Goal: Information Seeking & Learning: Find specific fact

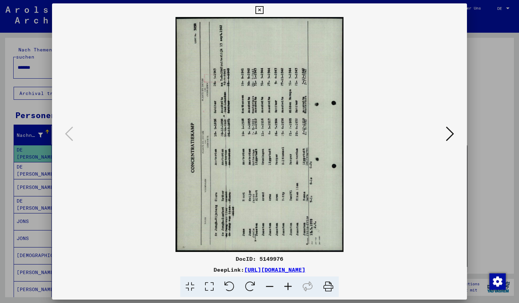
click at [251, 285] on icon at bounding box center [250, 286] width 21 height 21
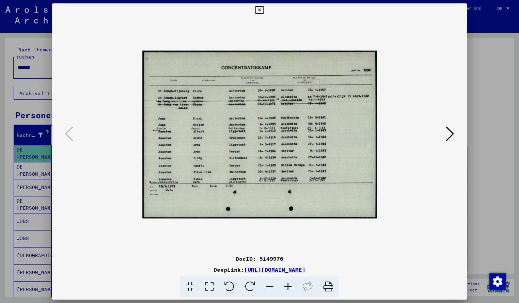
click at [289, 285] on icon at bounding box center [288, 286] width 18 height 21
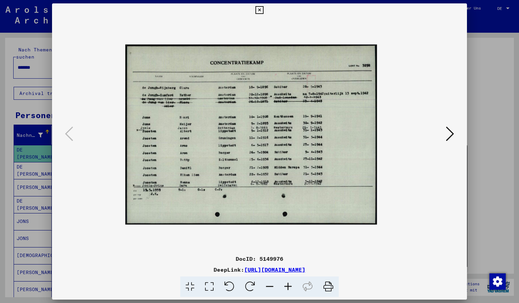
click at [289, 285] on icon at bounding box center [288, 286] width 18 height 21
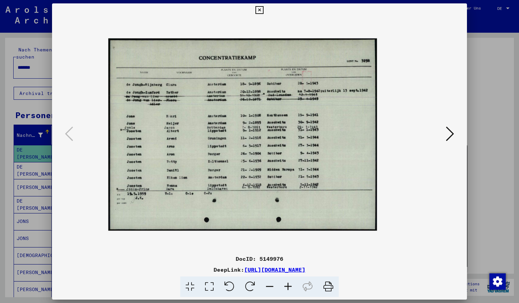
click at [289, 285] on icon at bounding box center [288, 286] width 18 height 21
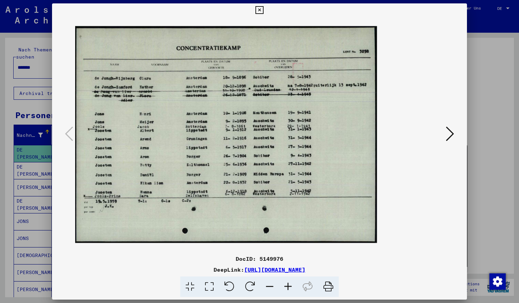
click at [289, 285] on icon at bounding box center [288, 286] width 18 height 21
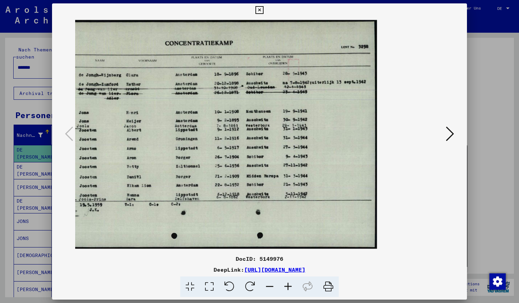
click at [289, 285] on icon at bounding box center [288, 286] width 18 height 21
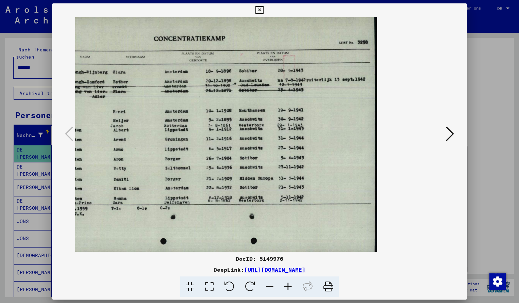
click at [272, 285] on icon at bounding box center [270, 286] width 18 height 21
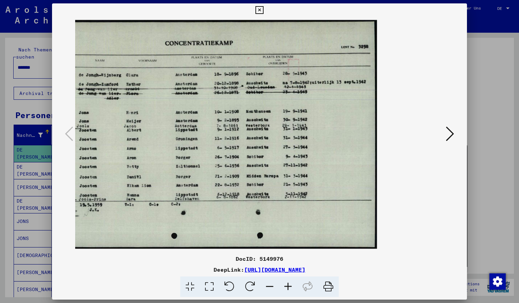
click at [188, 179] on img at bounding box center [217, 134] width 320 height 229
click at [263, 9] on icon at bounding box center [259, 10] width 8 height 8
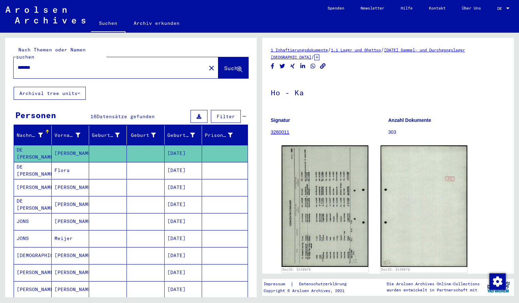
click at [40, 64] on input "*******" at bounding box center [110, 67] width 184 height 7
click at [224, 65] on span "Suche" at bounding box center [232, 68] width 17 height 7
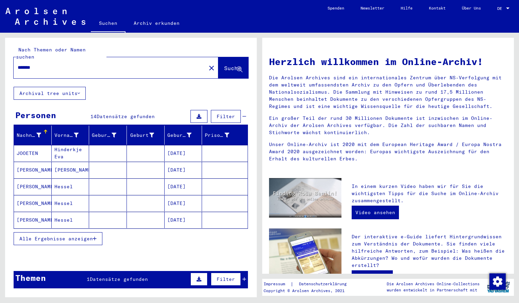
click at [27, 150] on mat-cell "JOOETEN" at bounding box center [33, 153] width 38 height 16
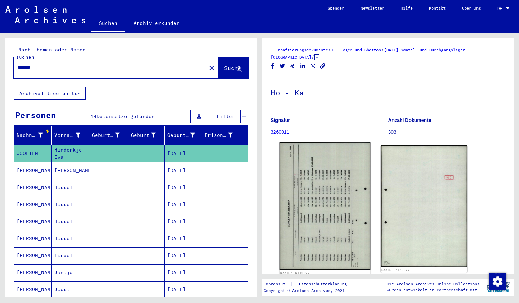
click at [302, 169] on img at bounding box center [325, 206] width 91 height 128
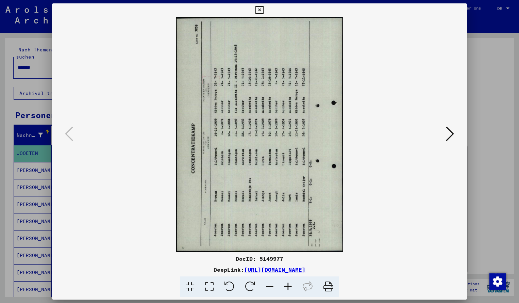
click at [249, 287] on icon at bounding box center [250, 286] width 21 height 21
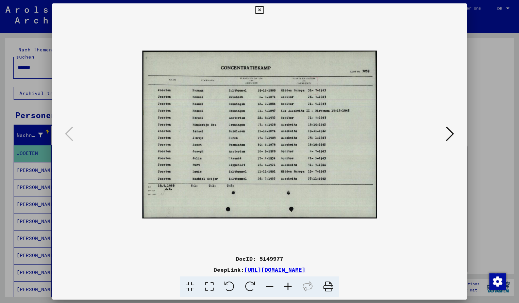
click at [287, 284] on icon at bounding box center [288, 286] width 18 height 21
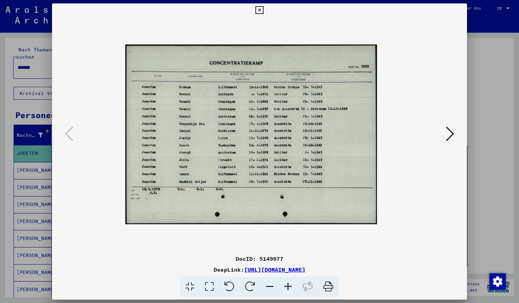
click at [287, 284] on icon at bounding box center [288, 286] width 18 height 21
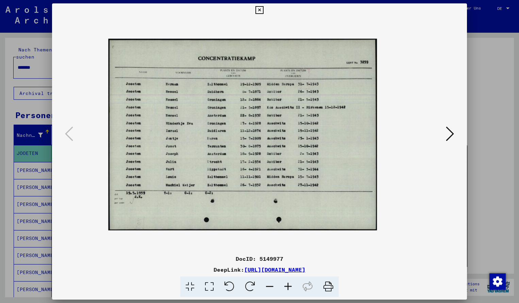
click at [287, 284] on icon at bounding box center [288, 286] width 18 height 21
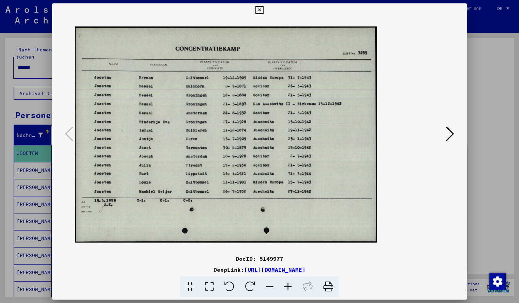
click at [287, 284] on icon at bounding box center [288, 286] width 18 height 21
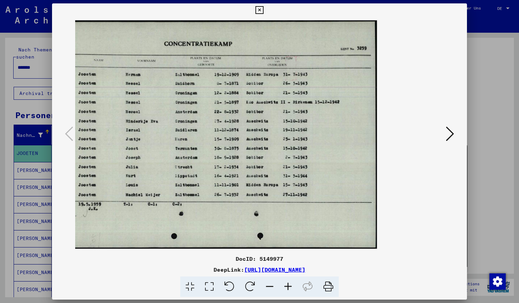
click at [287, 284] on icon at bounding box center [288, 286] width 18 height 21
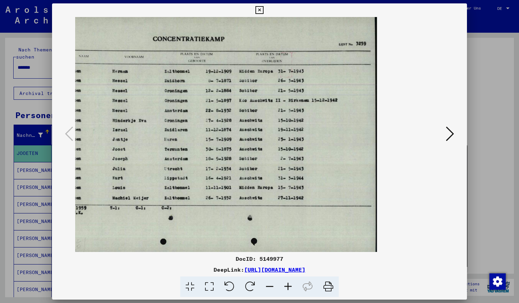
click at [263, 10] on icon at bounding box center [259, 10] width 8 height 8
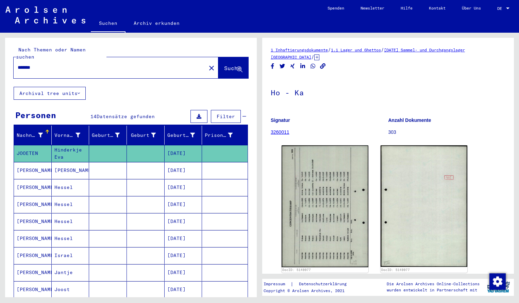
click at [42, 64] on input "*******" at bounding box center [110, 67] width 184 height 7
click at [224, 65] on span "Suche" at bounding box center [232, 68] width 17 height 7
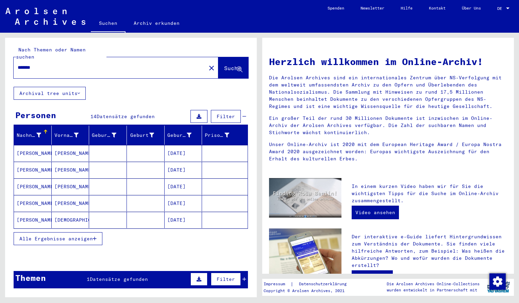
click at [31, 146] on mat-cell "[PERSON_NAME]" at bounding box center [33, 153] width 38 height 16
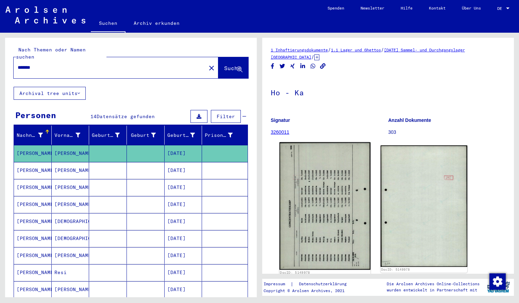
click at [300, 184] on img at bounding box center [325, 206] width 91 height 128
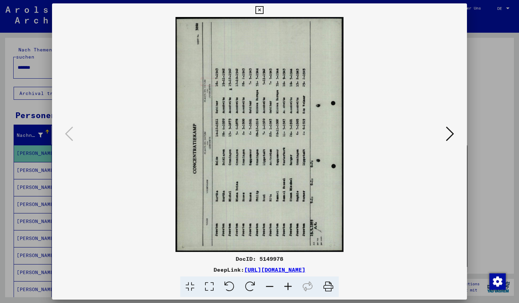
click at [255, 284] on icon at bounding box center [250, 286] width 21 height 21
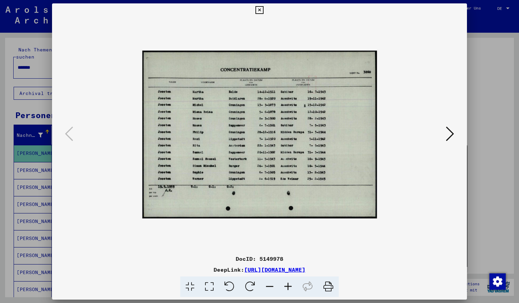
click at [286, 284] on icon at bounding box center [288, 286] width 18 height 21
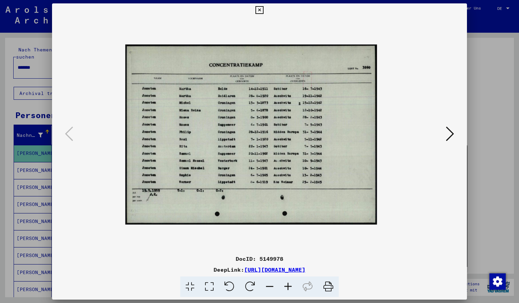
click at [286, 284] on icon at bounding box center [288, 286] width 18 height 21
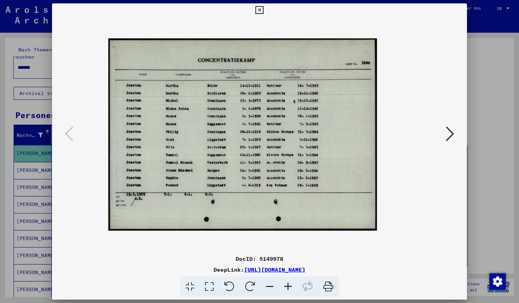
click at [286, 284] on icon at bounding box center [288, 286] width 18 height 21
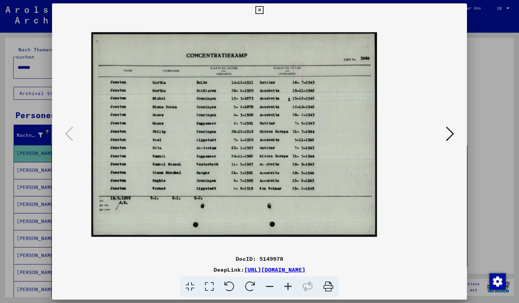
click at [286, 284] on icon at bounding box center [288, 286] width 18 height 21
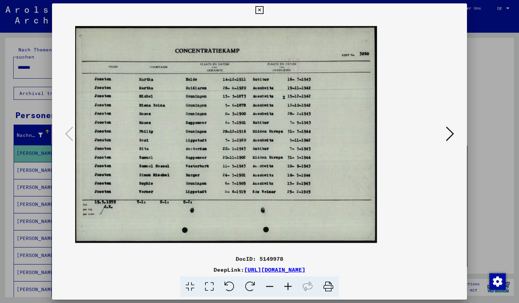
click at [286, 284] on icon at bounding box center [288, 286] width 18 height 21
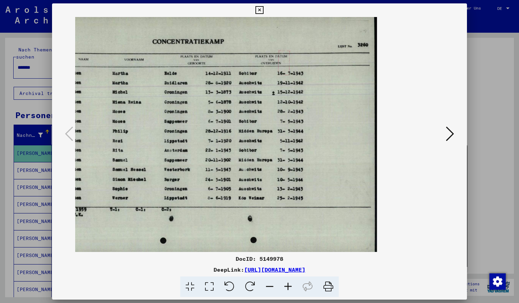
click at [286, 284] on icon at bounding box center [288, 286] width 18 height 21
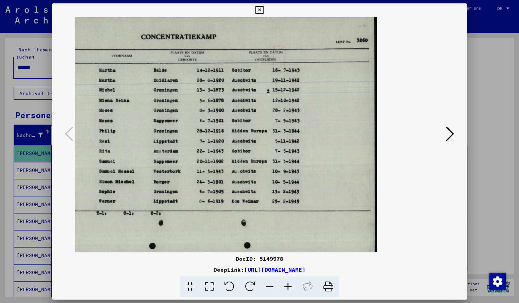
click at [286, 284] on icon at bounding box center [288, 286] width 18 height 21
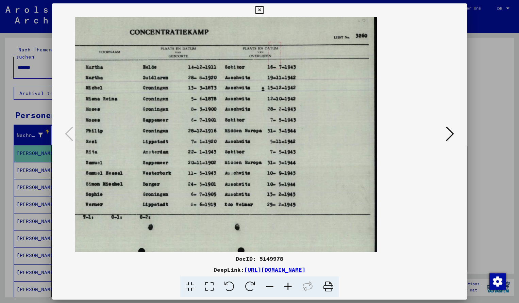
click at [286, 284] on icon at bounding box center [288, 286] width 18 height 21
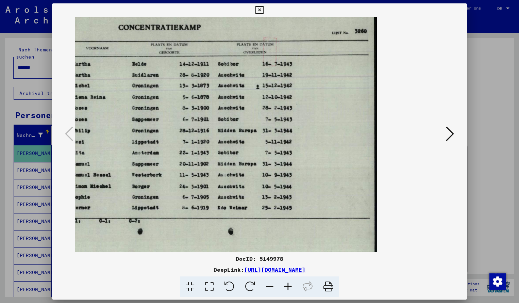
click at [271, 287] on icon at bounding box center [270, 286] width 18 height 21
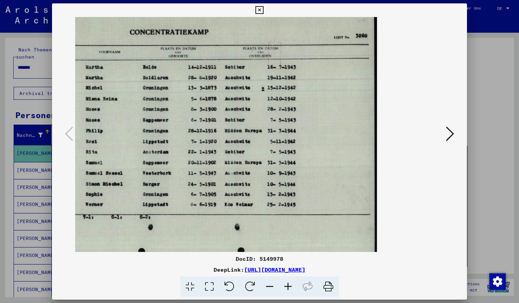
click at [271, 287] on icon at bounding box center [270, 286] width 18 height 21
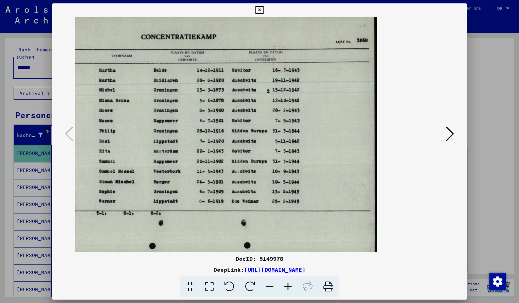
click at [271, 287] on icon at bounding box center [270, 286] width 18 height 21
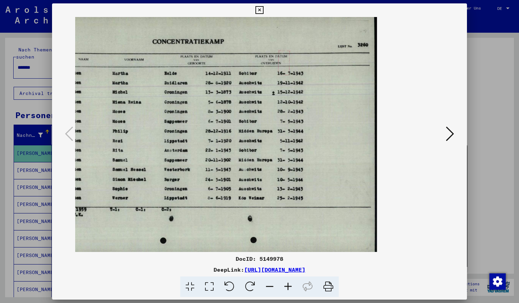
click at [245, 160] on img at bounding box center [208, 134] width 337 height 241
click at [263, 10] on icon at bounding box center [259, 10] width 8 height 8
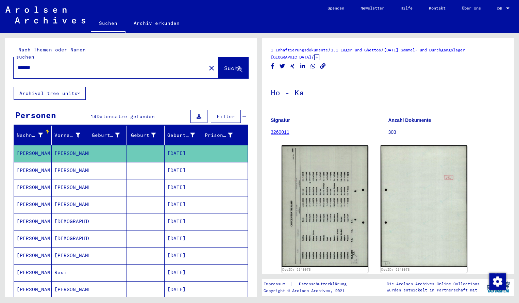
click at [45, 64] on input "*******" at bounding box center [110, 67] width 184 height 7
click at [225, 65] on span "Suche" at bounding box center [232, 68] width 17 height 7
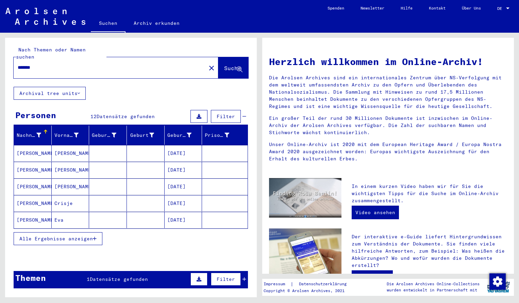
click at [41, 146] on mat-cell "[PERSON_NAME]" at bounding box center [33, 153] width 38 height 16
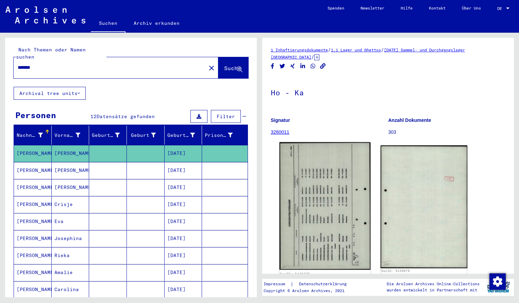
click at [300, 198] on img at bounding box center [325, 206] width 91 height 128
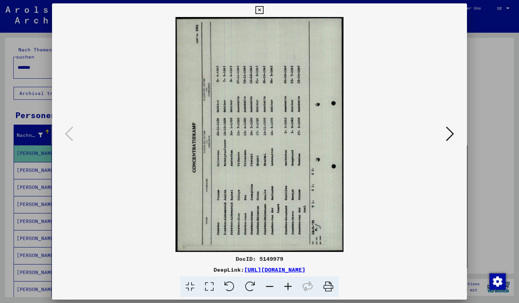
click at [249, 286] on icon at bounding box center [250, 286] width 21 height 21
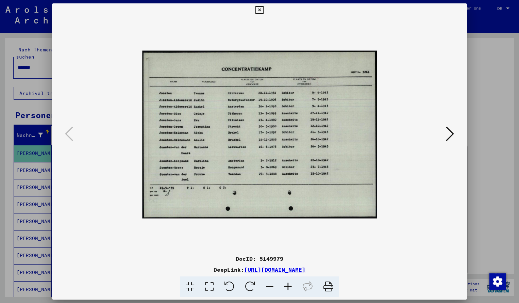
click at [263, 10] on icon at bounding box center [259, 10] width 8 height 8
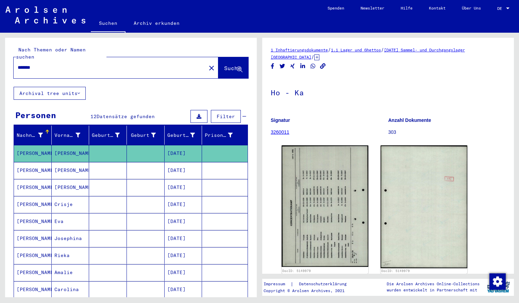
click at [48, 64] on input "*******" at bounding box center [110, 67] width 184 height 7
click at [226, 65] on span "Suche" at bounding box center [232, 68] width 17 height 7
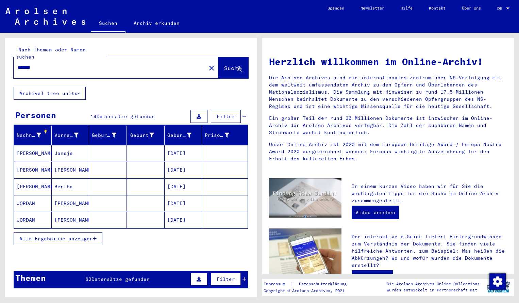
click at [30, 147] on mat-cell "[PERSON_NAME]" at bounding box center [33, 153] width 38 height 16
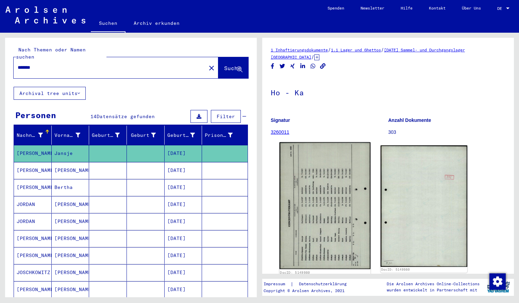
click at [316, 182] on img at bounding box center [325, 205] width 91 height 127
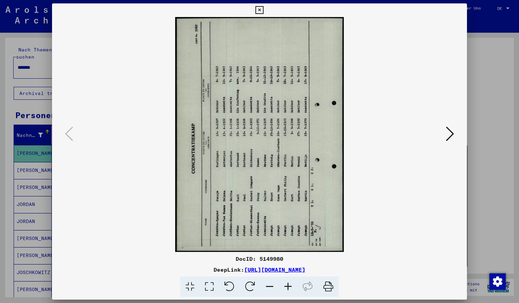
click at [250, 282] on icon at bounding box center [250, 286] width 21 height 21
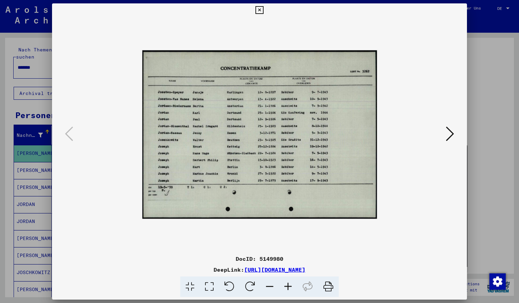
drag, startPoint x: 289, startPoint y: 288, endPoint x: 290, endPoint y: 283, distance: 5.1
click at [289, 285] on icon at bounding box center [288, 286] width 18 height 21
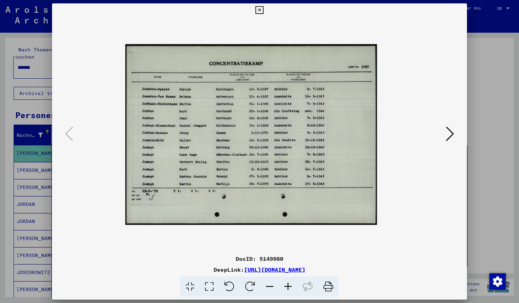
click at [290, 285] on icon at bounding box center [288, 286] width 18 height 21
click at [290, 284] on icon at bounding box center [288, 286] width 18 height 21
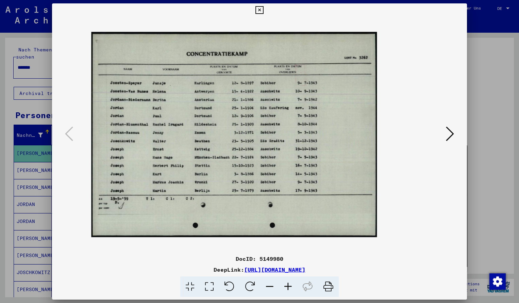
click at [290, 283] on icon at bounding box center [288, 286] width 18 height 21
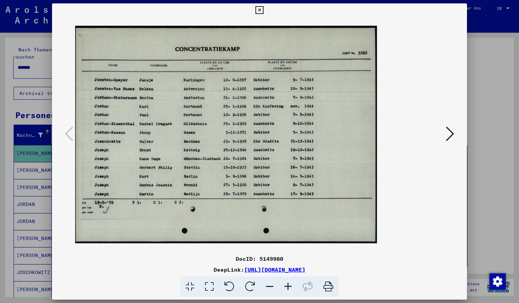
click at [290, 280] on icon at bounding box center [288, 286] width 18 height 21
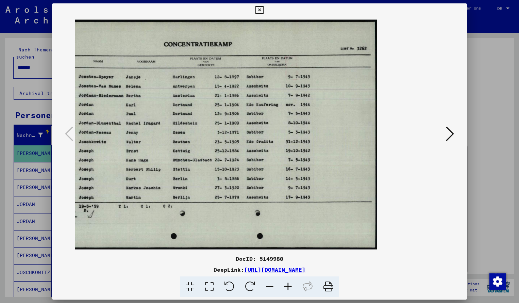
click at [263, 9] on icon at bounding box center [259, 10] width 8 height 8
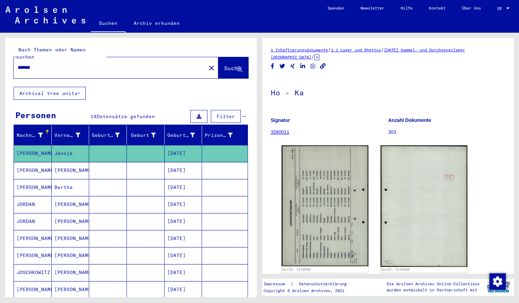
click at [49, 64] on input "*******" at bounding box center [110, 67] width 184 height 7
click at [224, 65] on span "Suche" at bounding box center [232, 68] width 17 height 7
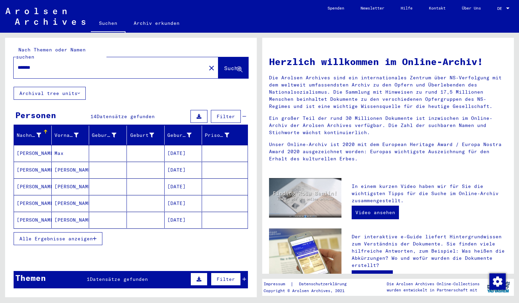
click at [34, 148] on mat-cell "[PERSON_NAME]" at bounding box center [33, 153] width 38 height 16
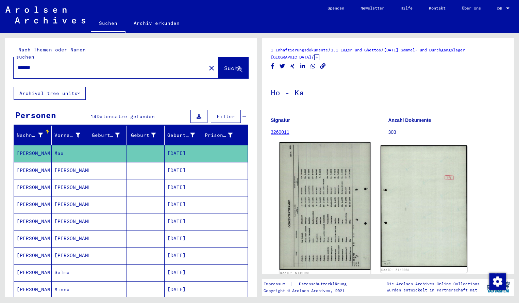
click at [301, 189] on img at bounding box center [325, 206] width 91 height 128
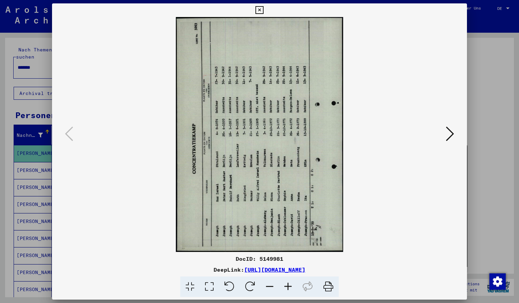
click at [248, 279] on icon at bounding box center [250, 286] width 21 height 21
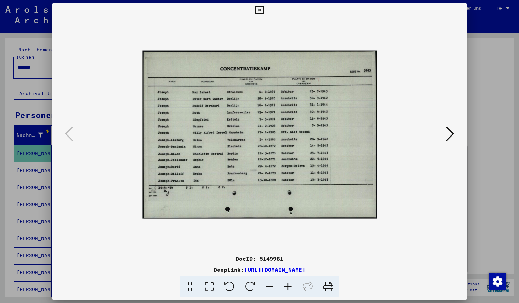
click at [288, 285] on icon at bounding box center [288, 286] width 18 height 21
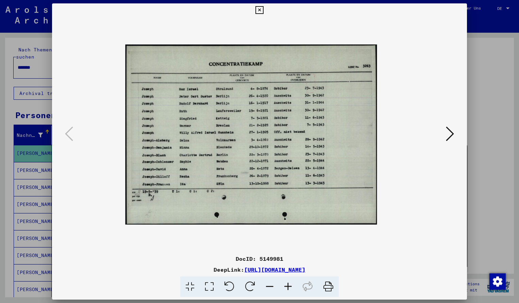
click at [288, 285] on icon at bounding box center [288, 286] width 18 height 21
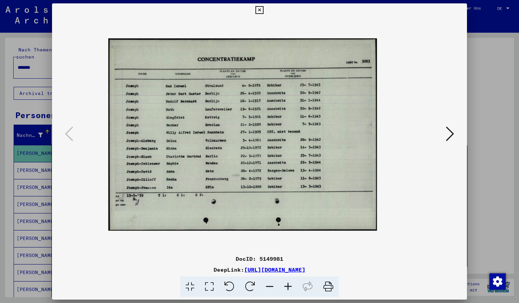
click at [288, 285] on icon at bounding box center [288, 286] width 18 height 21
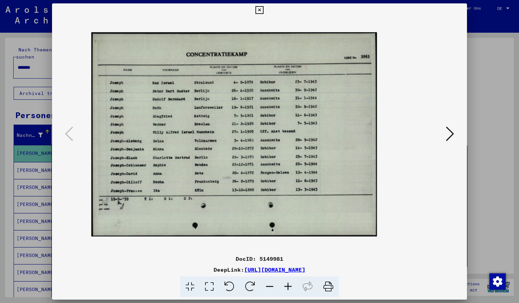
click at [288, 285] on icon at bounding box center [288, 286] width 18 height 21
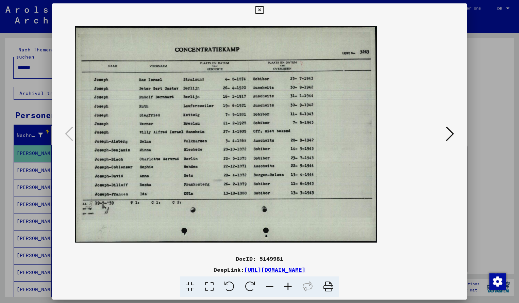
click at [288, 285] on icon at bounding box center [288, 286] width 18 height 21
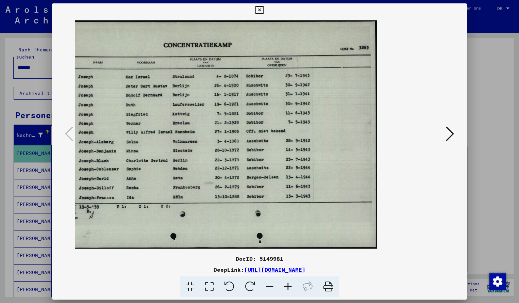
click at [263, 9] on icon at bounding box center [259, 10] width 8 height 8
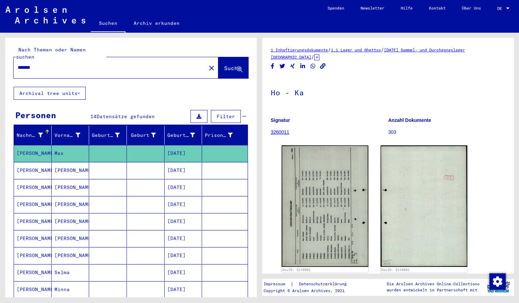
click at [39, 64] on input "*******" at bounding box center [110, 67] width 184 height 7
click at [224, 65] on span "Suche" at bounding box center [232, 68] width 17 height 7
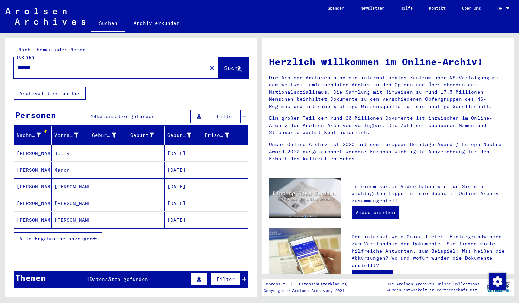
click at [30, 145] on mat-cell "[PERSON_NAME]" at bounding box center [33, 153] width 38 height 16
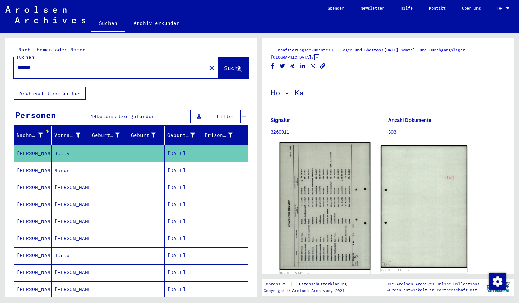
click at [335, 179] on img at bounding box center [325, 206] width 91 height 128
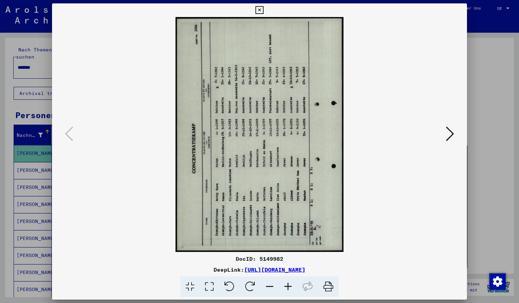
click at [247, 284] on icon at bounding box center [250, 286] width 21 height 21
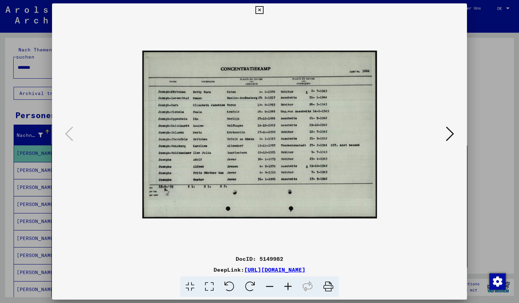
click at [288, 285] on icon at bounding box center [288, 286] width 18 height 21
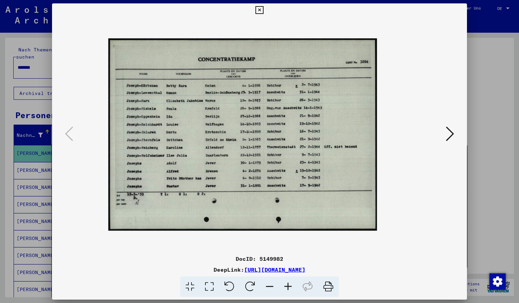
click at [288, 285] on icon at bounding box center [288, 286] width 18 height 21
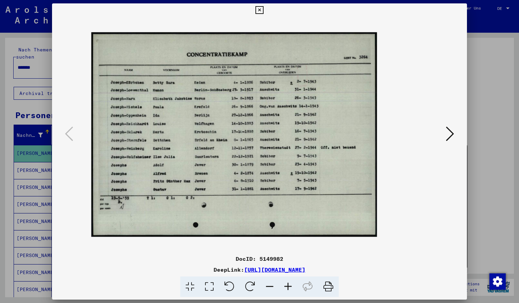
click at [288, 285] on icon at bounding box center [288, 286] width 18 height 21
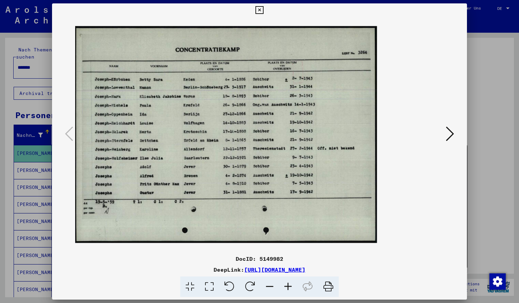
click at [288, 285] on icon at bounding box center [288, 286] width 18 height 21
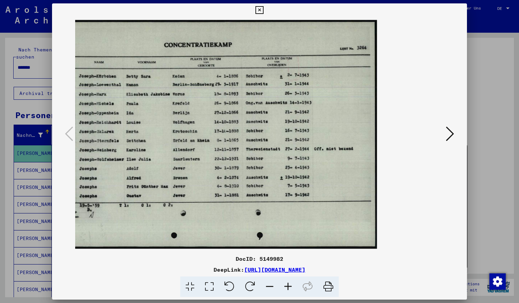
click at [265, 15] on button at bounding box center [259, 10] width 12 height 14
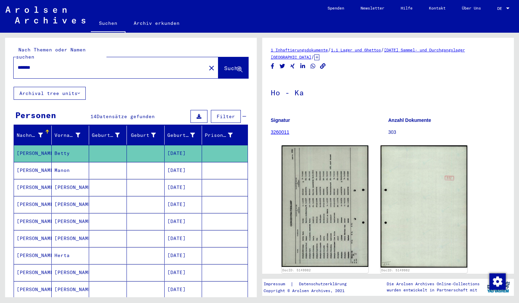
click at [44, 64] on input "*******" at bounding box center [110, 67] width 184 height 7
click at [227, 65] on span "Suche" at bounding box center [232, 68] width 17 height 7
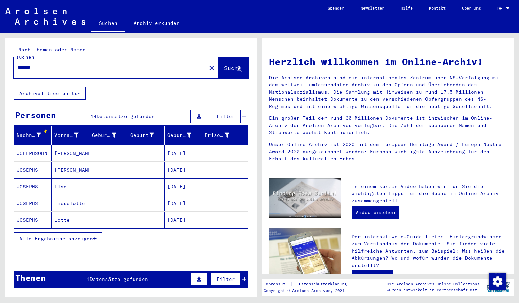
click at [38, 145] on mat-cell "JOEEPHSOHN" at bounding box center [33, 153] width 38 height 16
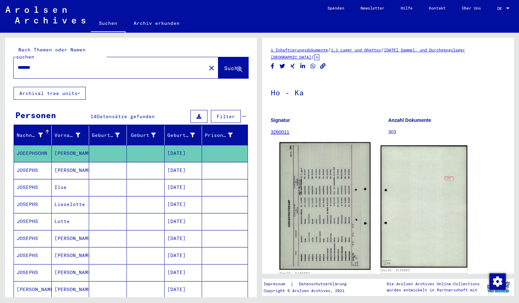
click at [319, 169] on img at bounding box center [325, 206] width 91 height 128
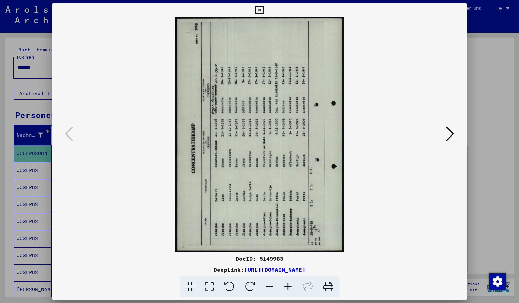
click at [247, 285] on icon at bounding box center [250, 286] width 21 height 21
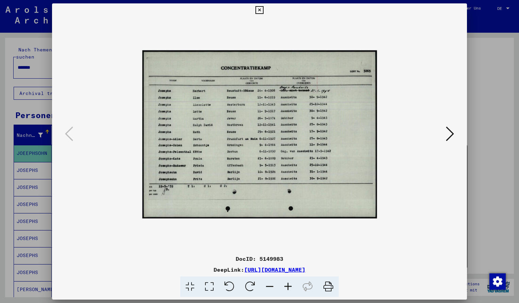
click at [288, 283] on icon at bounding box center [288, 286] width 18 height 21
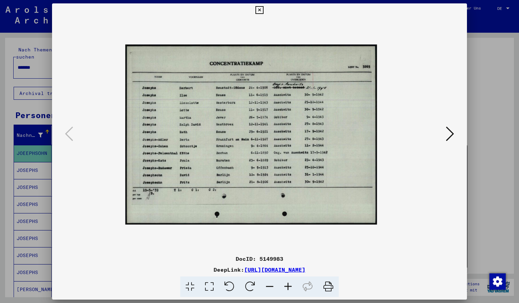
click at [288, 283] on icon at bounding box center [288, 286] width 18 height 21
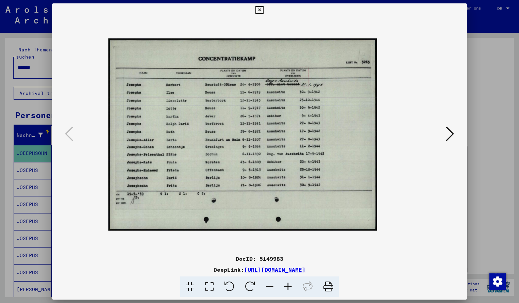
click at [288, 283] on icon at bounding box center [288, 286] width 18 height 21
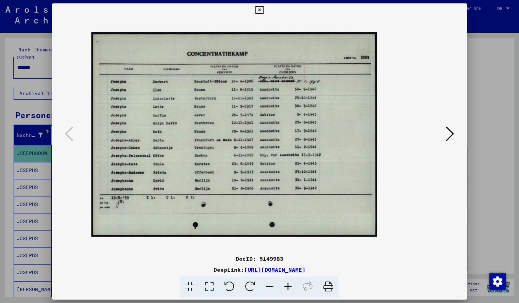
click at [288, 283] on icon at bounding box center [288, 286] width 18 height 21
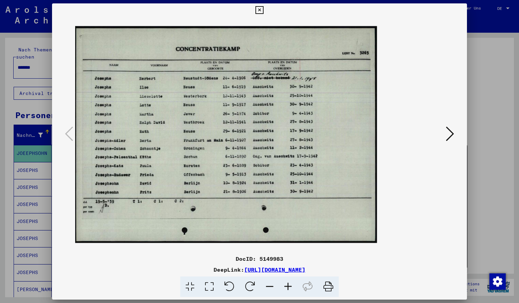
click at [288, 283] on icon at bounding box center [288, 286] width 18 height 21
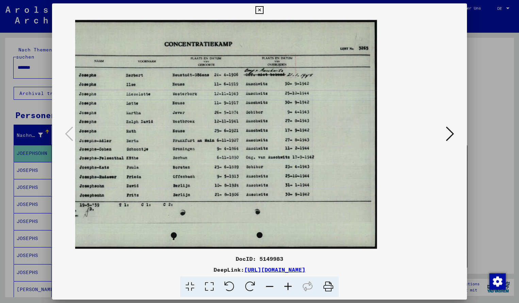
click at [263, 13] on icon at bounding box center [259, 10] width 8 height 8
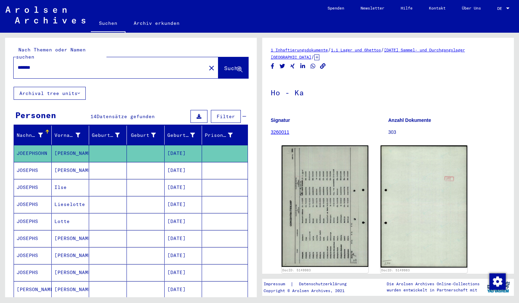
click at [46, 64] on input "*******" at bounding box center [110, 67] width 184 height 7
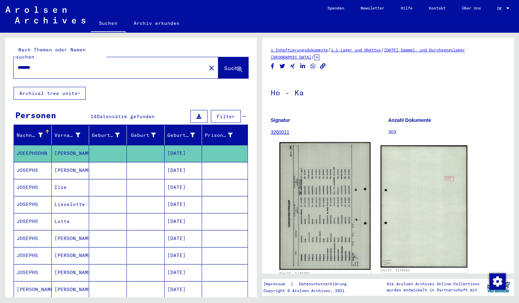
click at [312, 192] on img at bounding box center [325, 206] width 91 height 128
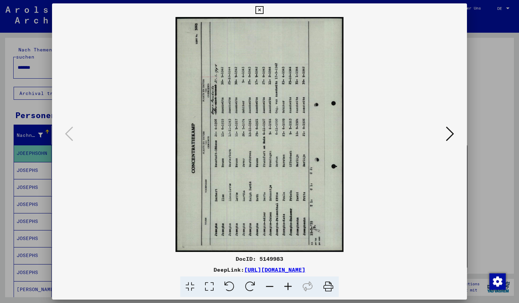
click at [255, 283] on icon at bounding box center [250, 286] width 21 height 21
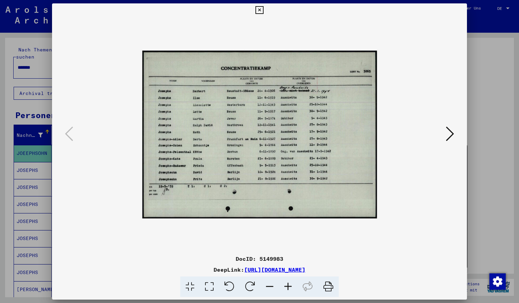
click at [287, 287] on icon at bounding box center [288, 286] width 18 height 21
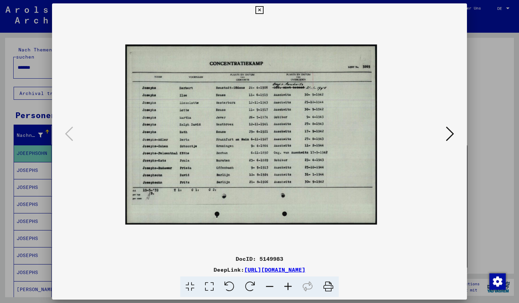
click at [287, 287] on icon at bounding box center [288, 286] width 18 height 21
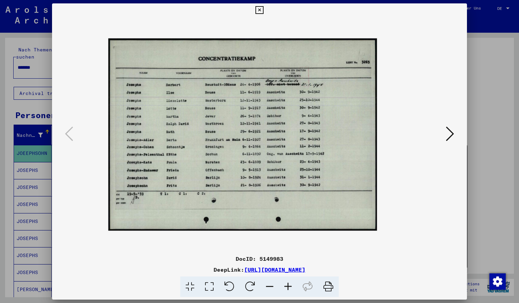
click at [287, 287] on icon at bounding box center [288, 286] width 18 height 21
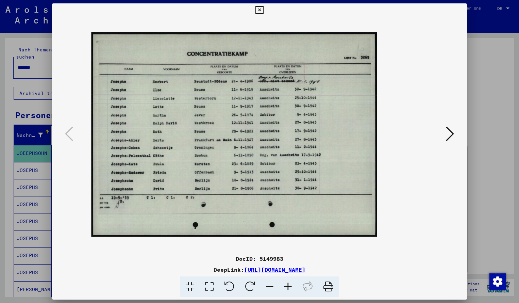
click at [287, 287] on icon at bounding box center [288, 286] width 18 height 21
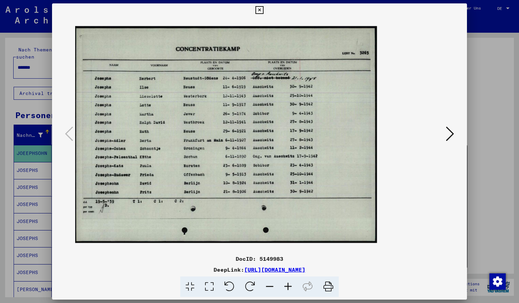
click at [287, 287] on icon at bounding box center [288, 286] width 18 height 21
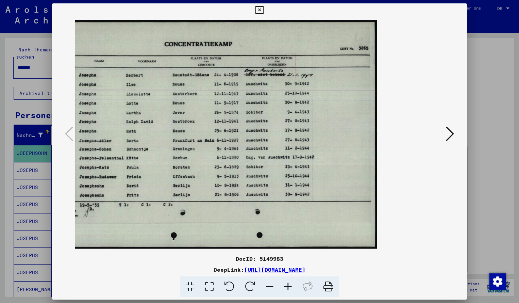
click at [287, 287] on icon at bounding box center [288, 286] width 18 height 21
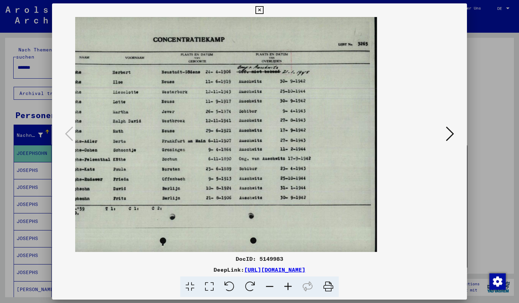
click at [267, 286] on icon at bounding box center [270, 286] width 18 height 21
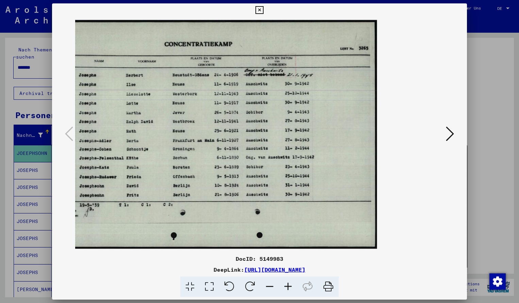
click at [265, 15] on button at bounding box center [259, 10] width 12 height 14
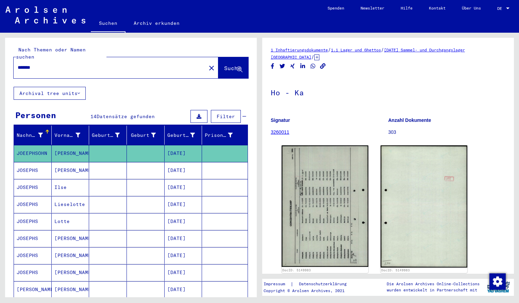
click at [43, 64] on input "*******" at bounding box center [110, 67] width 184 height 7
click at [224, 65] on span "Suche" at bounding box center [232, 68] width 17 height 7
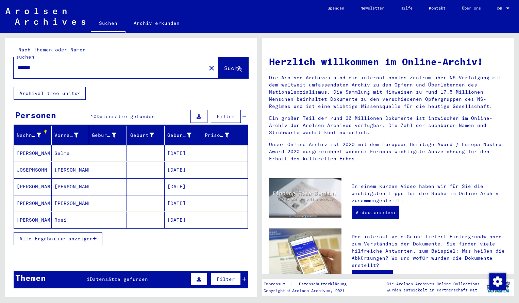
click at [36, 162] on mat-cell "JOSEPHSOHN" at bounding box center [33, 170] width 38 height 16
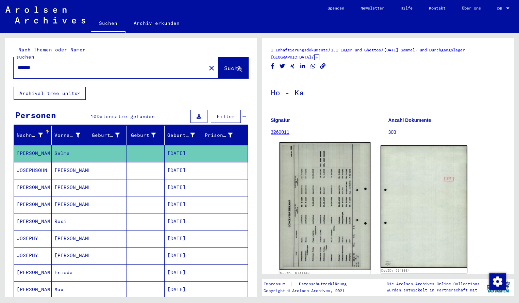
click at [301, 160] on img at bounding box center [325, 206] width 91 height 128
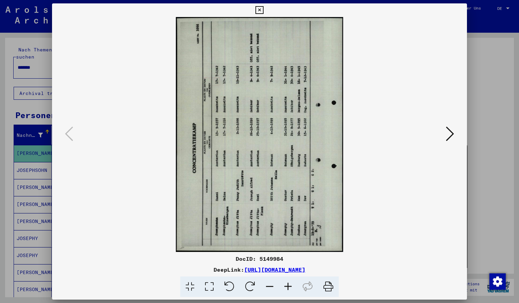
click at [251, 284] on icon at bounding box center [250, 286] width 21 height 21
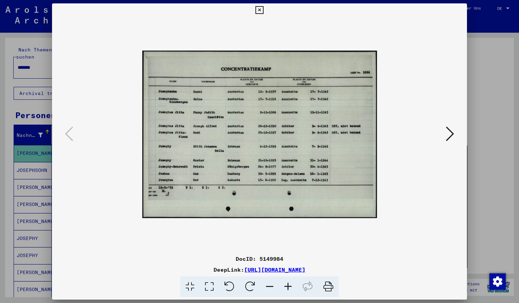
click at [287, 288] on icon at bounding box center [288, 286] width 18 height 21
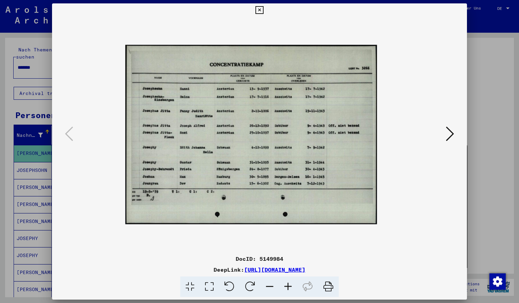
click at [287, 288] on icon at bounding box center [288, 286] width 18 height 21
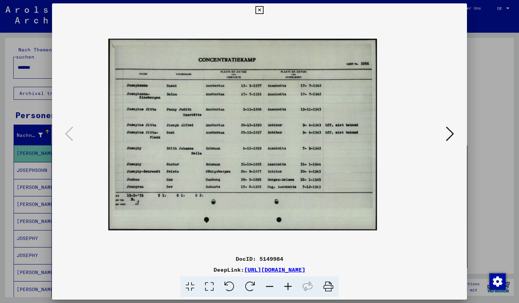
click at [287, 288] on icon at bounding box center [288, 286] width 18 height 21
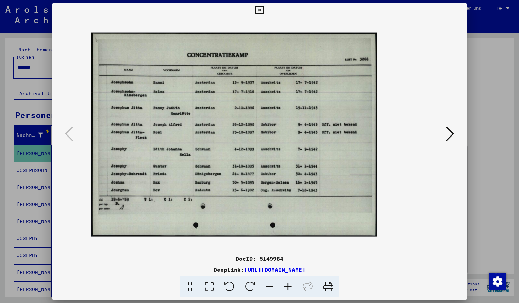
click at [287, 288] on icon at bounding box center [288, 286] width 18 height 21
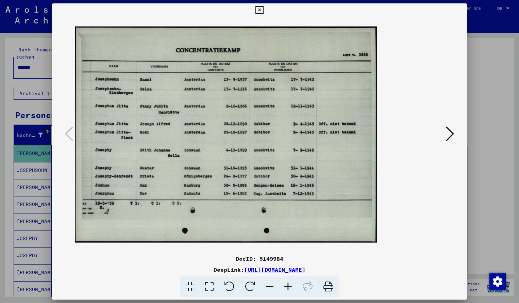
click at [287, 288] on icon at bounding box center [288, 286] width 18 height 21
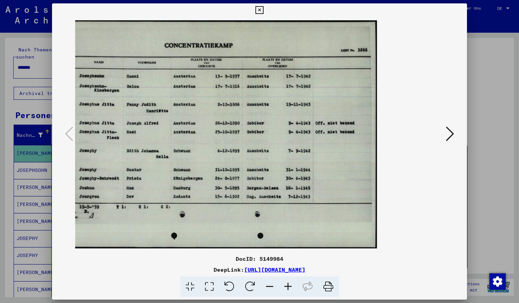
click at [287, 288] on icon at bounding box center [288, 286] width 18 height 21
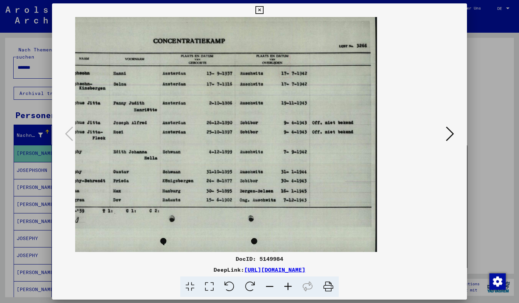
click at [270, 284] on icon at bounding box center [270, 286] width 18 height 21
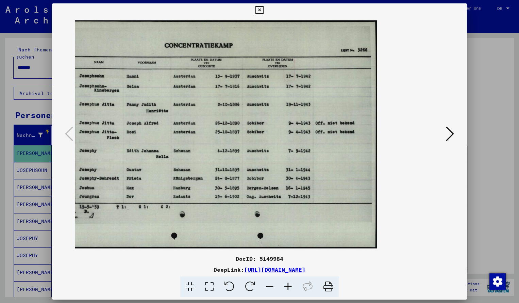
click at [263, 13] on icon at bounding box center [259, 10] width 8 height 8
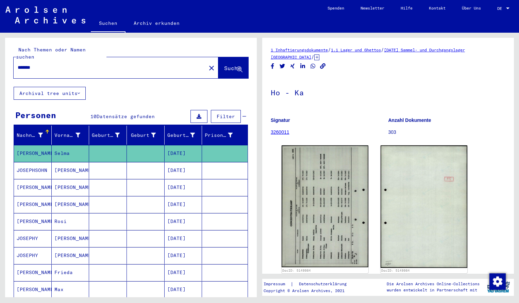
click at [43, 64] on input "*******" at bounding box center [110, 67] width 184 height 7
click at [224, 65] on span "Suche" at bounding box center [232, 68] width 17 height 7
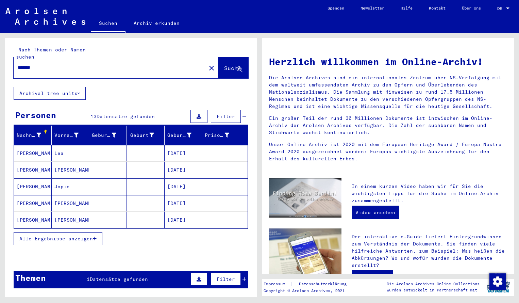
click at [45, 146] on mat-cell "[PERSON_NAME]" at bounding box center [33, 153] width 38 height 16
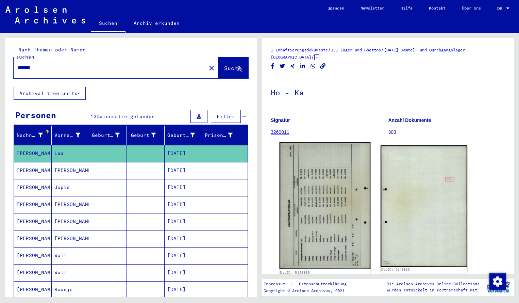
click at [305, 210] on img at bounding box center [325, 205] width 91 height 127
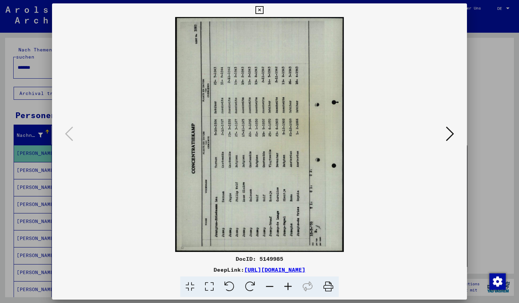
click at [254, 285] on icon at bounding box center [250, 286] width 21 height 21
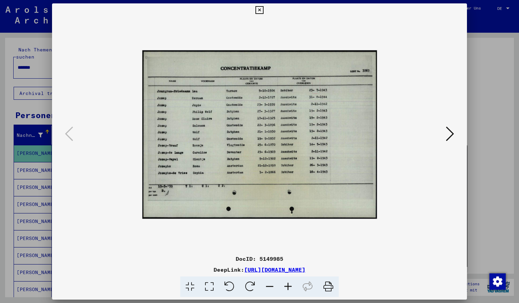
click at [289, 287] on icon at bounding box center [288, 286] width 18 height 21
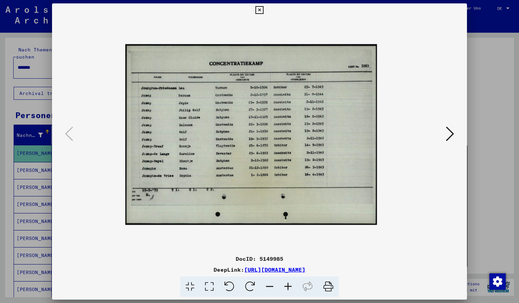
click at [289, 287] on icon at bounding box center [288, 286] width 18 height 21
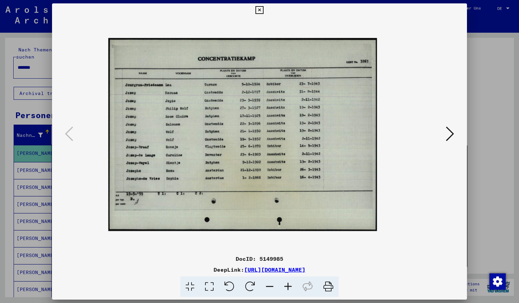
click at [289, 287] on icon at bounding box center [288, 286] width 18 height 21
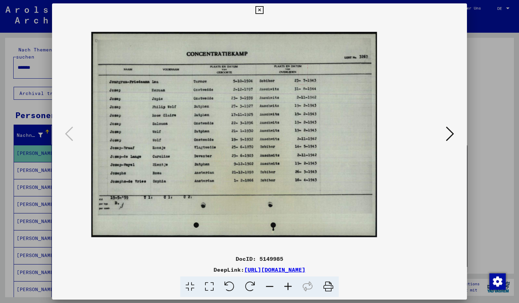
click at [289, 287] on icon at bounding box center [288, 286] width 18 height 21
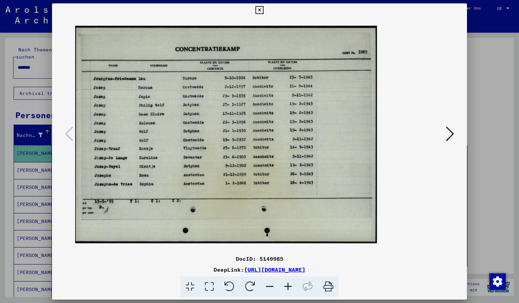
click at [289, 287] on icon at bounding box center [288, 286] width 18 height 21
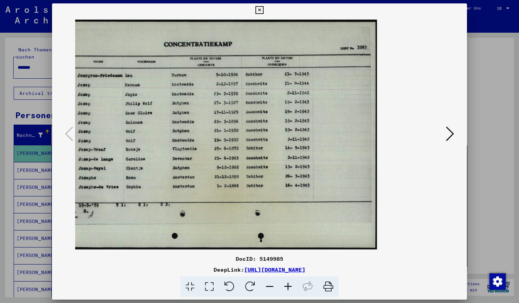
click at [263, 12] on icon at bounding box center [259, 10] width 8 height 8
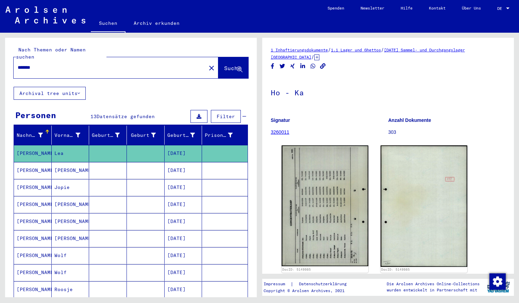
drag, startPoint x: 46, startPoint y: 61, endPoint x: 46, endPoint y: 57, distance: 4.1
click at [46, 64] on input "*******" at bounding box center [110, 67] width 184 height 7
click at [224, 65] on span "Suche" at bounding box center [232, 68] width 17 height 7
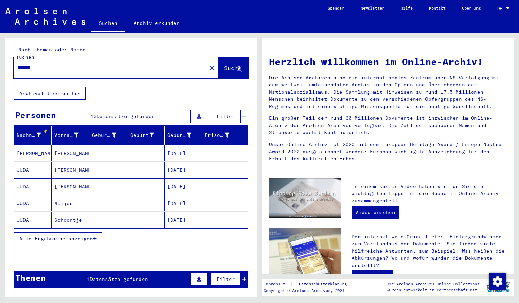
click at [46, 146] on mat-cell "[PERSON_NAME]" at bounding box center [33, 153] width 38 height 16
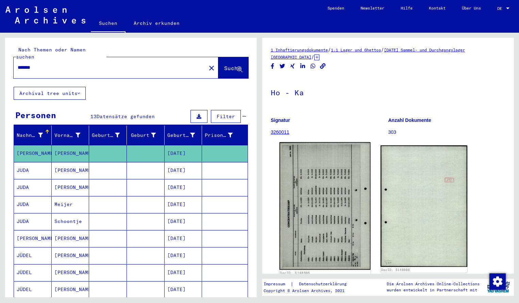
click at [327, 196] on img at bounding box center [325, 206] width 91 height 128
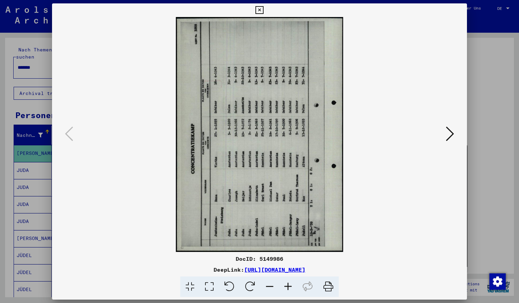
click at [247, 287] on icon at bounding box center [250, 286] width 21 height 21
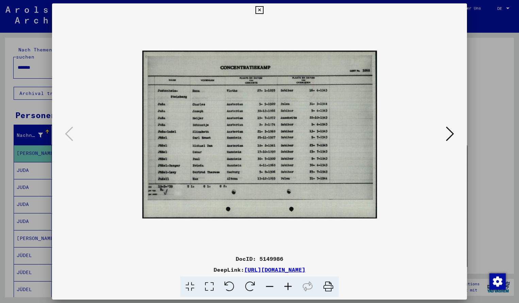
click at [287, 284] on icon at bounding box center [288, 286] width 18 height 21
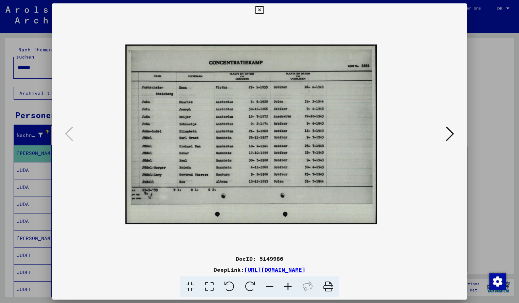
click at [287, 284] on icon at bounding box center [288, 286] width 18 height 21
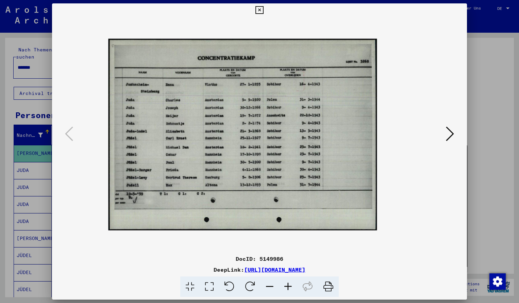
click at [287, 284] on icon at bounding box center [288, 286] width 18 height 21
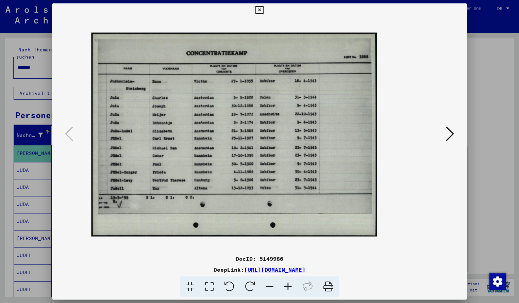
click at [287, 284] on icon at bounding box center [288, 286] width 18 height 21
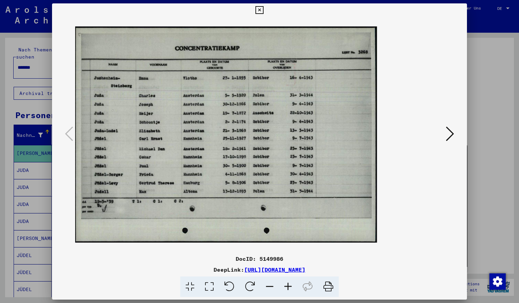
click at [287, 284] on icon at bounding box center [288, 286] width 18 height 21
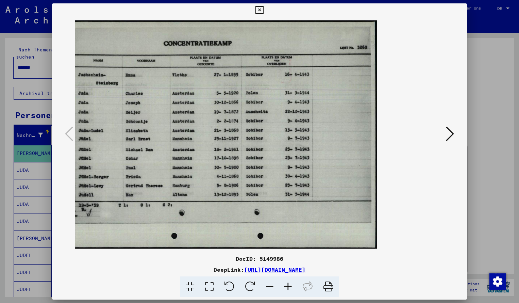
click at [229, 94] on img at bounding box center [217, 134] width 320 height 228
click at [263, 10] on icon at bounding box center [259, 10] width 8 height 8
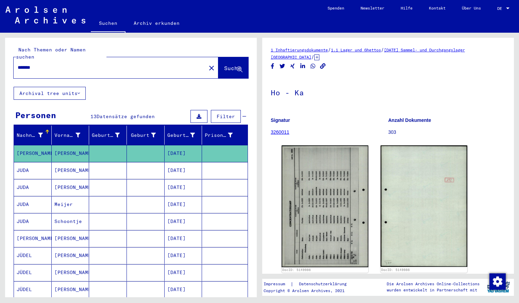
click at [43, 64] on input "*******" at bounding box center [110, 67] width 184 height 7
click at [224, 65] on span "Suche" at bounding box center [232, 68] width 17 height 7
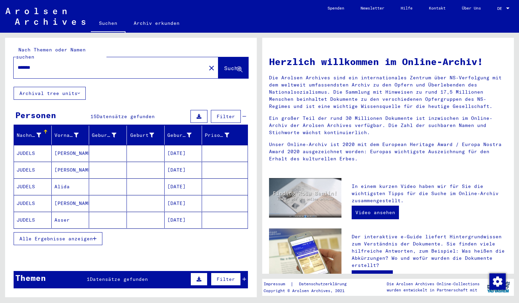
click at [31, 149] on mat-cell "JUDELS" at bounding box center [33, 153] width 38 height 16
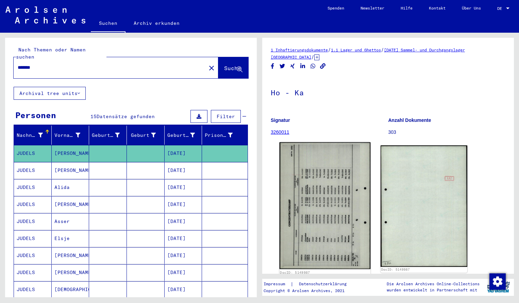
click at [300, 198] on img at bounding box center [325, 205] width 91 height 127
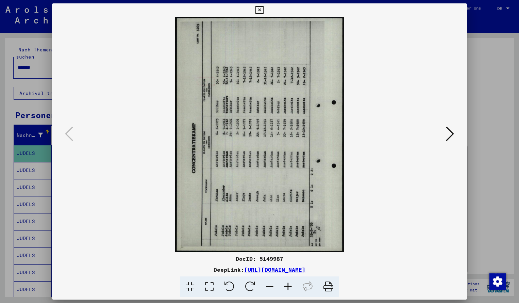
click at [250, 287] on icon at bounding box center [250, 286] width 21 height 21
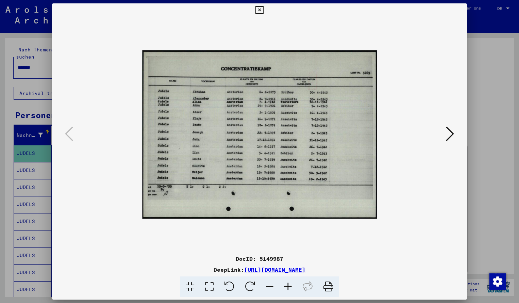
click at [287, 286] on icon at bounding box center [288, 286] width 18 height 21
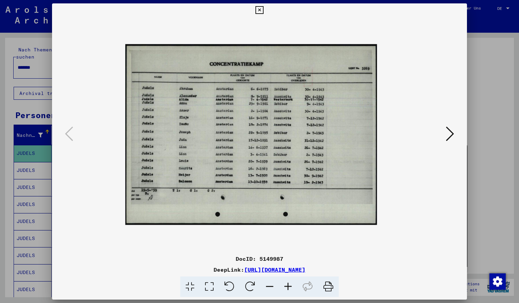
click at [287, 286] on icon at bounding box center [288, 286] width 18 height 21
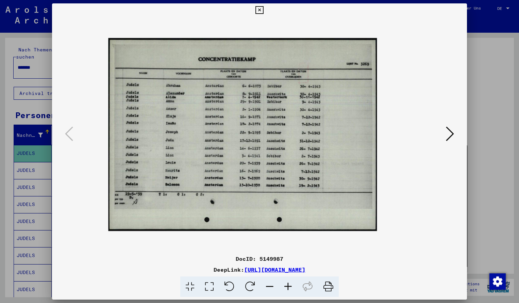
click at [287, 286] on icon at bounding box center [288, 286] width 18 height 21
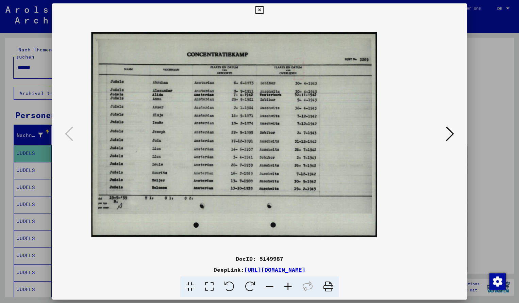
click at [287, 286] on icon at bounding box center [288, 286] width 18 height 21
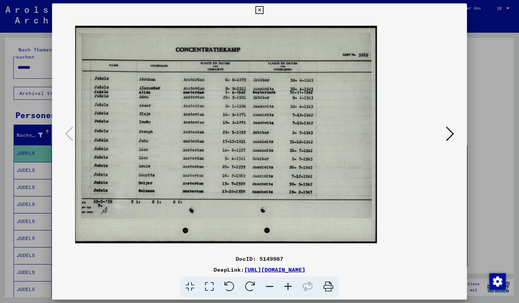
click at [287, 286] on icon at bounding box center [288, 286] width 18 height 21
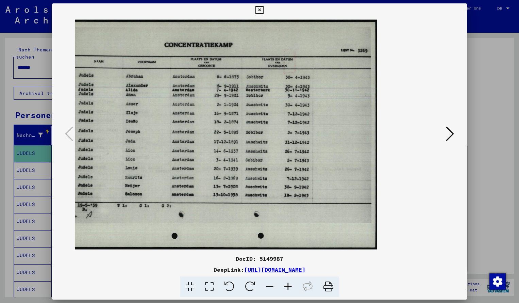
click at [265, 14] on button at bounding box center [259, 10] width 12 height 14
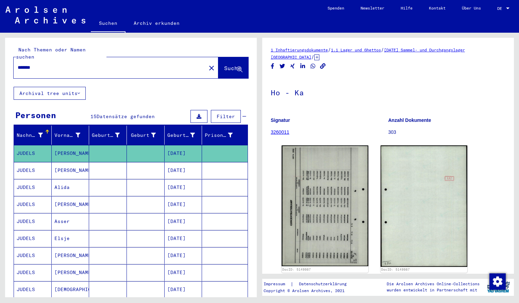
drag, startPoint x: 43, startPoint y: 63, endPoint x: 43, endPoint y: 58, distance: 4.4
click at [43, 64] on input "*******" at bounding box center [110, 67] width 184 height 7
click at [225, 65] on span "Suche" at bounding box center [232, 68] width 17 height 7
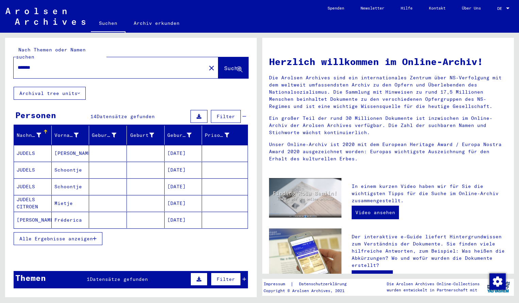
click at [44, 64] on input "*******" at bounding box center [108, 67] width 180 height 7
click at [33, 148] on mat-cell "JUDELS" at bounding box center [33, 153] width 38 height 16
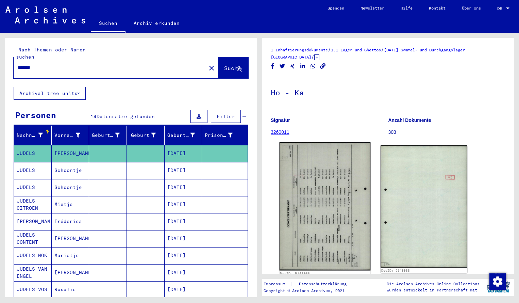
click at [332, 178] on img at bounding box center [325, 206] width 91 height 128
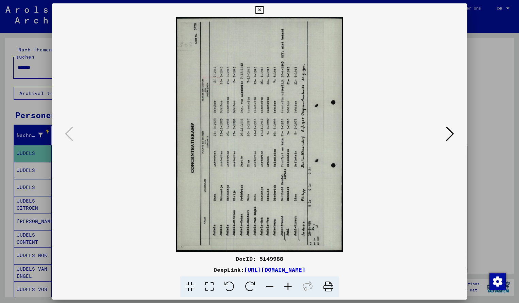
click at [256, 284] on icon at bounding box center [250, 286] width 21 height 21
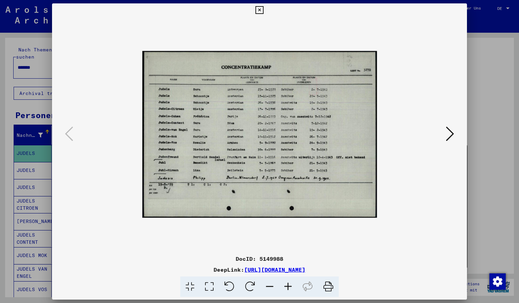
click at [289, 282] on icon at bounding box center [288, 286] width 18 height 21
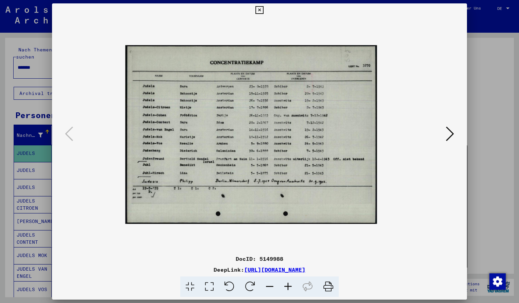
click at [289, 282] on icon at bounding box center [288, 286] width 18 height 21
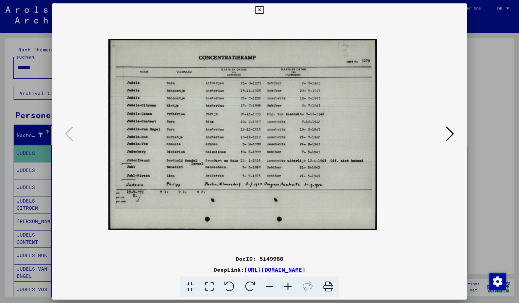
click at [289, 282] on icon at bounding box center [288, 286] width 18 height 21
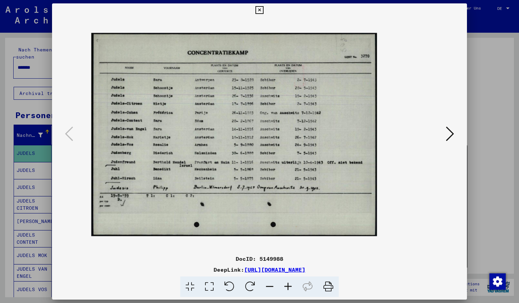
click at [289, 282] on icon at bounding box center [288, 286] width 18 height 21
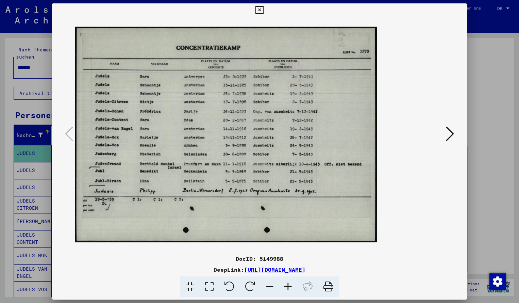
click at [289, 282] on icon at bounding box center [288, 286] width 18 height 21
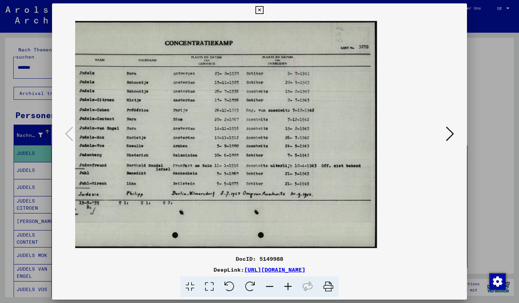
click at [263, 12] on icon at bounding box center [259, 10] width 8 height 8
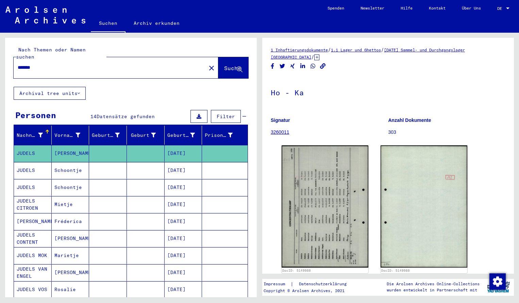
click at [40, 64] on input "*******" at bounding box center [110, 67] width 184 height 7
click at [226, 65] on span "Suche" at bounding box center [233, 68] width 18 height 7
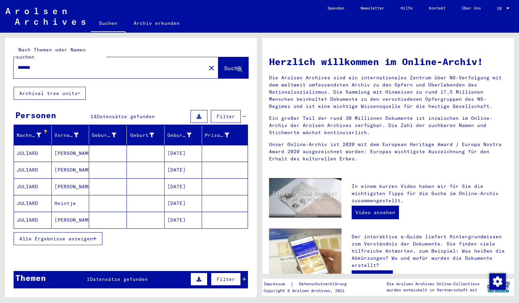
click at [46, 145] on mat-cell "JULIARD" at bounding box center [33, 153] width 38 height 16
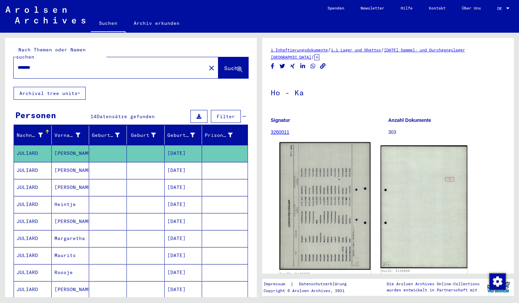
click at [326, 206] on img at bounding box center [325, 206] width 91 height 128
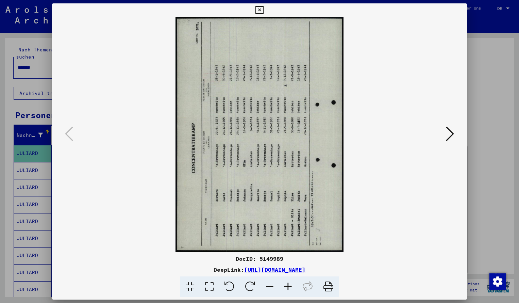
click at [254, 283] on icon at bounding box center [250, 286] width 21 height 21
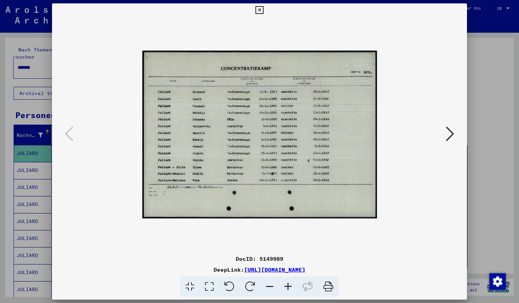
click at [291, 283] on icon at bounding box center [288, 286] width 18 height 21
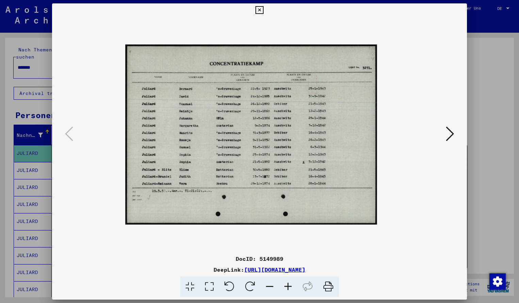
click at [291, 283] on icon at bounding box center [288, 286] width 18 height 21
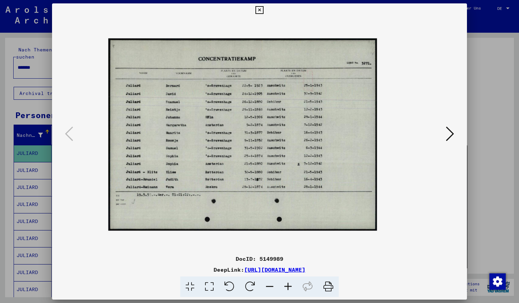
click at [291, 283] on icon at bounding box center [288, 286] width 18 height 21
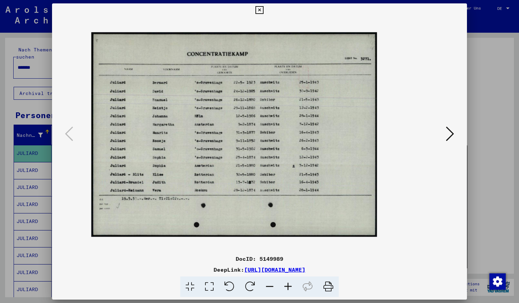
click at [291, 283] on icon at bounding box center [288, 286] width 18 height 21
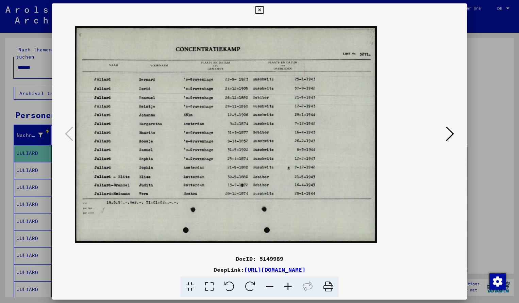
click at [291, 283] on icon at bounding box center [288, 286] width 18 height 21
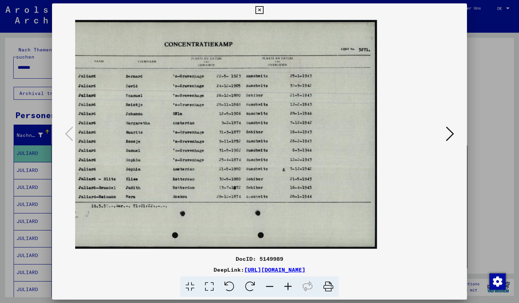
click at [263, 13] on icon at bounding box center [259, 10] width 8 height 8
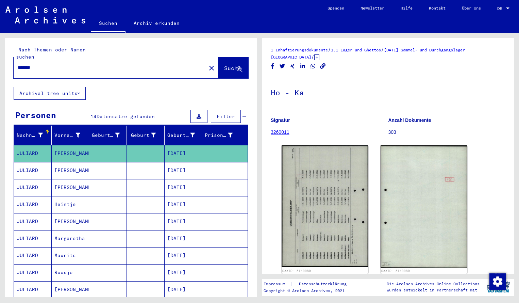
click at [43, 64] on input "*******" at bounding box center [110, 67] width 184 height 7
type input "*******"
click at [223, 66] on button "Suche" at bounding box center [233, 67] width 30 height 21
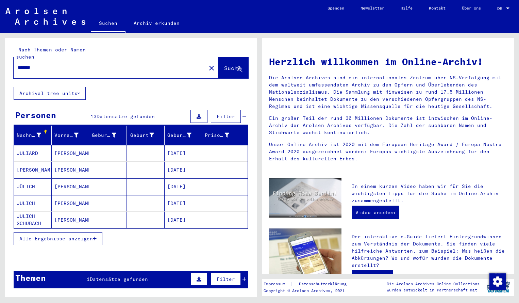
click at [38, 150] on mat-cell "JULIARD" at bounding box center [33, 153] width 38 height 16
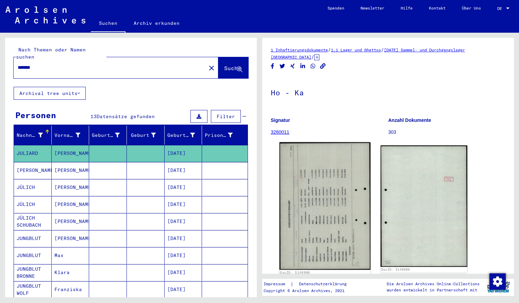
click at [301, 194] on img at bounding box center [325, 206] width 91 height 128
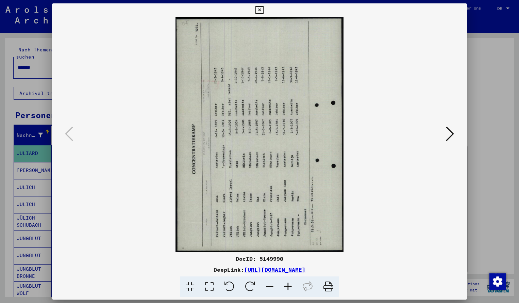
click at [250, 280] on icon at bounding box center [250, 286] width 21 height 21
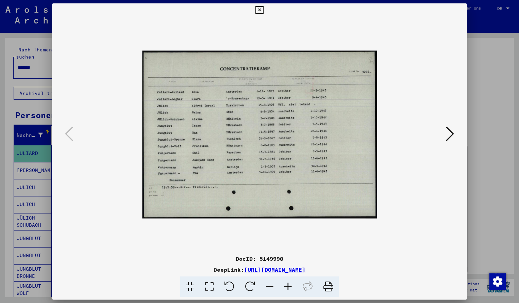
click at [286, 286] on icon at bounding box center [288, 286] width 18 height 21
click at [286, 285] on icon at bounding box center [288, 286] width 18 height 21
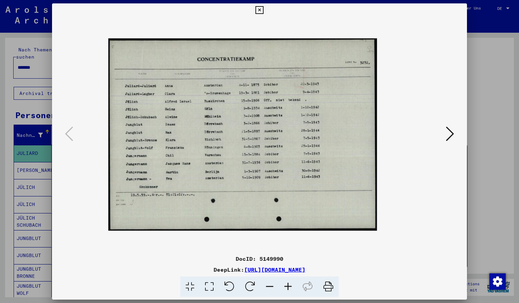
click at [286, 285] on icon at bounding box center [288, 286] width 18 height 21
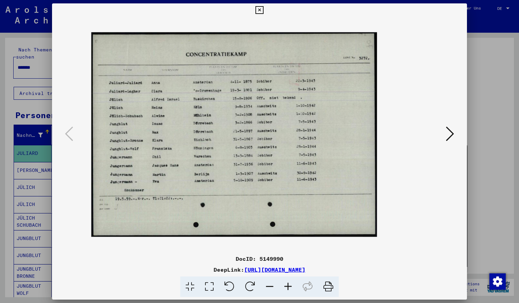
click at [286, 285] on icon at bounding box center [288, 286] width 18 height 21
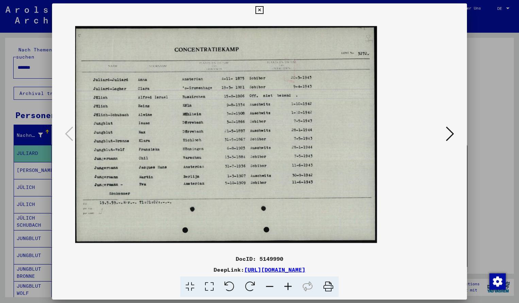
click at [286, 285] on icon at bounding box center [288, 286] width 18 height 21
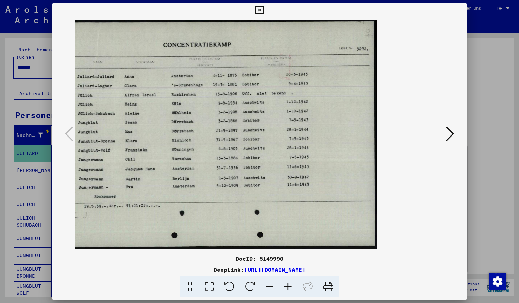
click at [263, 9] on icon at bounding box center [259, 10] width 8 height 8
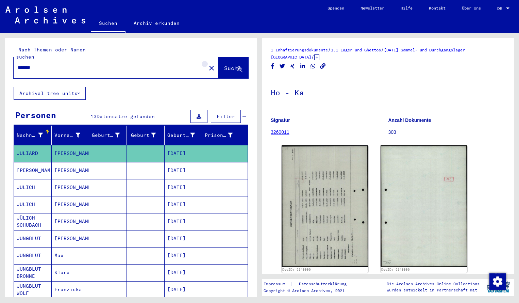
click at [207, 64] on mat-icon "close" at bounding box center [211, 68] width 8 height 8
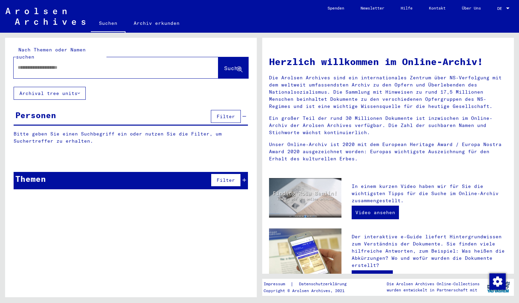
click at [28, 64] on input "text" at bounding box center [108, 67] width 180 height 7
type input "**********"
click at [224, 65] on span "Suche" at bounding box center [232, 68] width 17 height 7
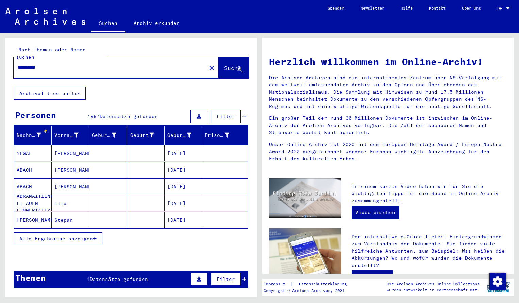
click at [36, 235] on span "Alle Ergebnisse anzeigen" at bounding box center [55, 238] width 73 height 6
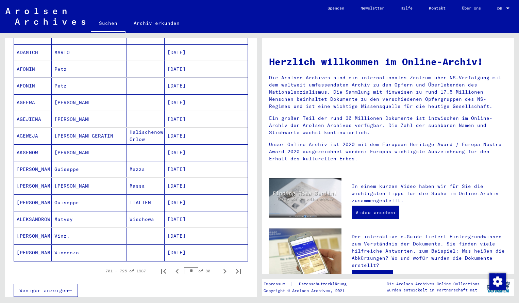
scroll to position [309, 0]
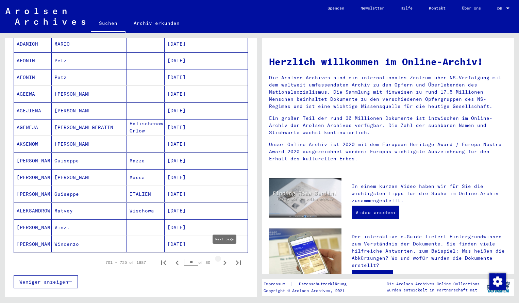
click at [227, 258] on icon "Next page" at bounding box center [225, 263] width 10 height 10
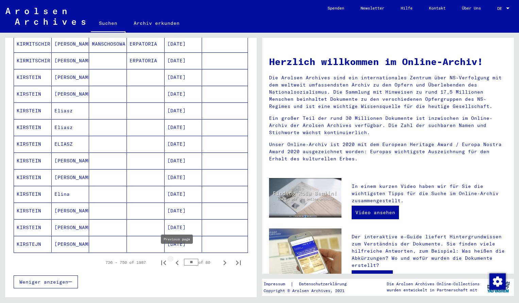
click at [179, 258] on icon "Previous page" at bounding box center [177, 263] width 10 height 10
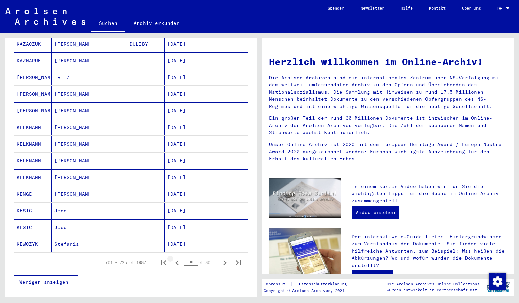
click at [179, 258] on icon "Previous page" at bounding box center [177, 263] width 10 height 10
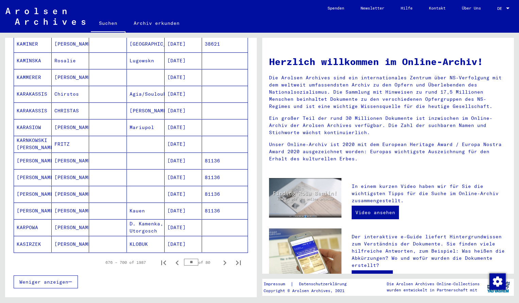
click at [179, 258] on icon "Previous page" at bounding box center [177, 263] width 10 height 10
type input "**"
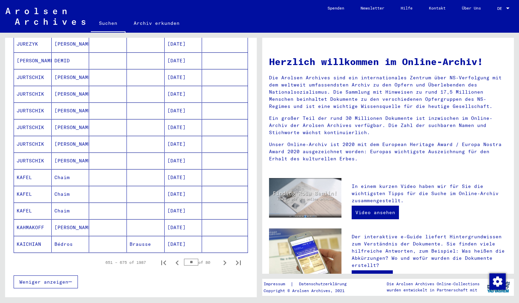
click at [253, 57] on div "Nachname Vorname Geburtsname Geburt‏ Geburtsdatum Prisoner # JUGOWITZ Wojcnich …" at bounding box center [131, 56] width 252 height 481
click at [247, 55] on mat-cell at bounding box center [225, 60] width 46 height 16
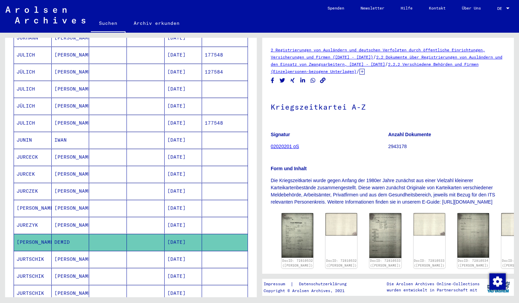
scroll to position [126, 0]
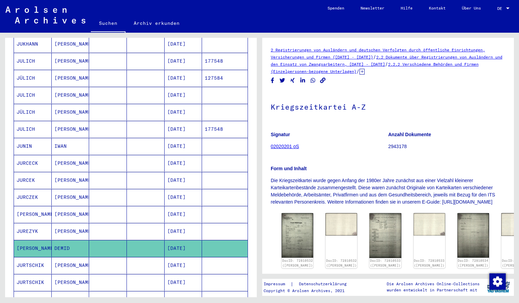
click at [27, 121] on mat-cell "JULICH" at bounding box center [33, 129] width 38 height 17
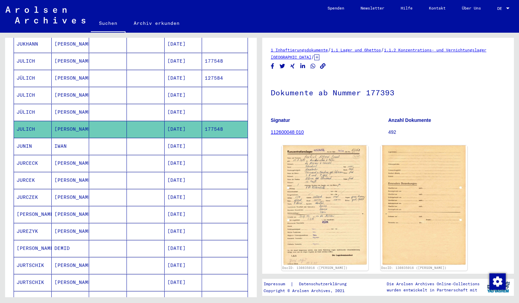
click at [36, 105] on mat-cell "JÜLICH" at bounding box center [33, 112] width 38 height 17
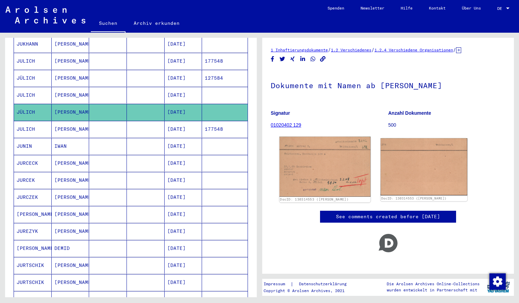
click at [317, 183] on img at bounding box center [325, 167] width 91 height 60
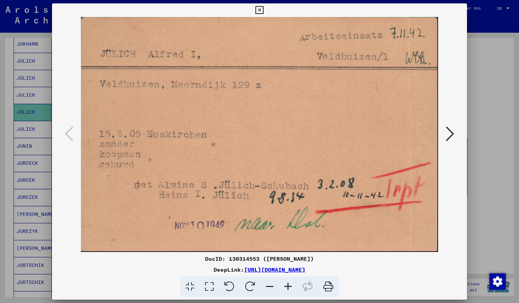
click at [263, 13] on icon at bounding box center [259, 10] width 8 height 8
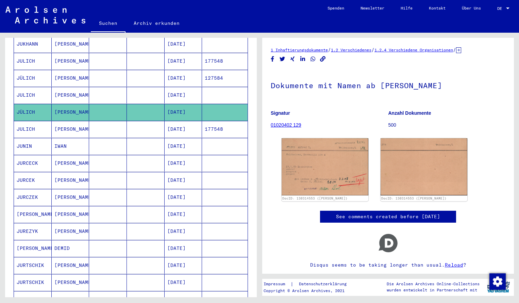
click at [224, 72] on mat-cell "127584" at bounding box center [225, 78] width 46 height 17
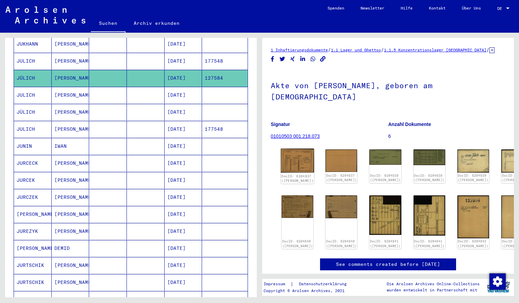
click at [300, 152] on img at bounding box center [297, 161] width 33 height 24
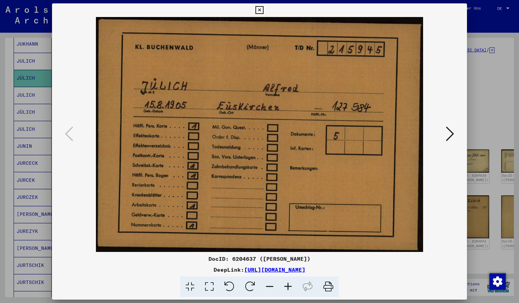
click at [263, 11] on icon at bounding box center [259, 10] width 8 height 8
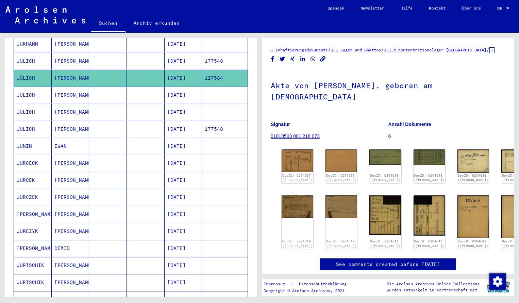
click at [250, 79] on div "Nachname Vorname Geburtsname Geburt‏ Geburtsdatum Prisoner # JUGOWITZ Wojcnich …" at bounding box center [131, 243] width 252 height 489
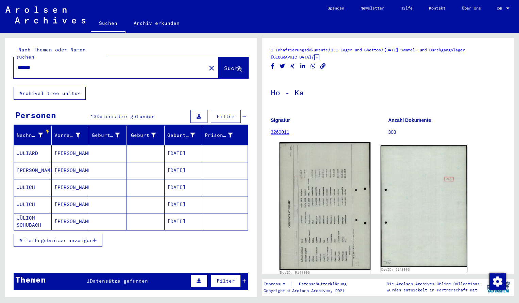
click at [316, 217] on img at bounding box center [325, 206] width 91 height 128
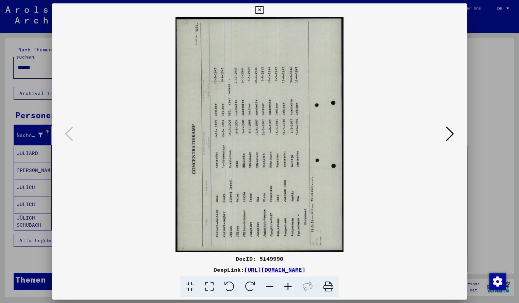
click at [254, 281] on icon at bounding box center [250, 286] width 21 height 21
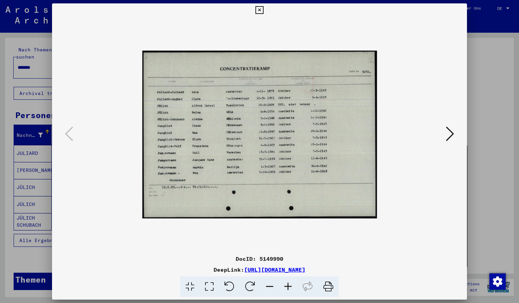
click at [290, 283] on icon at bounding box center [288, 286] width 18 height 21
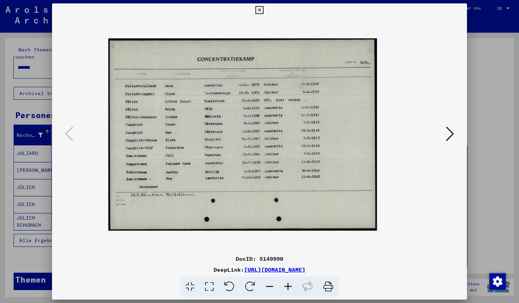
click at [290, 283] on icon at bounding box center [288, 286] width 18 height 21
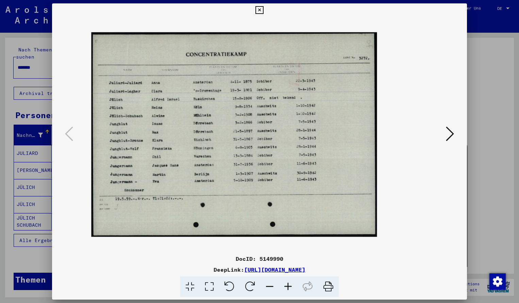
click at [290, 283] on icon at bounding box center [288, 286] width 18 height 21
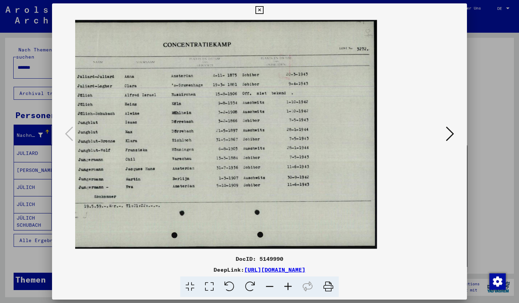
click at [263, 11] on icon at bounding box center [259, 10] width 8 height 8
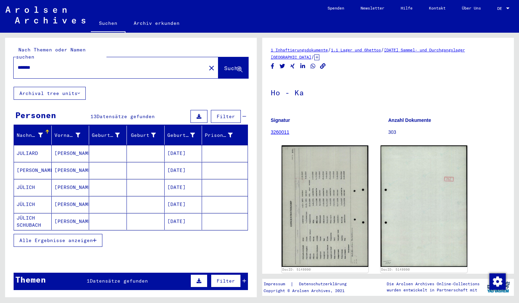
click at [38, 64] on input "*******" at bounding box center [110, 67] width 184 height 7
click at [224, 65] on span "Suche" at bounding box center [233, 68] width 18 height 7
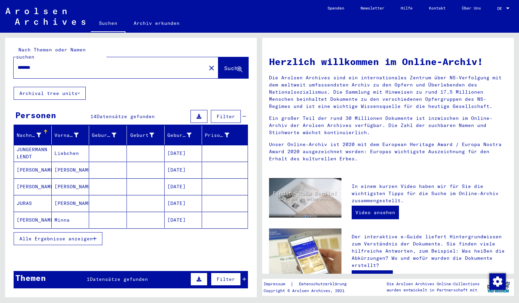
click at [30, 151] on mat-cell "JUNGERMANN LENDT" at bounding box center [33, 153] width 38 height 16
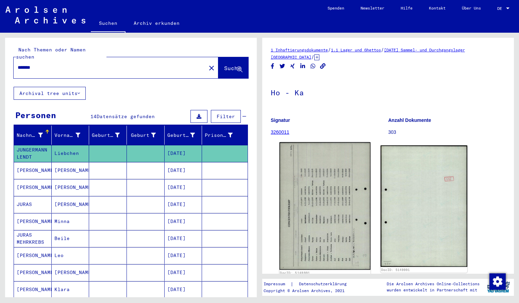
click at [302, 246] on img at bounding box center [325, 206] width 91 height 128
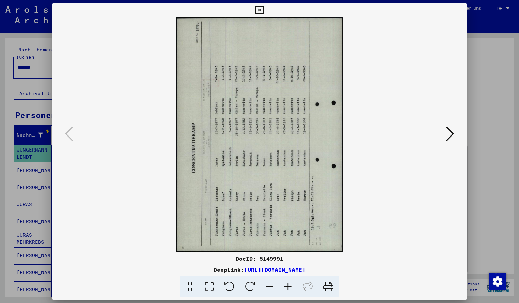
click at [251, 287] on icon at bounding box center [250, 286] width 21 height 21
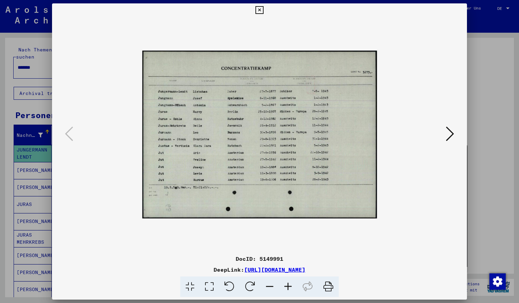
click at [288, 286] on icon at bounding box center [288, 286] width 18 height 21
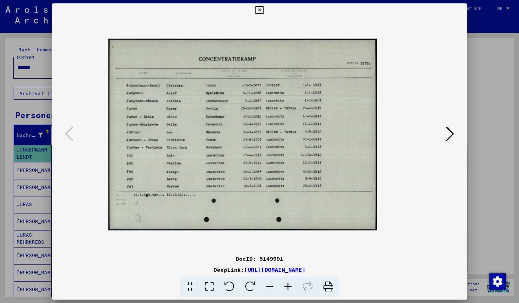
click at [288, 286] on icon at bounding box center [288, 286] width 18 height 21
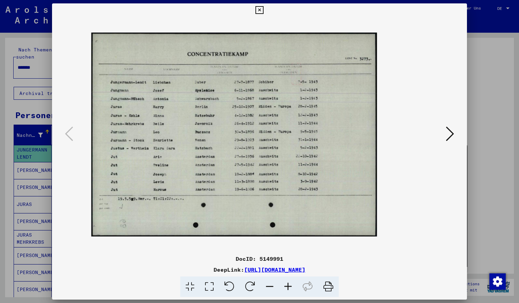
click at [288, 284] on icon at bounding box center [288, 286] width 18 height 21
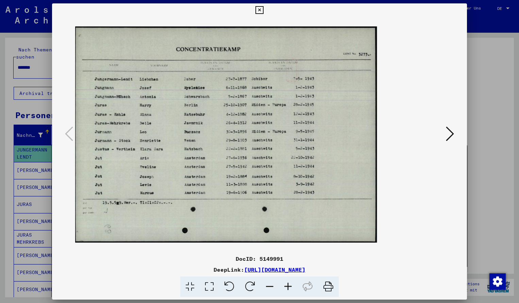
click at [288, 284] on icon at bounding box center [288, 286] width 18 height 21
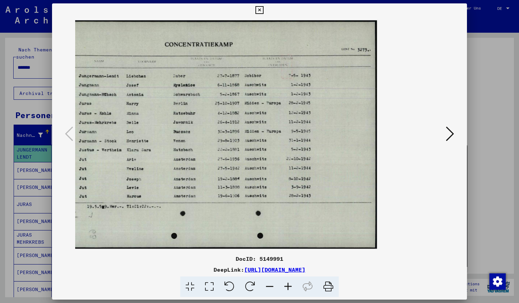
click at [263, 8] on icon at bounding box center [259, 10] width 8 height 8
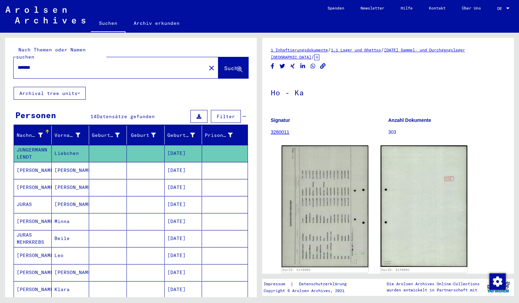
click at [52, 64] on input "*******" at bounding box center [110, 67] width 184 height 7
click at [224, 65] on span "Suche" at bounding box center [232, 68] width 17 height 7
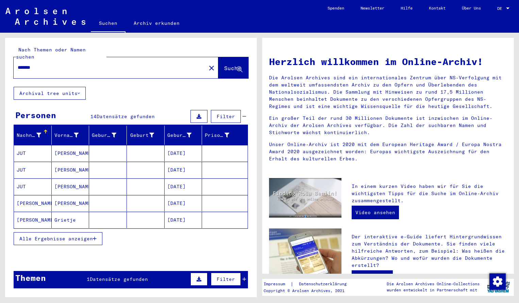
click at [40, 145] on mat-cell "JUT" at bounding box center [33, 153] width 38 height 16
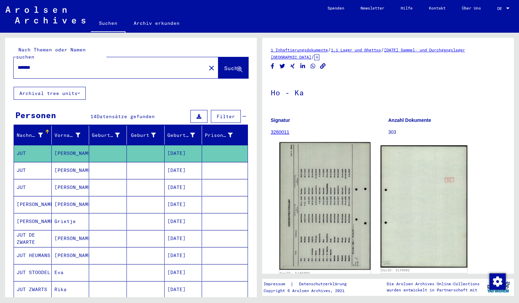
click at [361, 184] on img at bounding box center [325, 205] width 91 height 127
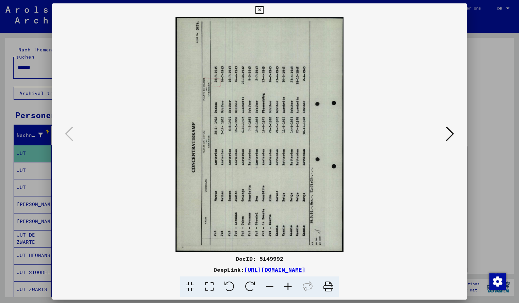
click at [253, 288] on icon at bounding box center [250, 286] width 21 height 21
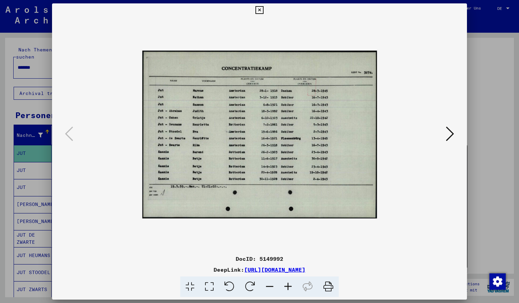
click at [287, 288] on icon at bounding box center [288, 286] width 18 height 21
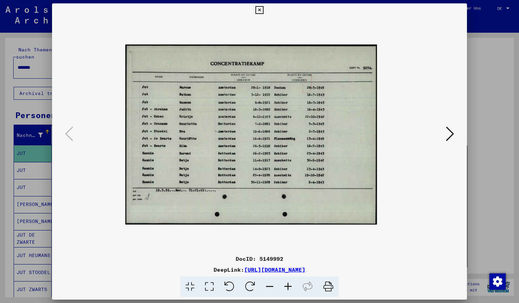
click at [287, 288] on icon at bounding box center [288, 286] width 18 height 21
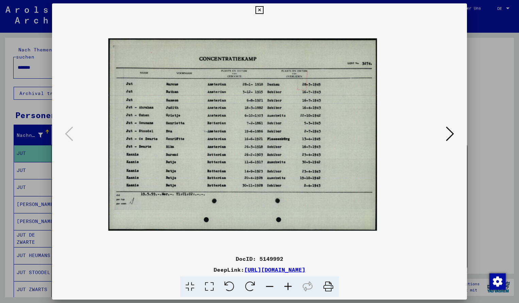
click at [287, 288] on icon at bounding box center [288, 286] width 18 height 21
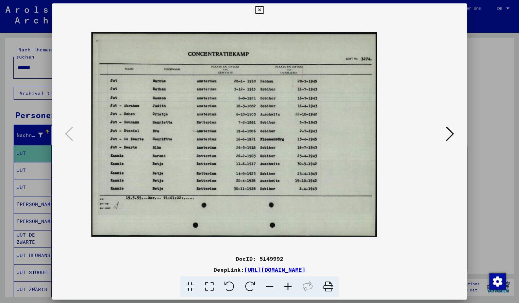
click at [287, 288] on icon at bounding box center [288, 286] width 18 height 21
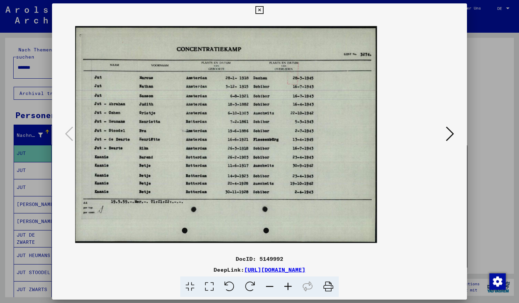
click at [287, 288] on icon at bounding box center [288, 286] width 18 height 21
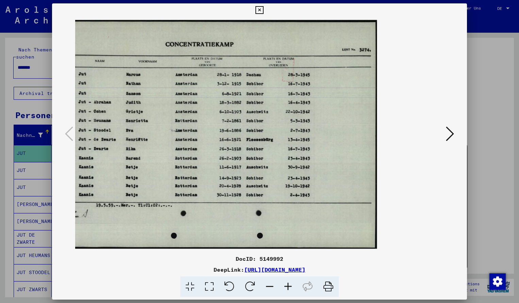
click at [263, 10] on icon at bounding box center [259, 10] width 8 height 8
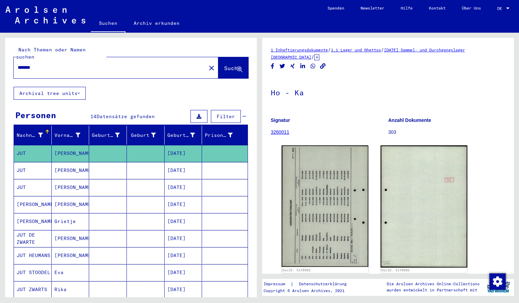
click at [40, 64] on input "*******" at bounding box center [110, 67] width 184 height 7
click at [226, 65] on span "Suche" at bounding box center [232, 68] width 17 height 7
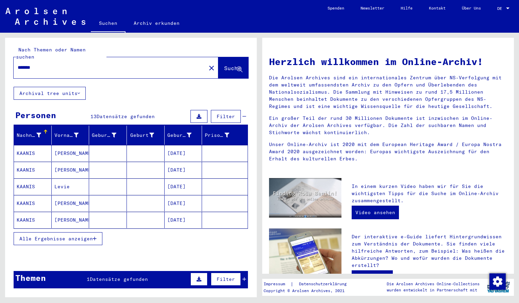
click at [31, 145] on mat-cell "KAANIS" at bounding box center [33, 153] width 38 height 16
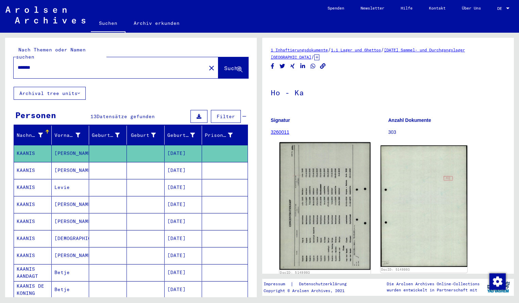
click at [337, 183] on img at bounding box center [325, 206] width 91 height 128
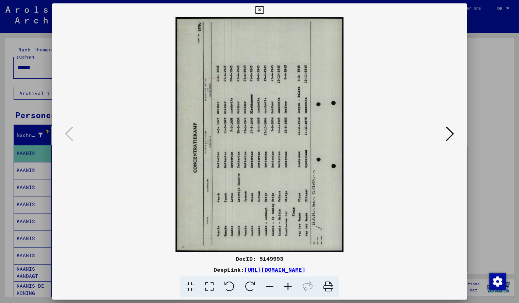
click at [255, 285] on icon at bounding box center [250, 286] width 21 height 21
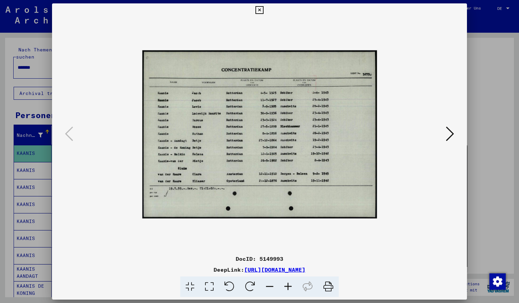
click at [288, 285] on icon at bounding box center [288, 286] width 18 height 21
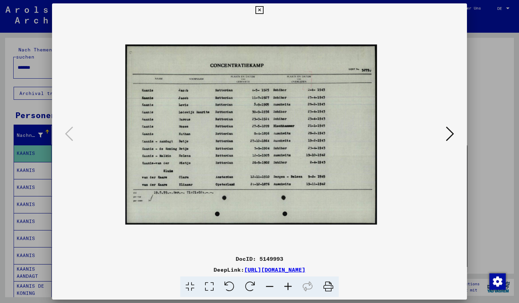
click at [288, 285] on icon at bounding box center [288, 286] width 18 height 21
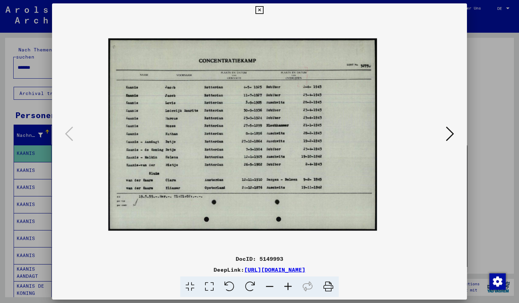
click at [288, 285] on icon at bounding box center [288, 286] width 18 height 21
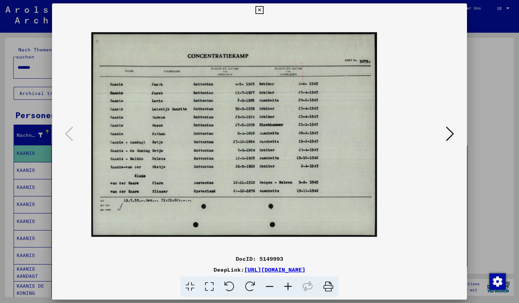
click at [288, 285] on icon at bounding box center [288, 286] width 18 height 21
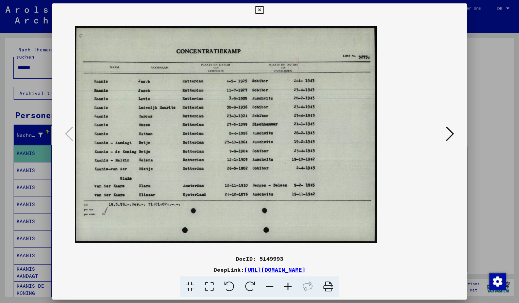
click at [288, 285] on icon at bounding box center [288, 286] width 18 height 21
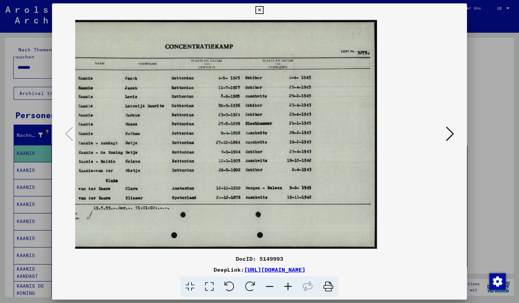
drag, startPoint x: 319, startPoint y: 102, endPoint x: 316, endPoint y: 129, distance: 27.0
click at [263, 7] on icon at bounding box center [259, 10] width 8 height 8
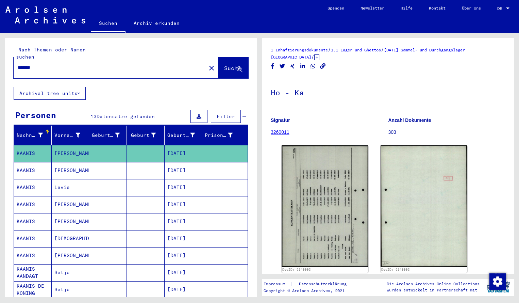
click at [41, 64] on input "*******" at bounding box center [110, 67] width 184 height 7
click at [226, 65] on span "Suche" at bounding box center [232, 68] width 17 height 7
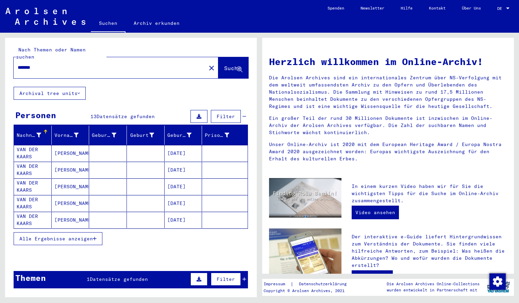
click at [27, 145] on mat-cell "VAN DER KAARS" at bounding box center [33, 153] width 38 height 16
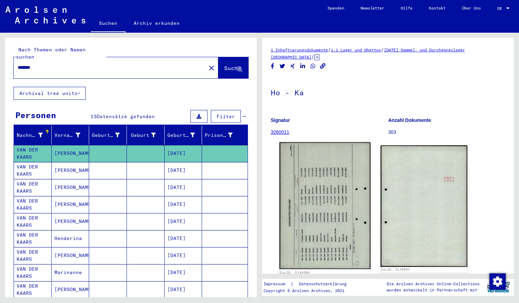
click at [325, 176] on img at bounding box center [325, 205] width 91 height 127
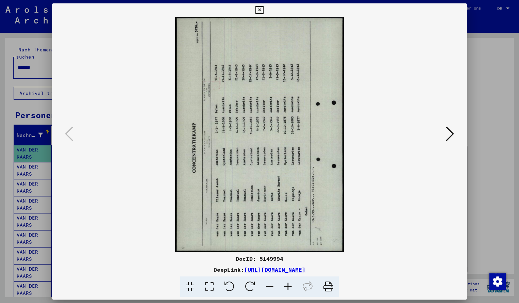
click at [253, 282] on icon at bounding box center [250, 286] width 21 height 21
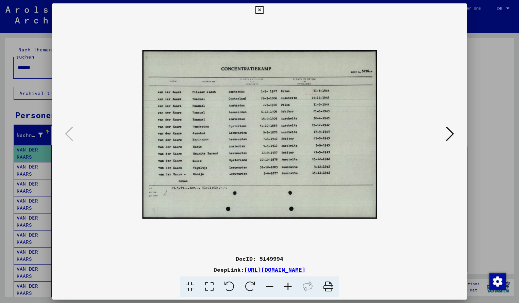
click at [285, 285] on icon at bounding box center [288, 286] width 18 height 21
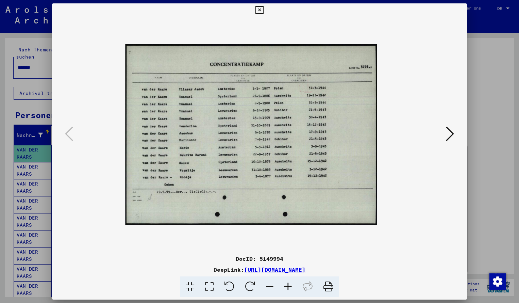
click at [285, 285] on icon at bounding box center [288, 286] width 18 height 21
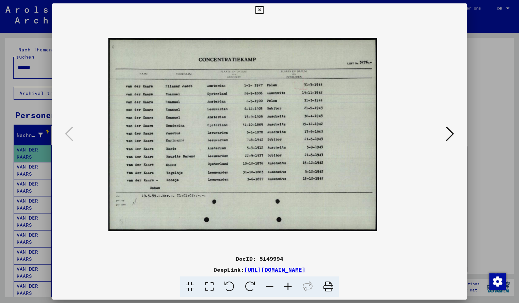
click at [285, 285] on icon at bounding box center [288, 286] width 18 height 21
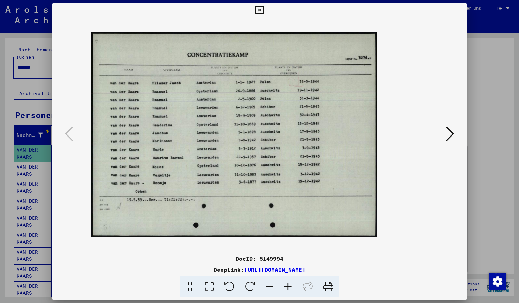
click at [285, 285] on icon at bounding box center [288, 286] width 18 height 21
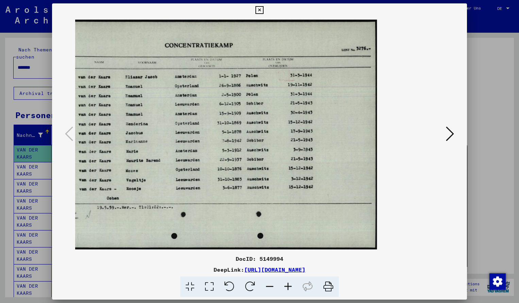
click at [285, 285] on icon at bounding box center [288, 286] width 18 height 21
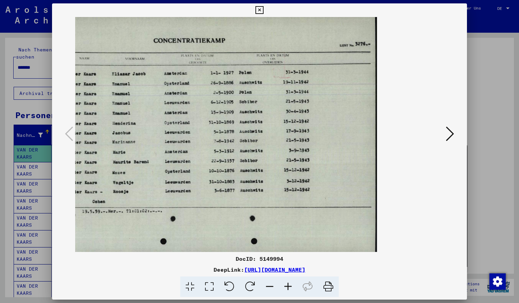
click at [263, 11] on icon at bounding box center [259, 10] width 8 height 8
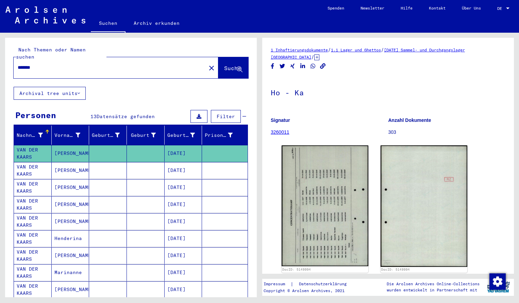
click at [40, 65] on div "*******" at bounding box center [108, 67] width 188 height 15
drag, startPoint x: 40, startPoint y: 62, endPoint x: 40, endPoint y: 58, distance: 3.7
click at [40, 64] on input "*******" at bounding box center [110, 67] width 184 height 7
click at [224, 65] on span "Suche" at bounding box center [232, 68] width 17 height 7
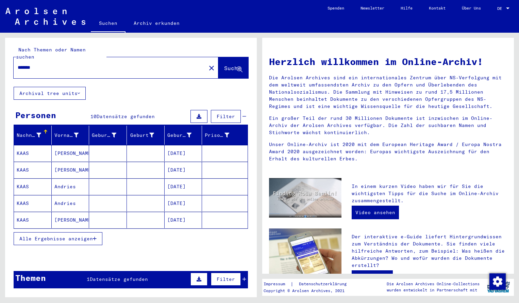
click at [31, 145] on mat-cell "KAAS" at bounding box center [33, 153] width 38 height 16
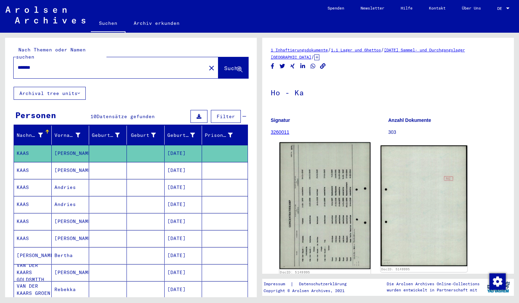
click at [299, 176] on img at bounding box center [325, 205] width 91 height 127
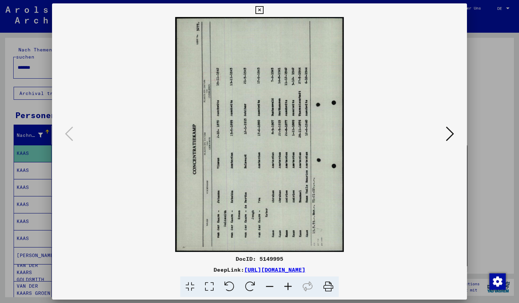
click at [250, 285] on icon at bounding box center [250, 286] width 21 height 21
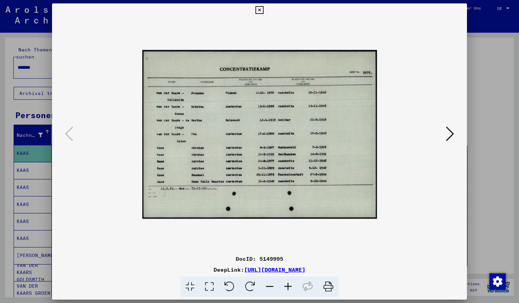
click at [289, 286] on icon at bounding box center [288, 286] width 18 height 21
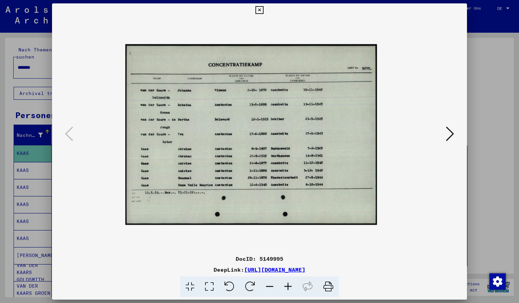
click at [289, 286] on icon at bounding box center [288, 286] width 18 height 21
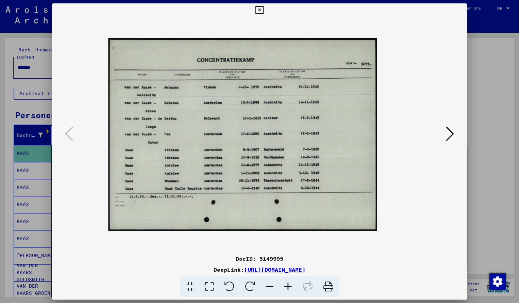
click at [289, 286] on icon at bounding box center [288, 286] width 18 height 21
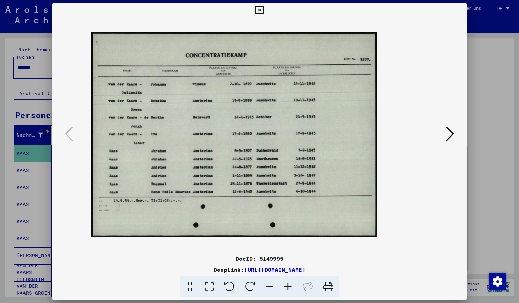
click at [289, 286] on icon at bounding box center [288, 286] width 18 height 21
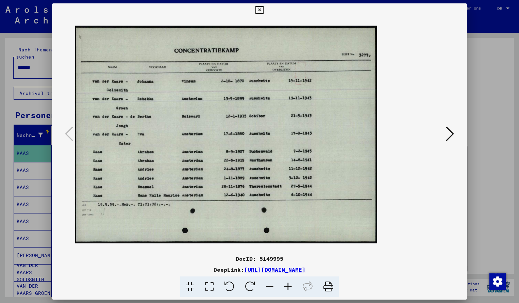
click at [289, 287] on icon at bounding box center [288, 286] width 18 height 21
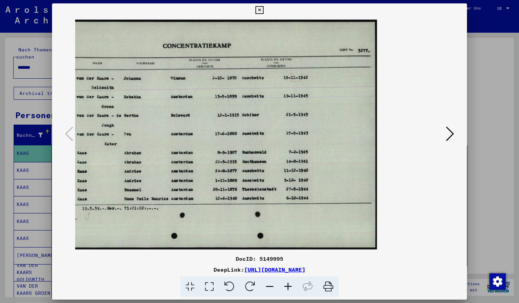
click at [263, 11] on icon at bounding box center [259, 10] width 8 height 8
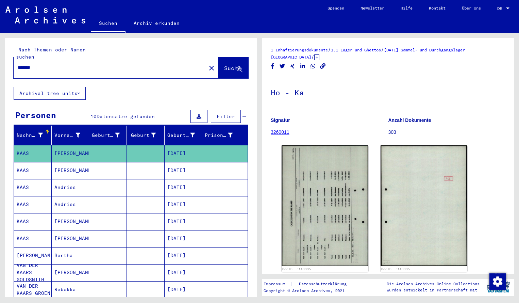
click at [44, 64] on input "*******" at bounding box center [110, 67] width 184 height 7
click at [220, 57] on button "Suche" at bounding box center [233, 67] width 30 height 21
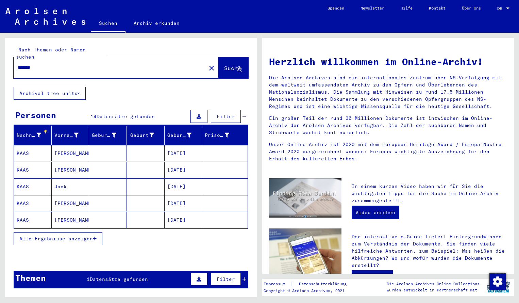
click at [34, 153] on mat-cell "KAAS" at bounding box center [33, 153] width 38 height 16
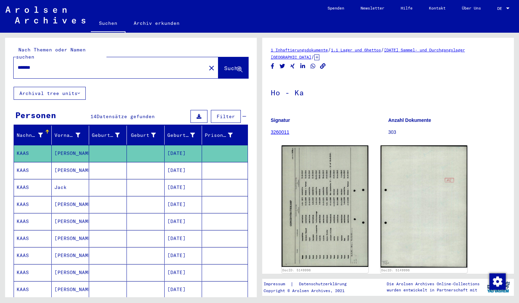
click at [312, 174] on img at bounding box center [325, 205] width 87 height 121
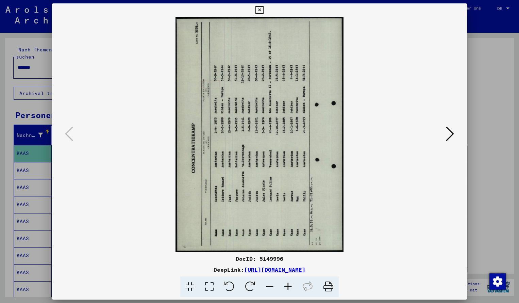
click at [252, 286] on icon at bounding box center [250, 286] width 21 height 21
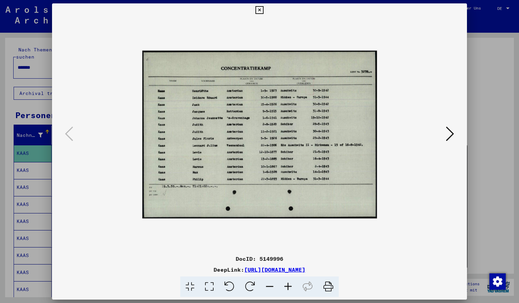
click at [288, 286] on icon at bounding box center [288, 286] width 18 height 21
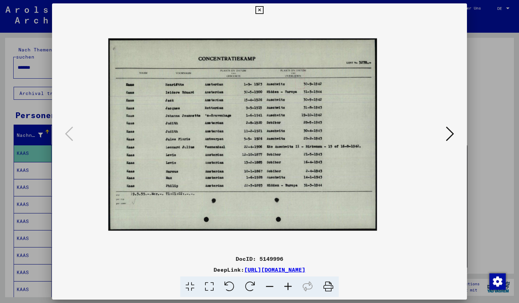
click at [288, 286] on icon at bounding box center [288, 286] width 18 height 21
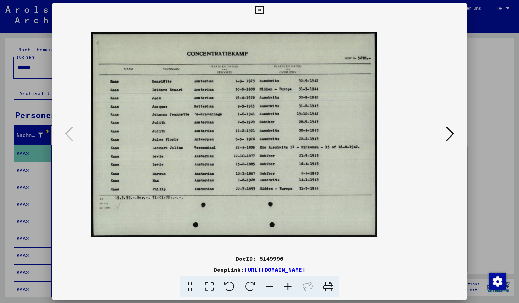
click at [288, 286] on icon at bounding box center [288, 286] width 18 height 21
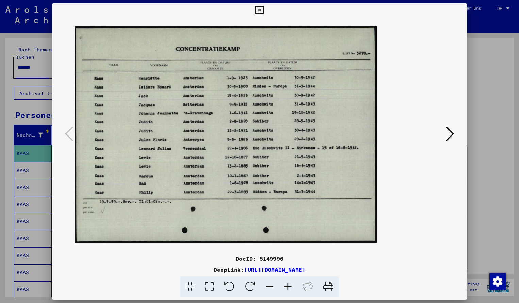
click at [288, 286] on icon at bounding box center [288, 286] width 18 height 21
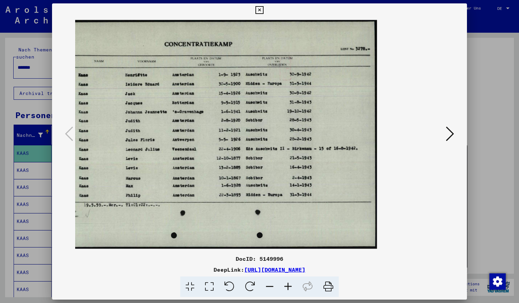
click at [453, 142] on icon at bounding box center [450, 134] width 8 height 16
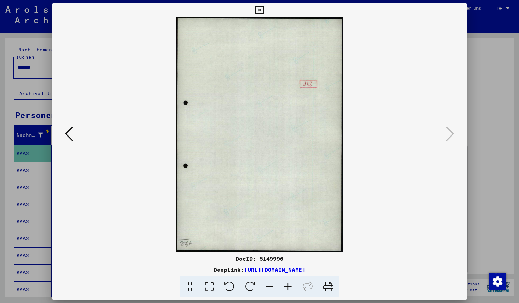
click at [263, 8] on icon at bounding box center [259, 10] width 8 height 8
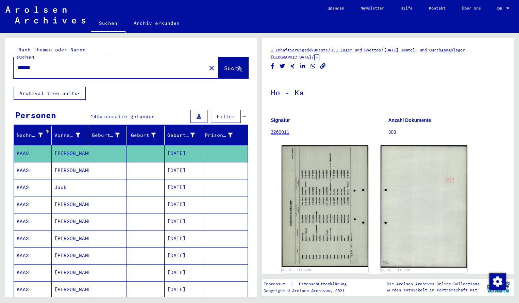
click at [46, 60] on div "*******" at bounding box center [108, 67] width 188 height 15
click at [43, 64] on input "*******" at bounding box center [110, 67] width 184 height 7
click at [224, 65] on span "Suche" at bounding box center [232, 68] width 17 height 7
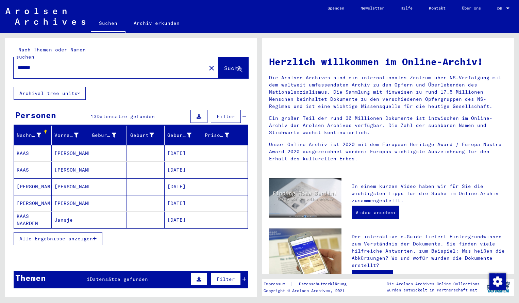
click at [22, 162] on mat-cell "KAAS" at bounding box center [33, 170] width 38 height 16
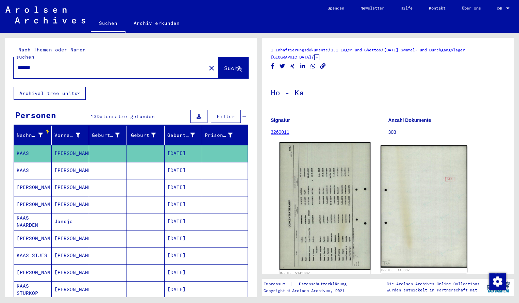
click at [311, 189] on img at bounding box center [325, 206] width 91 height 128
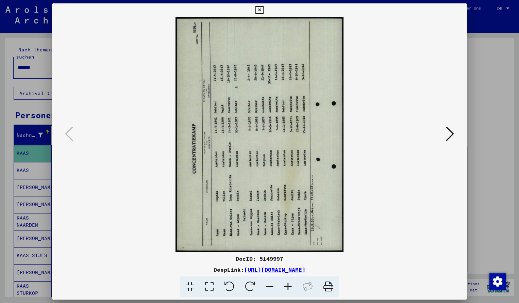
click at [249, 281] on icon at bounding box center [250, 286] width 21 height 21
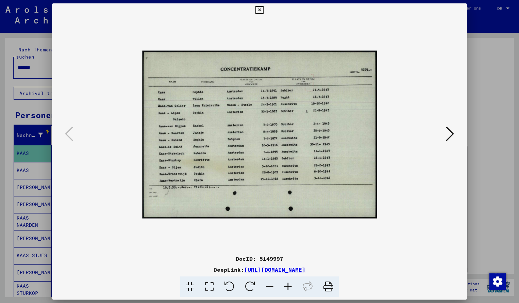
click at [288, 285] on icon at bounding box center [288, 286] width 18 height 21
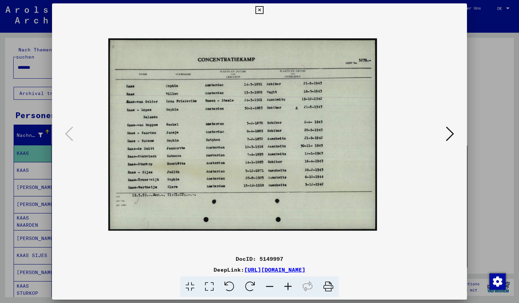
click at [288, 285] on icon at bounding box center [288, 286] width 18 height 21
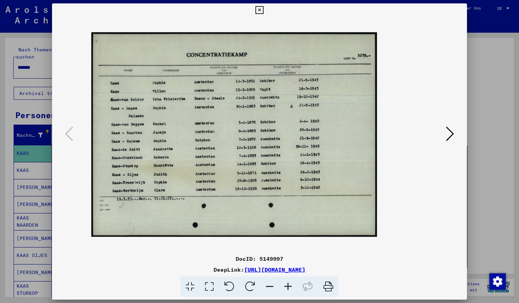
click at [288, 285] on icon at bounding box center [288, 286] width 18 height 21
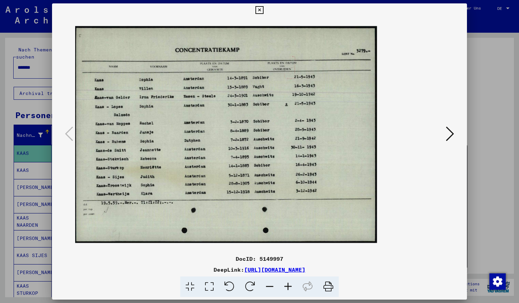
click at [288, 285] on icon at bounding box center [288, 286] width 18 height 21
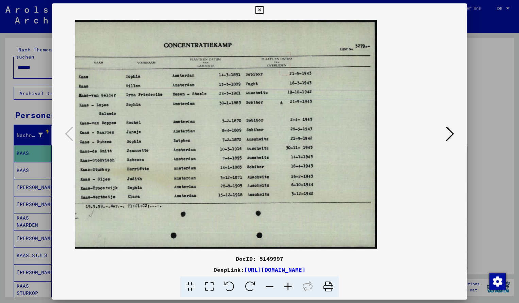
click at [263, 11] on icon at bounding box center [259, 10] width 8 height 8
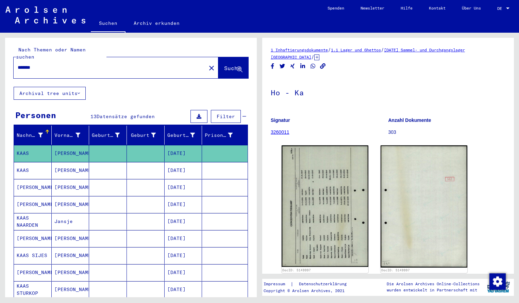
click at [40, 60] on div "*******" at bounding box center [108, 67] width 188 height 15
drag, startPoint x: 40, startPoint y: 58, endPoint x: 38, endPoint y: 55, distance: 4.1
click at [40, 64] on input "*******" at bounding box center [110, 67] width 184 height 7
click at [227, 65] on span "Suche" at bounding box center [232, 68] width 17 height 7
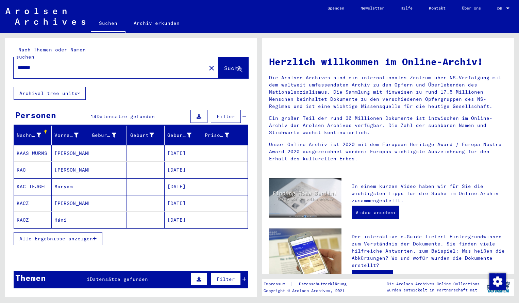
click at [31, 145] on mat-cell "KAAS WURMS" at bounding box center [33, 153] width 38 height 16
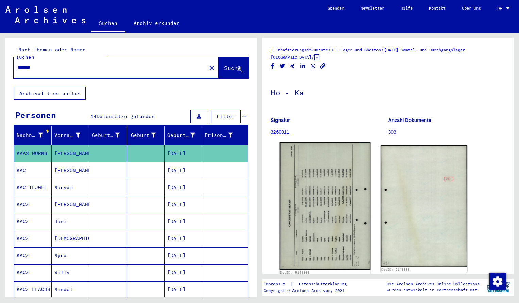
click at [311, 202] on img at bounding box center [325, 206] width 91 height 128
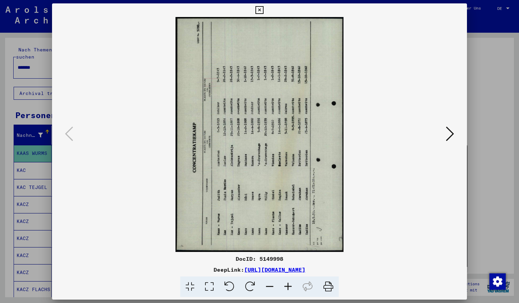
click at [252, 286] on icon at bounding box center [250, 286] width 21 height 21
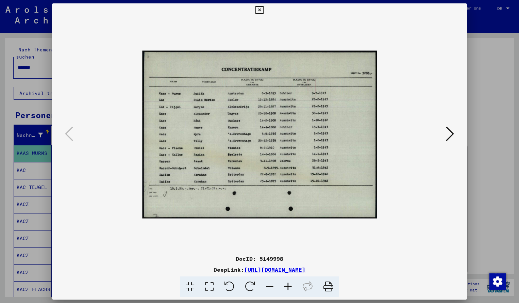
click at [288, 286] on icon at bounding box center [288, 286] width 18 height 21
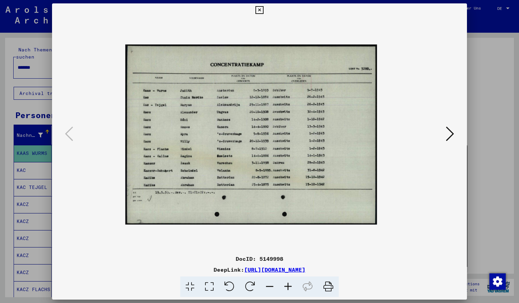
click at [288, 286] on icon at bounding box center [288, 286] width 18 height 21
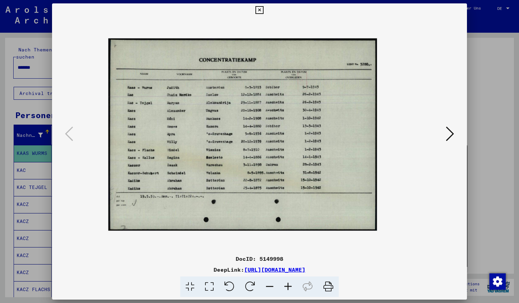
click at [288, 286] on icon at bounding box center [288, 286] width 18 height 21
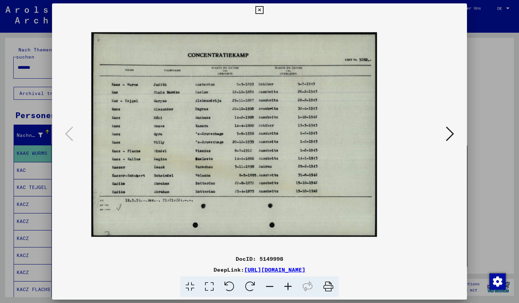
click at [288, 286] on icon at bounding box center [288, 286] width 18 height 21
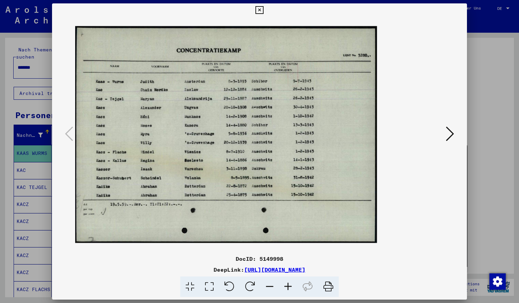
click at [288, 286] on icon at bounding box center [288, 286] width 18 height 21
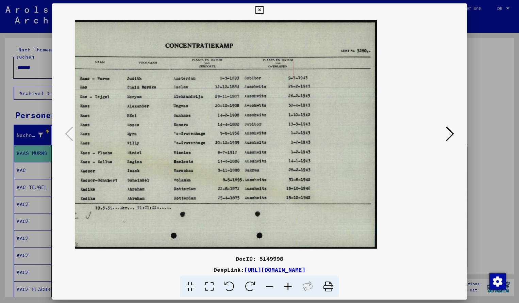
click at [455, 130] on button at bounding box center [450, 133] width 12 height 19
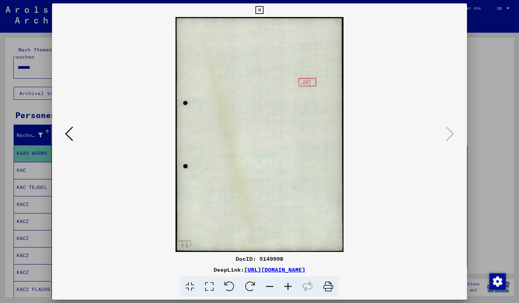
click at [265, 14] on button at bounding box center [259, 10] width 12 height 14
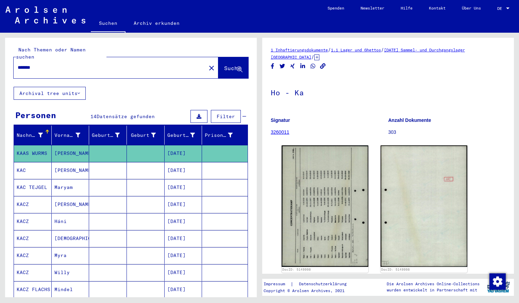
click at [44, 64] on input "*******" at bounding box center [110, 67] width 184 height 7
click at [224, 65] on span "Suche" at bounding box center [232, 68] width 17 height 7
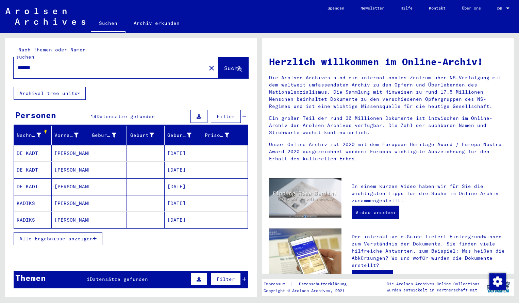
click at [30, 147] on mat-cell "DE KADT" at bounding box center [33, 153] width 38 height 16
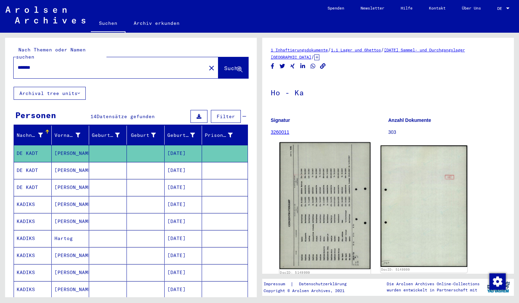
click at [291, 236] on img at bounding box center [325, 205] width 91 height 127
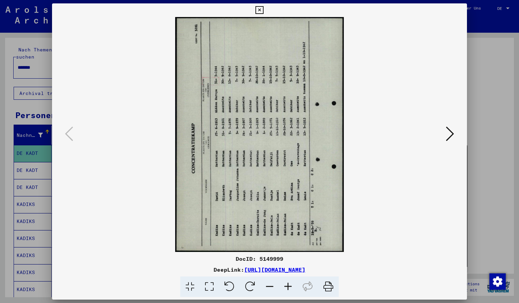
click at [252, 285] on icon at bounding box center [250, 286] width 21 height 21
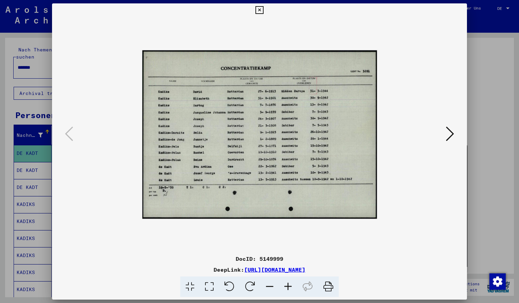
click at [290, 287] on icon at bounding box center [288, 286] width 18 height 21
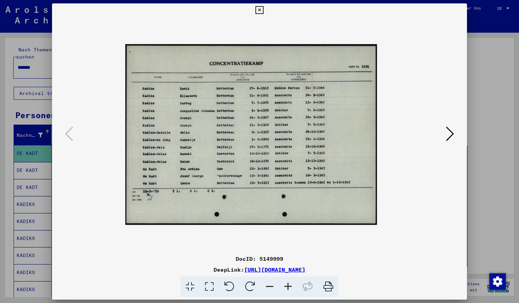
click at [290, 287] on icon at bounding box center [288, 286] width 18 height 21
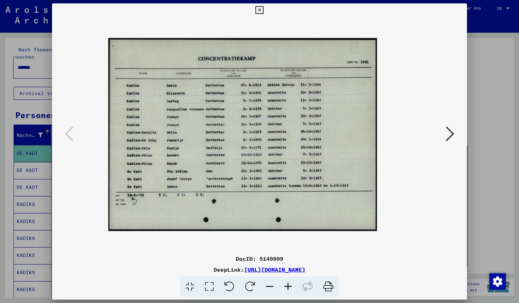
click at [290, 287] on icon at bounding box center [288, 286] width 18 height 21
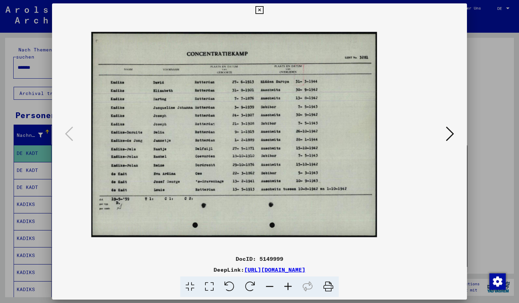
click at [290, 286] on icon at bounding box center [288, 286] width 18 height 21
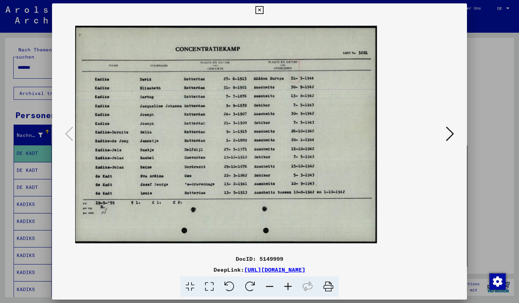
click at [263, 12] on icon at bounding box center [259, 10] width 8 height 8
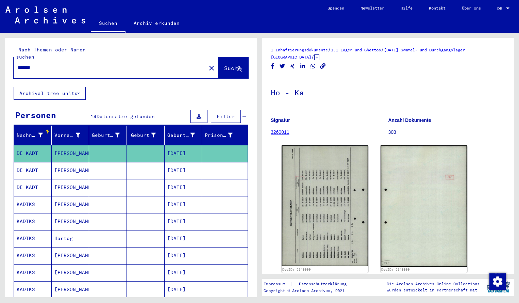
click at [42, 64] on input "*******" at bounding box center [110, 67] width 184 height 7
click at [224, 65] on span "Suche" at bounding box center [232, 68] width 17 height 7
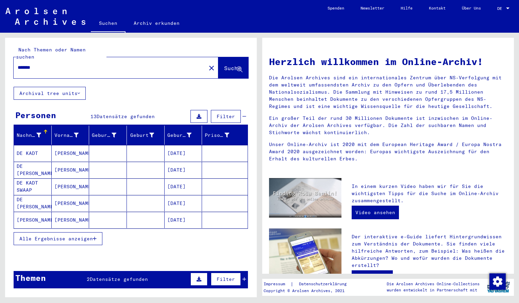
click at [29, 147] on mat-cell "DE KADT" at bounding box center [33, 153] width 38 height 16
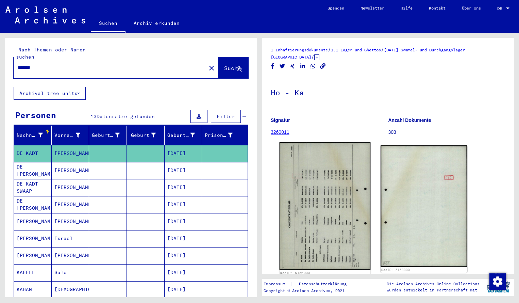
click at [310, 178] on img at bounding box center [325, 206] width 91 height 128
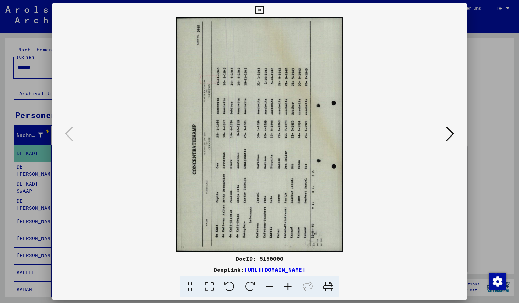
click at [250, 285] on icon at bounding box center [250, 286] width 21 height 21
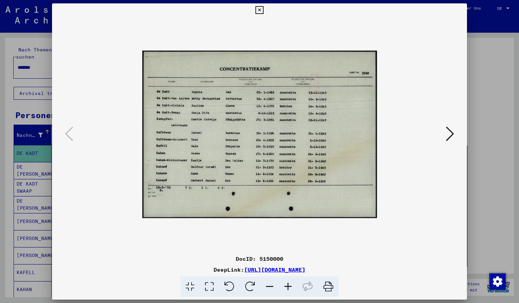
click at [289, 285] on icon at bounding box center [288, 286] width 18 height 21
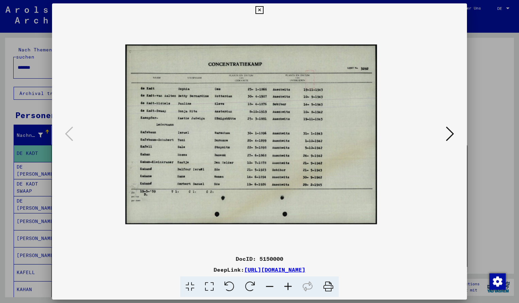
click at [290, 285] on icon at bounding box center [288, 286] width 18 height 21
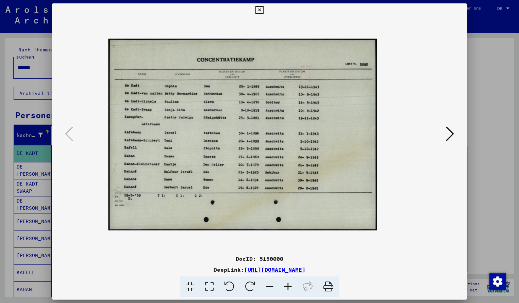
click at [290, 285] on icon at bounding box center [288, 286] width 18 height 21
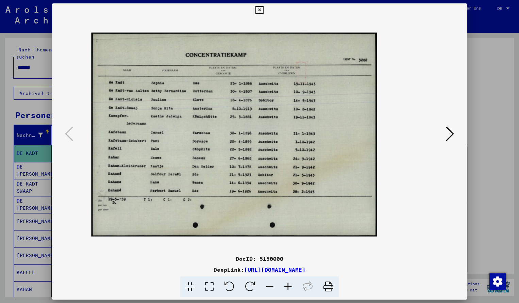
click at [290, 285] on icon at bounding box center [288, 286] width 18 height 21
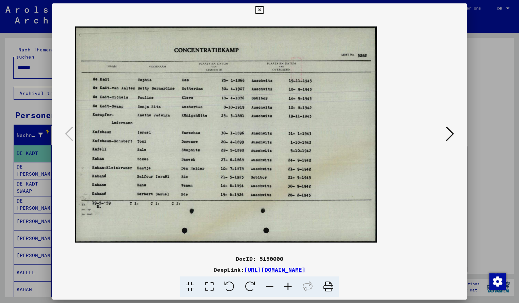
click at [290, 284] on icon at bounding box center [288, 286] width 18 height 21
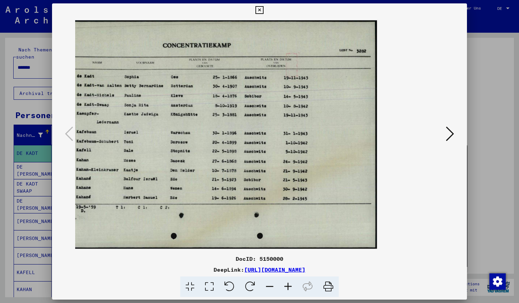
click at [263, 11] on icon at bounding box center [259, 10] width 8 height 8
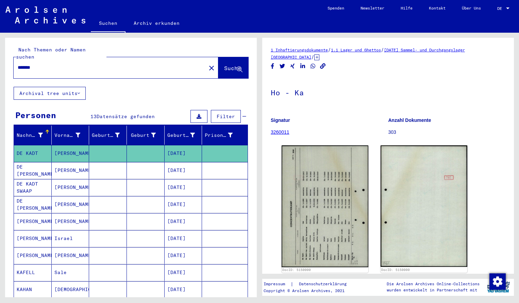
click at [48, 64] on input "*******" at bounding box center [110, 67] width 184 height 7
click at [48, 65] on div "*******" at bounding box center [108, 67] width 188 height 15
click at [42, 64] on input "*******" at bounding box center [110, 67] width 184 height 7
click at [224, 65] on span "Suche" at bounding box center [232, 68] width 17 height 7
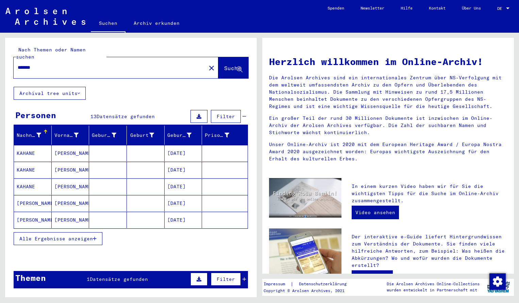
click at [86, 235] on span "Alle Ergebnisse anzeigen" at bounding box center [55, 238] width 73 height 6
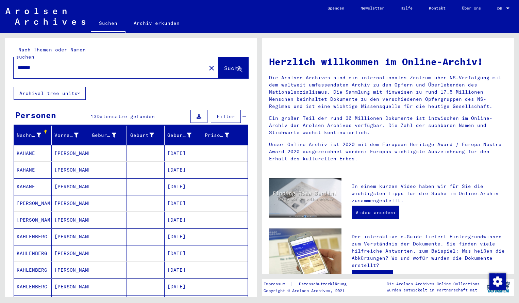
click at [250, 218] on div "Nachname Vorname Geburtsname Geburt‏ Geburtsdatum Prisoner # [PERSON_NAME] [DAT…" at bounding box center [131, 266] width 252 height 281
click at [42, 145] on mat-cell "KAHANE" at bounding box center [33, 153] width 38 height 16
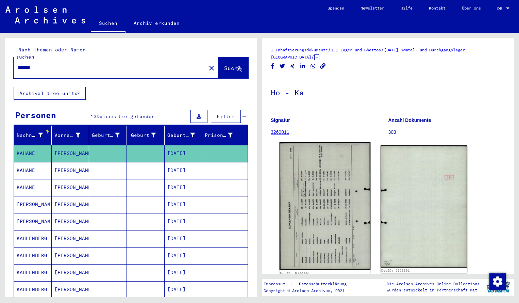
click at [325, 183] on img at bounding box center [325, 206] width 91 height 128
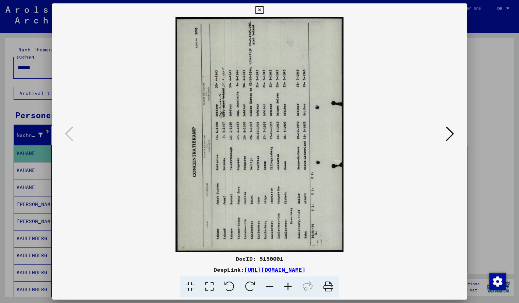
click at [253, 280] on icon at bounding box center [250, 286] width 21 height 21
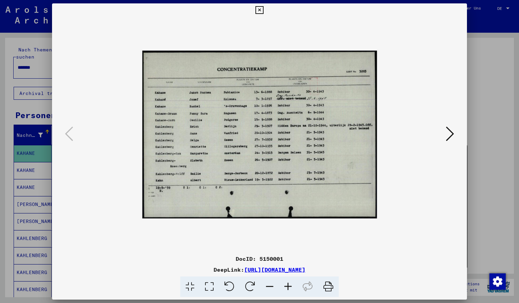
click at [288, 283] on icon at bounding box center [288, 286] width 18 height 21
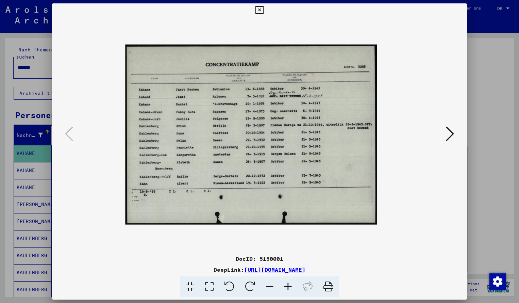
click at [288, 283] on icon at bounding box center [288, 286] width 18 height 21
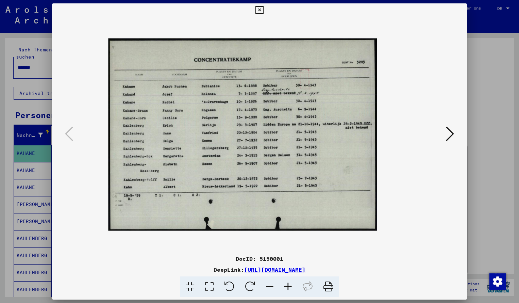
click at [288, 283] on icon at bounding box center [288, 286] width 18 height 21
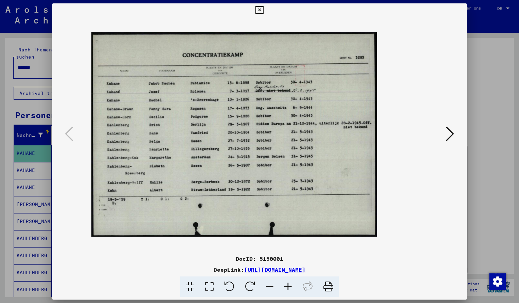
click at [288, 283] on icon at bounding box center [288, 286] width 18 height 21
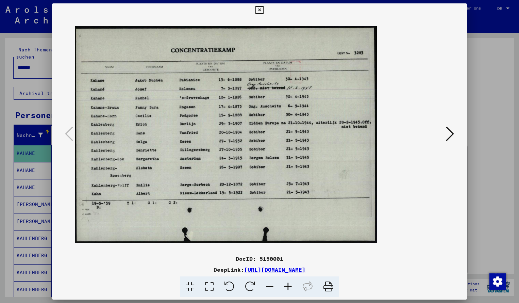
click at [263, 9] on icon at bounding box center [259, 10] width 8 height 8
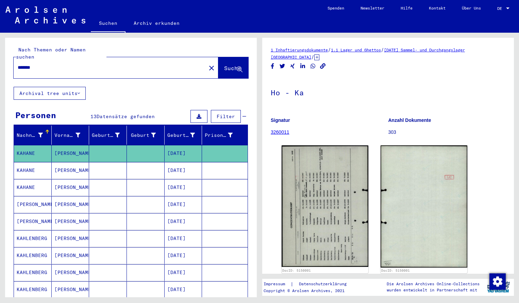
click at [45, 64] on input "*******" at bounding box center [110, 67] width 184 height 7
click at [224, 65] on span "Suche" at bounding box center [232, 68] width 17 height 7
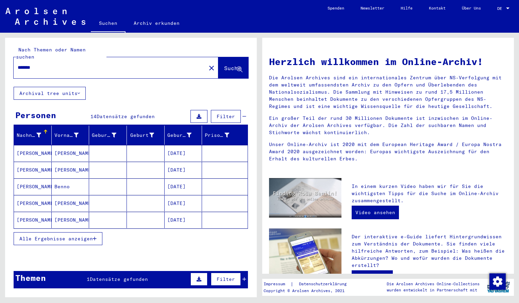
click at [22, 145] on mat-cell "[PERSON_NAME]" at bounding box center [33, 153] width 38 height 16
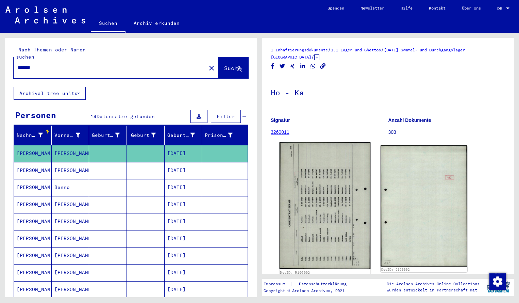
click at [302, 179] on img at bounding box center [325, 205] width 91 height 127
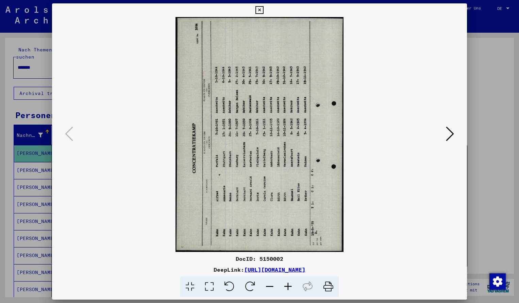
click at [250, 285] on icon at bounding box center [250, 286] width 21 height 21
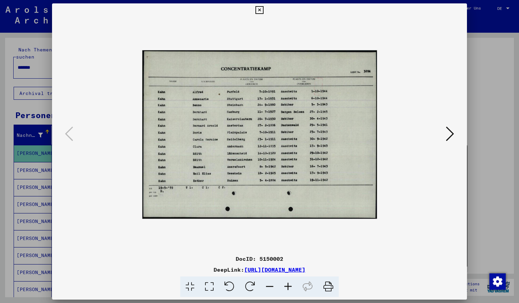
click at [287, 286] on icon at bounding box center [288, 286] width 18 height 21
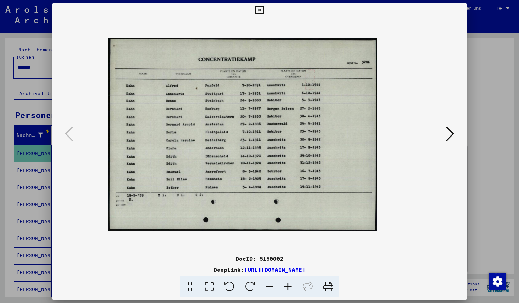
click at [287, 286] on icon at bounding box center [288, 286] width 18 height 21
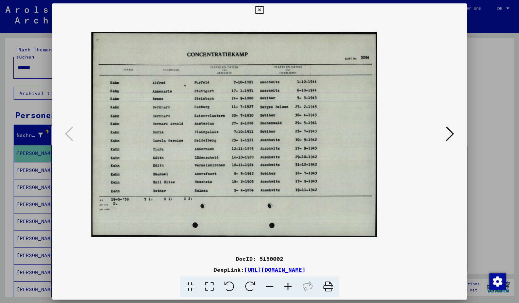
click at [287, 286] on icon at bounding box center [288, 286] width 18 height 21
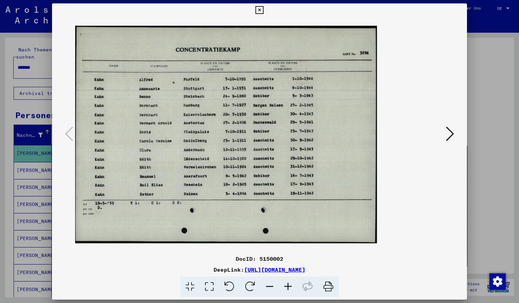
click at [287, 286] on icon at bounding box center [288, 286] width 18 height 21
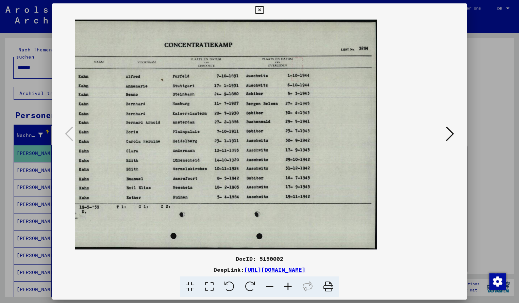
click at [263, 9] on icon at bounding box center [259, 10] width 8 height 8
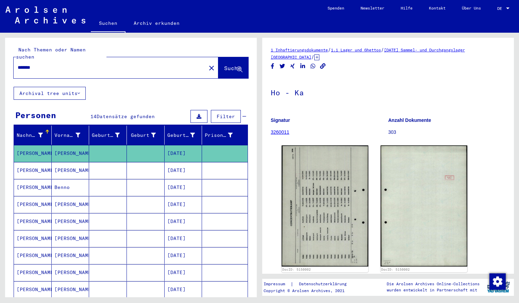
click at [39, 64] on input "*******" at bounding box center [110, 67] width 184 height 7
click at [224, 65] on span "Suche" at bounding box center [232, 68] width 17 height 7
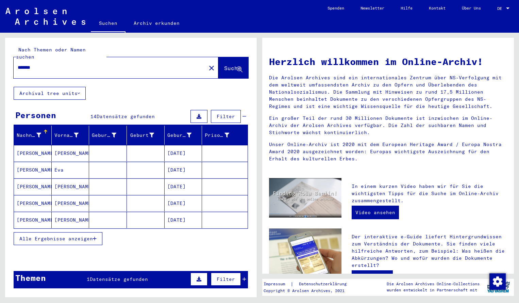
click at [30, 150] on mat-cell "[PERSON_NAME]" at bounding box center [33, 153] width 38 height 16
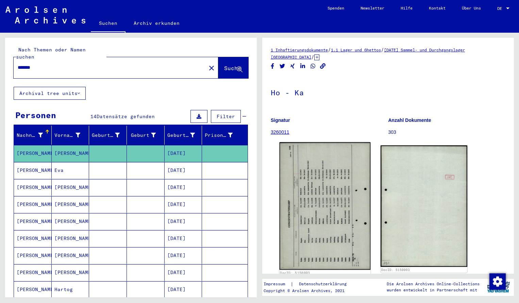
click at [308, 188] on img at bounding box center [325, 206] width 91 height 128
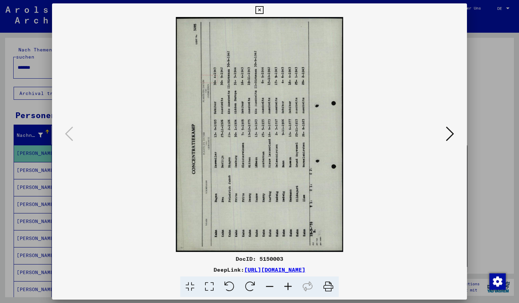
click at [250, 283] on icon at bounding box center [250, 286] width 21 height 21
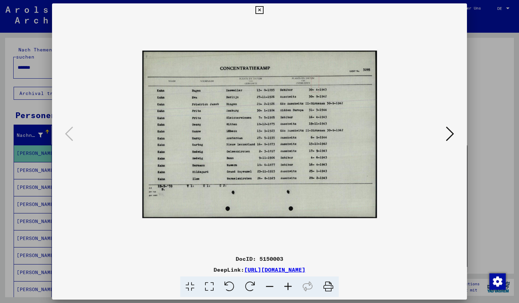
click at [288, 284] on icon at bounding box center [288, 286] width 18 height 21
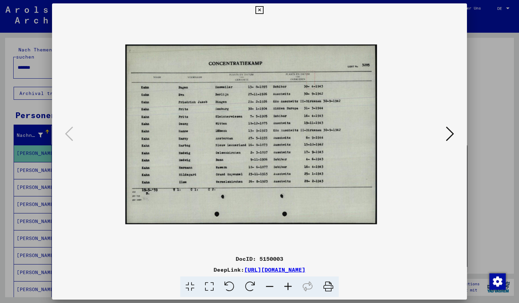
click at [288, 284] on icon at bounding box center [288, 286] width 18 height 21
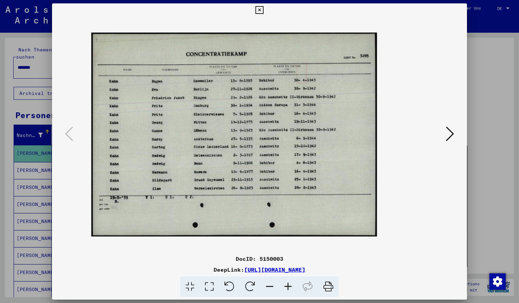
click at [288, 284] on icon at bounding box center [288, 286] width 18 height 21
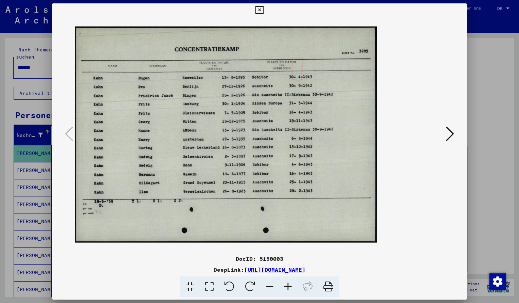
click at [288, 284] on icon at bounding box center [288, 286] width 18 height 21
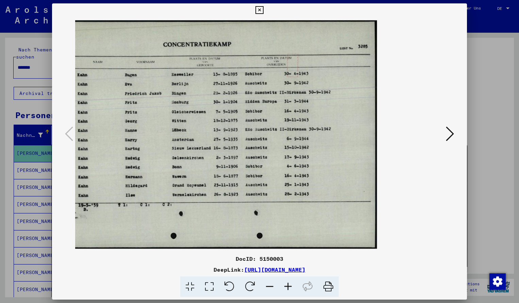
click at [263, 12] on icon at bounding box center [259, 10] width 8 height 8
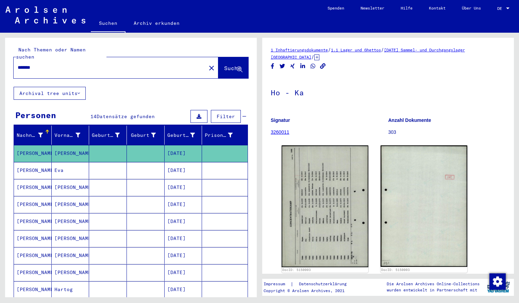
click at [40, 64] on input "*******" at bounding box center [110, 67] width 184 height 7
click at [234, 67] on button "Suche" at bounding box center [233, 67] width 30 height 21
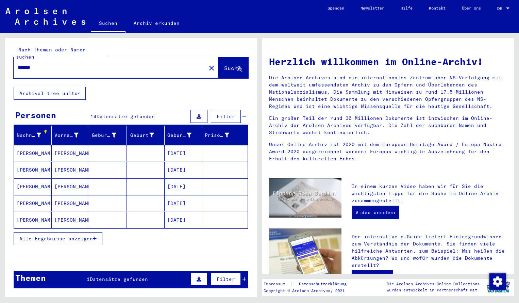
click at [28, 149] on mat-cell "[PERSON_NAME]" at bounding box center [33, 153] width 38 height 16
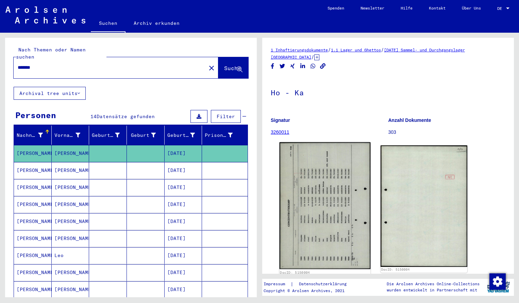
scroll to position [6, 0]
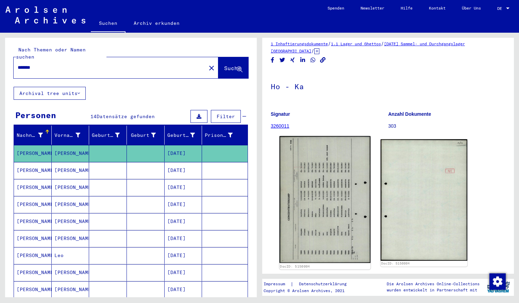
click at [320, 169] on img at bounding box center [325, 199] width 91 height 127
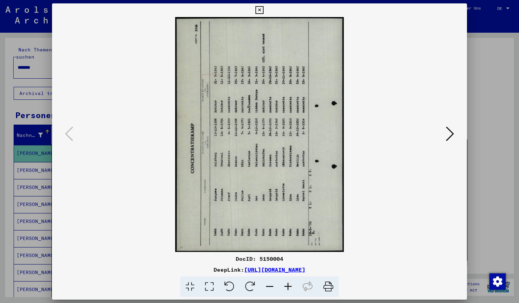
click at [250, 285] on icon at bounding box center [250, 286] width 21 height 21
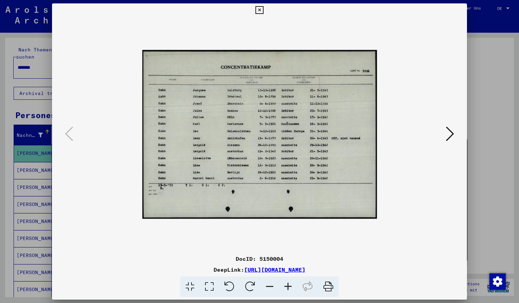
click at [288, 284] on icon at bounding box center [288, 286] width 18 height 21
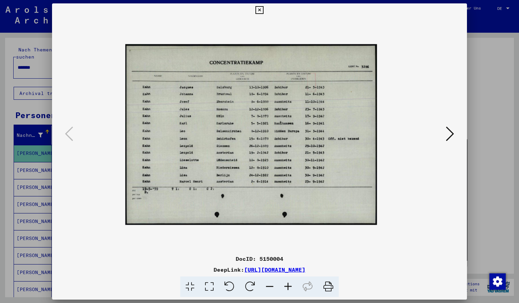
click at [288, 284] on icon at bounding box center [288, 286] width 18 height 21
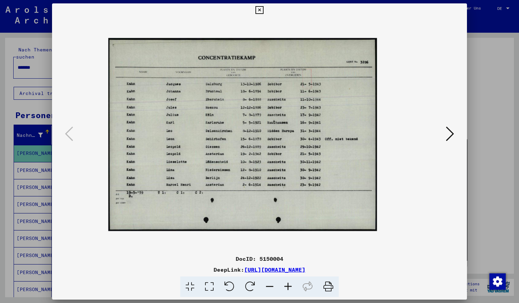
click at [288, 284] on icon at bounding box center [288, 286] width 18 height 21
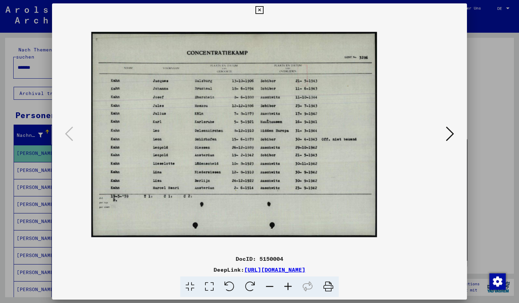
click at [288, 284] on icon at bounding box center [288, 286] width 18 height 21
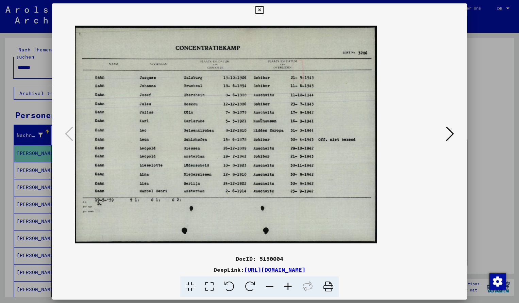
click at [288, 284] on icon at bounding box center [288, 286] width 18 height 21
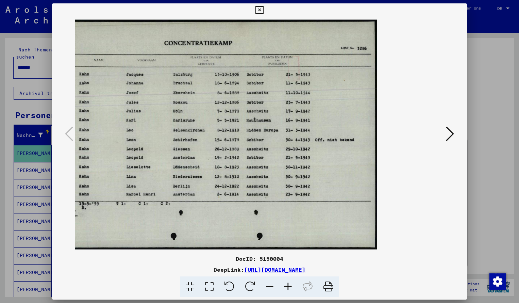
click at [288, 284] on icon at bounding box center [288, 286] width 18 height 21
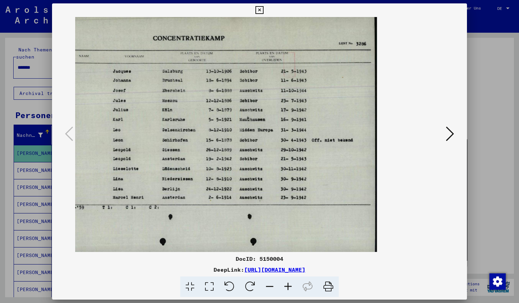
click at [270, 286] on icon at bounding box center [270, 286] width 18 height 21
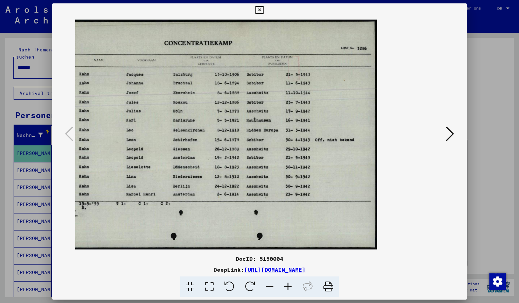
click at [263, 11] on icon at bounding box center [259, 10] width 8 height 8
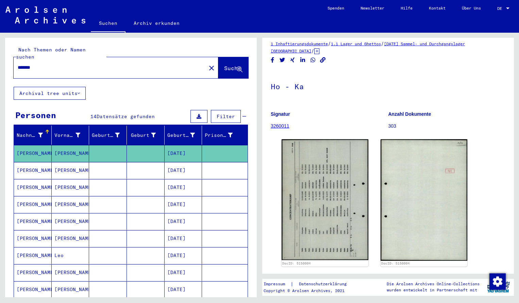
click at [49, 64] on input "*******" at bounding box center [110, 67] width 184 height 7
click at [224, 65] on span "Suche" at bounding box center [232, 68] width 17 height 7
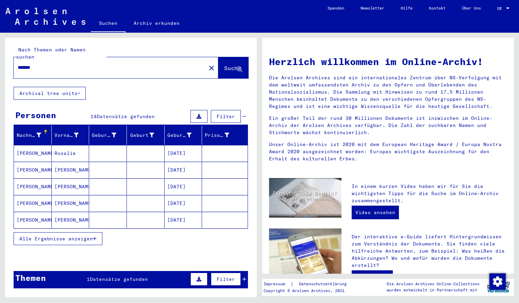
click at [37, 145] on mat-cell "[PERSON_NAME]" at bounding box center [33, 153] width 38 height 16
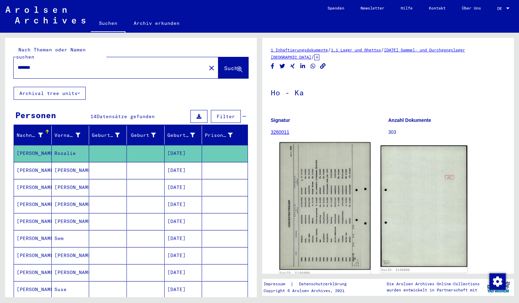
click at [308, 164] on img at bounding box center [325, 206] width 91 height 128
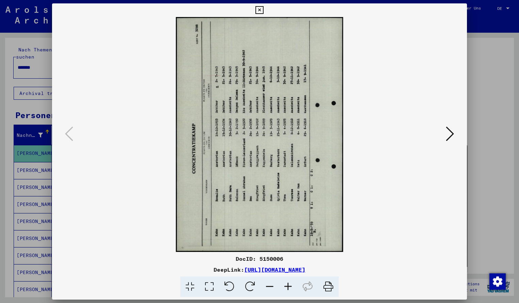
click at [249, 285] on icon at bounding box center [250, 286] width 21 height 21
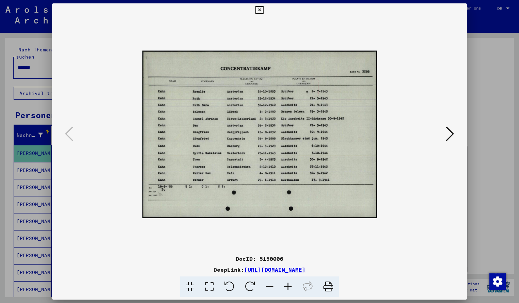
click at [290, 287] on icon at bounding box center [288, 286] width 18 height 21
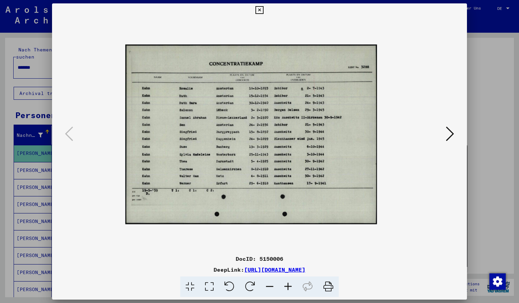
click at [290, 287] on icon at bounding box center [288, 286] width 18 height 21
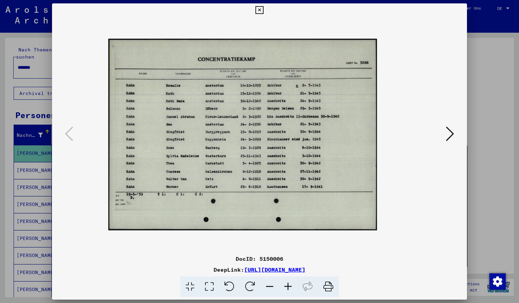
click at [290, 287] on icon at bounding box center [288, 286] width 18 height 21
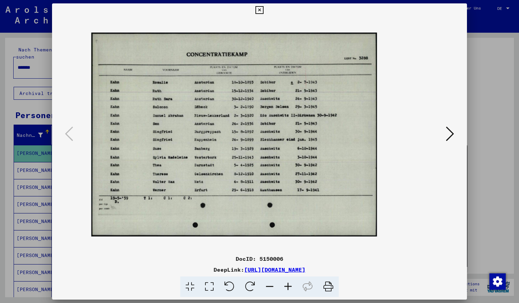
click at [290, 287] on icon at bounding box center [288, 286] width 18 height 21
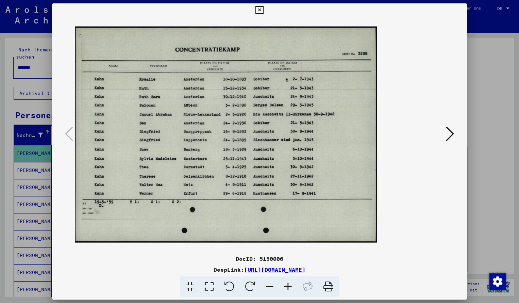
click at [290, 287] on icon at bounding box center [288, 286] width 18 height 21
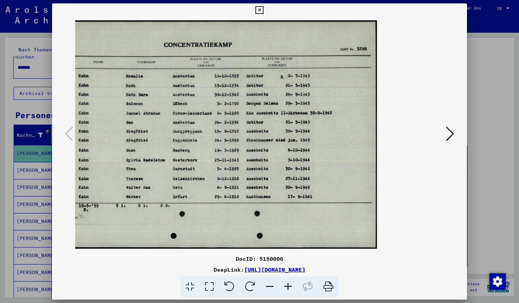
click at [290, 287] on icon at bounding box center [288, 286] width 18 height 21
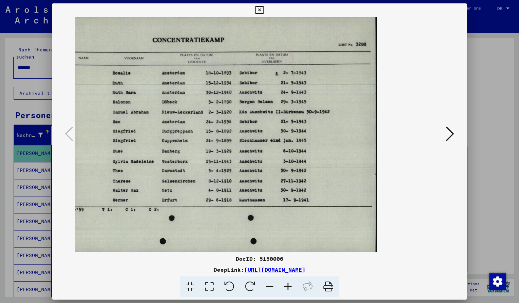
click at [272, 286] on icon at bounding box center [270, 286] width 18 height 21
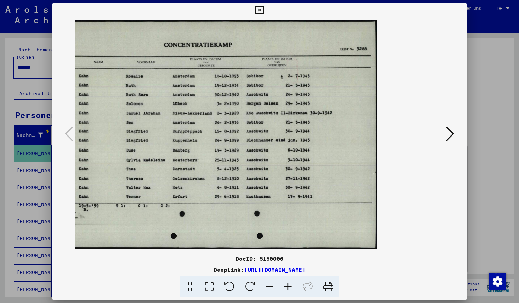
click at [263, 9] on icon at bounding box center [259, 10] width 8 height 8
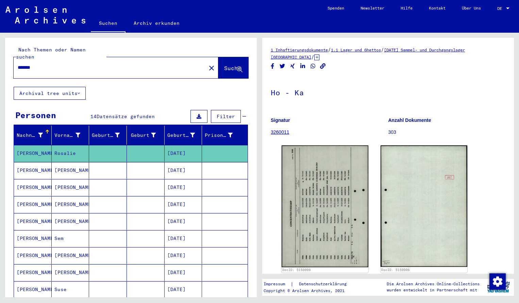
click at [47, 64] on input "*******" at bounding box center [110, 67] width 184 height 7
click at [224, 65] on span "Suche" at bounding box center [232, 68] width 17 height 7
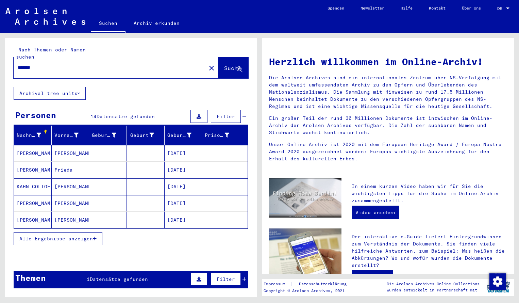
click at [47, 235] on span "Alle Ergebnisse anzeigen" at bounding box center [55, 238] width 73 height 6
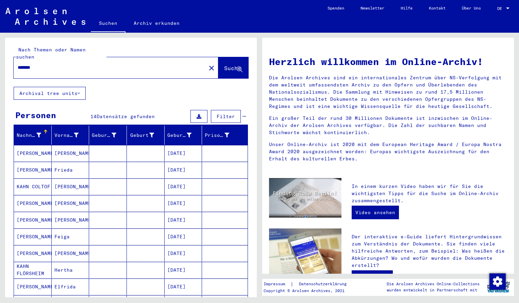
click at [249, 282] on div "Nachname Vorname Geburtsname Geburt‏ Geburtsdatum Prisoner # KAHN [PERSON_NAME]…" at bounding box center [131, 274] width 252 height 297
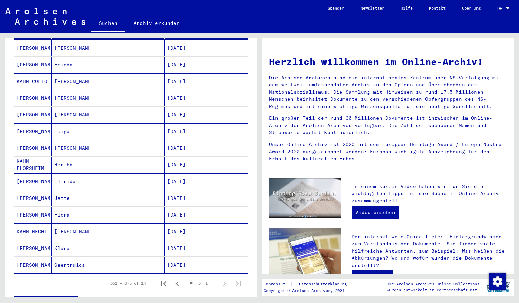
scroll to position [109, 0]
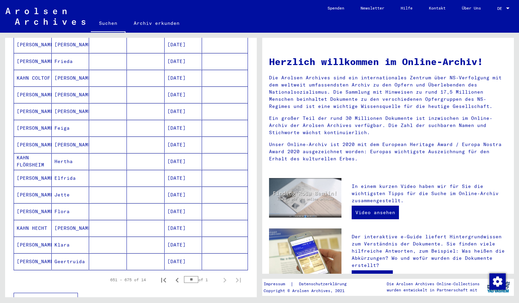
click at [255, 146] on div "Nachname Vorname Geburtsname Geburt‏ Geburtsdatum Prisoner # KAHN [PERSON_NAME]…" at bounding box center [131, 165] width 252 height 297
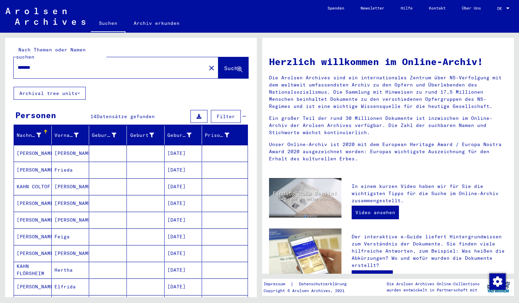
scroll to position [0, 0]
click at [41, 64] on input "*******" at bounding box center [108, 67] width 180 height 7
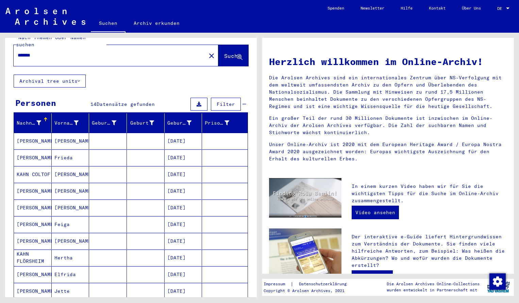
click at [224, 63] on div "Nach Themen oder Namen suchen ******* close Suche" at bounding box center [131, 50] width 252 height 49
click at [224, 52] on span "Suche" at bounding box center [232, 55] width 17 height 7
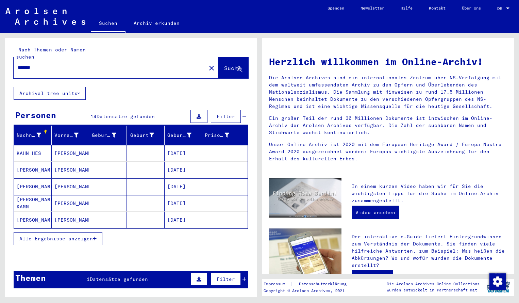
click at [82, 235] on span "Alle Ergebnisse anzeigen" at bounding box center [55, 238] width 73 height 6
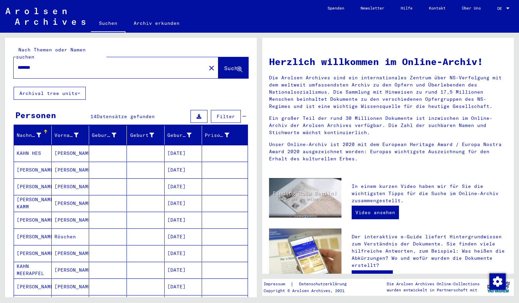
click at [252, 273] on div "Nachname Vorname Geburtsname Geburt‏ Geburtsdatum Prisoner # KAHN HES Anna [DAT…" at bounding box center [131, 274] width 252 height 297
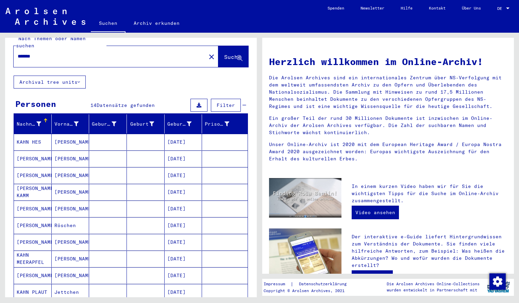
scroll to position [13, 0]
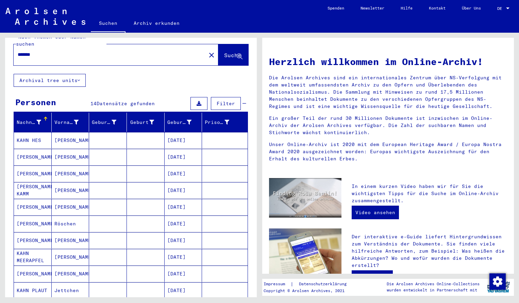
click at [41, 51] on input "*******" at bounding box center [108, 54] width 180 height 7
click at [224, 52] on span "Suche" at bounding box center [232, 55] width 17 height 7
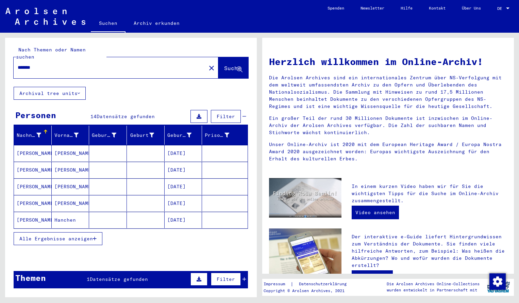
click at [84, 232] on button "Alle Ergebnisse anzeigen" at bounding box center [58, 238] width 89 height 13
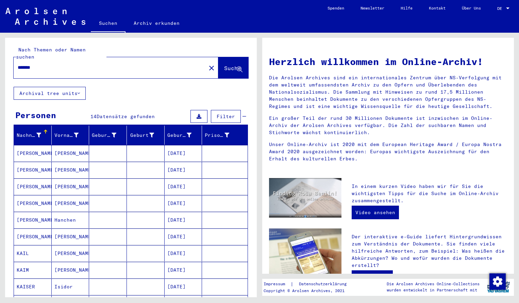
click at [37, 145] on mat-cell "[PERSON_NAME]" at bounding box center [33, 153] width 38 height 16
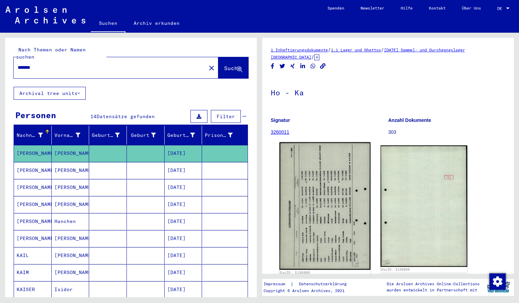
click at [339, 191] on img at bounding box center [325, 206] width 91 height 128
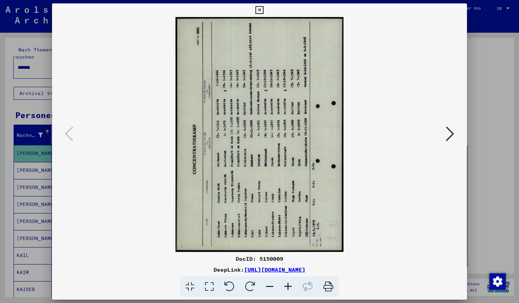
click at [253, 284] on icon at bounding box center [250, 286] width 21 height 21
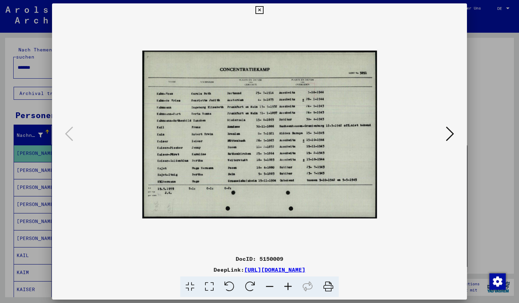
click at [289, 286] on icon at bounding box center [288, 286] width 18 height 21
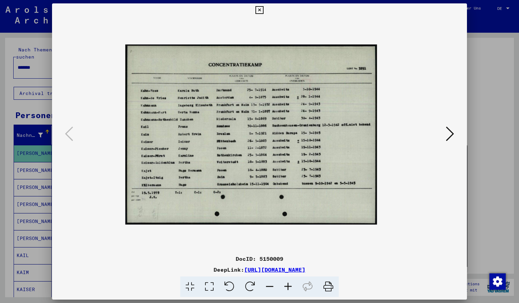
click at [289, 285] on icon at bounding box center [288, 286] width 18 height 21
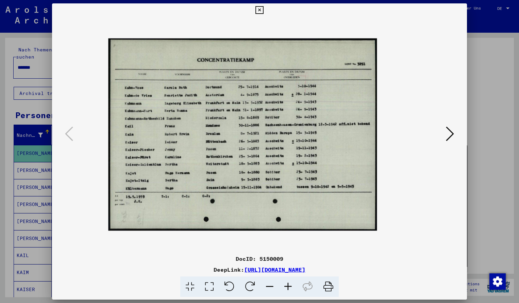
click at [289, 285] on icon at bounding box center [288, 286] width 18 height 21
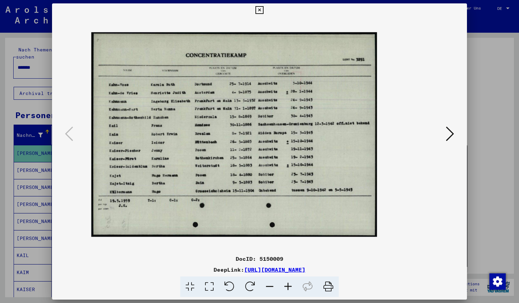
click at [289, 285] on icon at bounding box center [288, 286] width 18 height 21
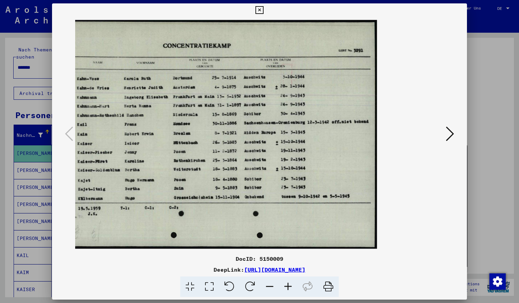
click at [263, 10] on icon at bounding box center [259, 10] width 8 height 8
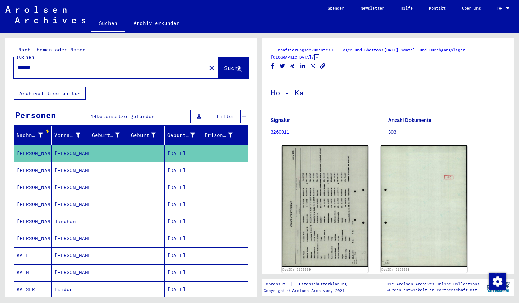
click at [41, 64] on input "*******" at bounding box center [110, 67] width 184 height 7
click at [225, 65] on span "Suche" at bounding box center [232, 68] width 17 height 7
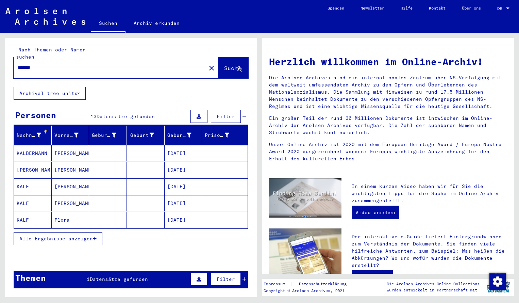
click at [25, 181] on mat-cell "KALF" at bounding box center [33, 186] width 38 height 16
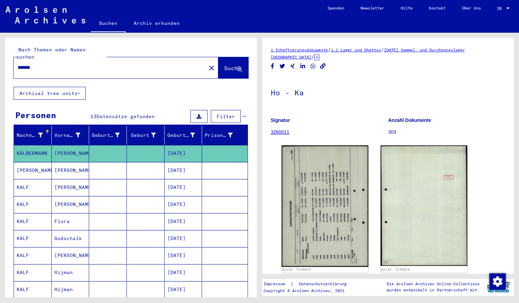
click at [25, 180] on mat-cell "KALF" at bounding box center [33, 187] width 38 height 17
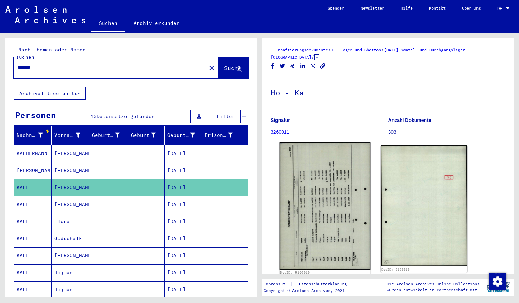
click at [302, 184] on img at bounding box center [325, 206] width 91 height 128
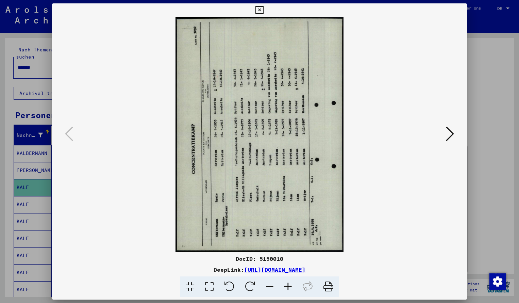
click at [252, 280] on icon at bounding box center [250, 286] width 21 height 21
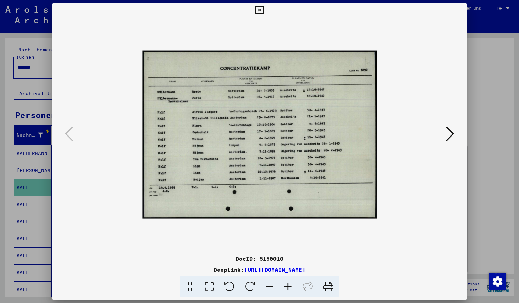
click at [289, 286] on icon at bounding box center [288, 286] width 18 height 21
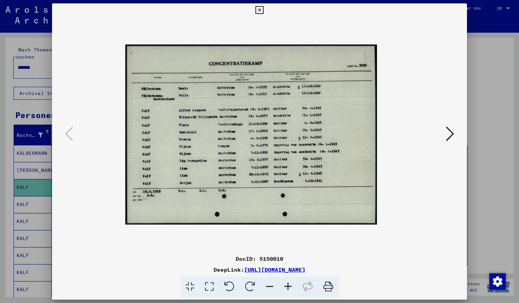
click at [289, 286] on icon at bounding box center [288, 286] width 18 height 21
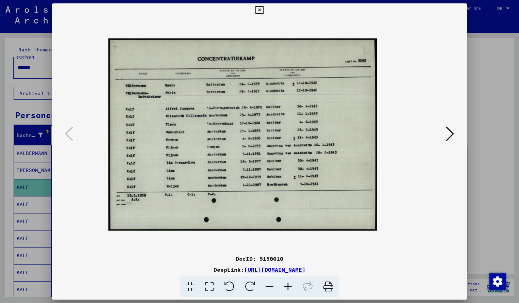
click at [289, 286] on icon at bounding box center [288, 286] width 18 height 21
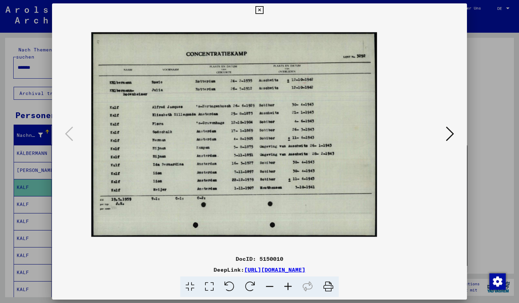
click at [289, 286] on icon at bounding box center [288, 286] width 18 height 21
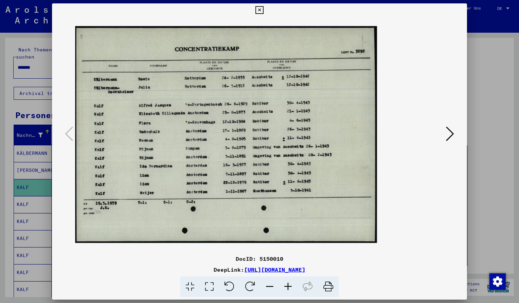
click at [289, 287] on icon at bounding box center [288, 286] width 18 height 21
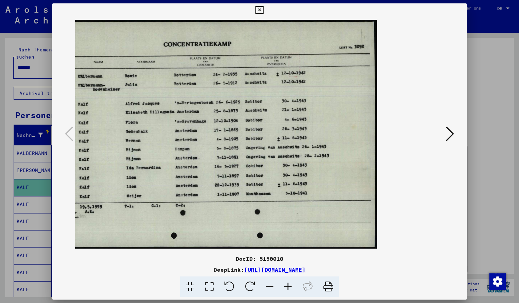
click at [263, 12] on icon at bounding box center [259, 10] width 8 height 8
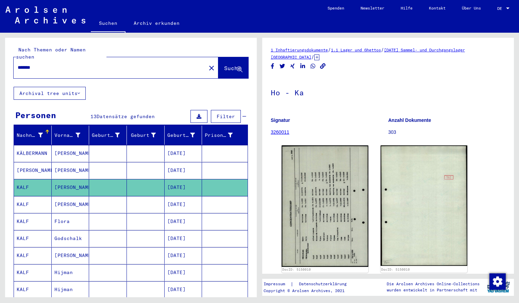
click at [47, 64] on input "*******" at bounding box center [110, 67] width 184 height 7
click at [224, 65] on span "Suche" at bounding box center [232, 68] width 17 height 7
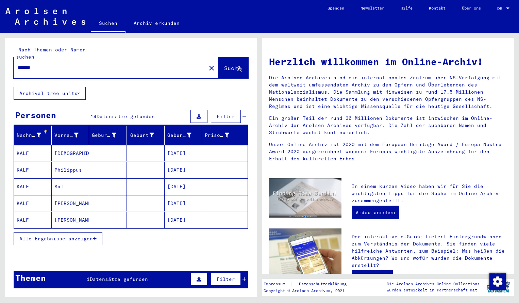
click at [30, 145] on mat-cell "KALF" at bounding box center [33, 153] width 38 height 16
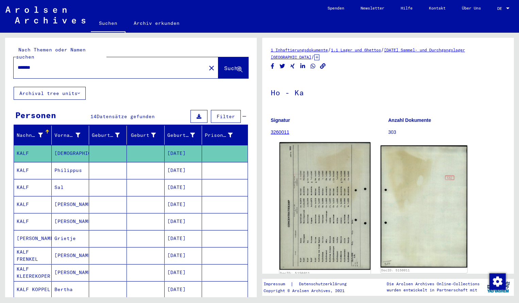
click at [299, 206] on img at bounding box center [325, 206] width 91 height 128
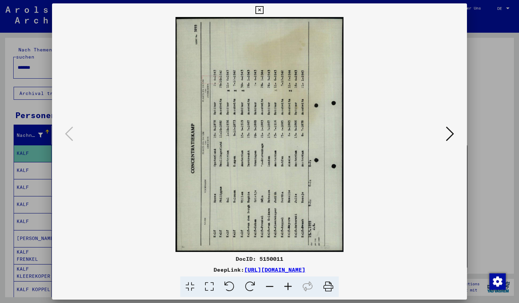
click at [253, 281] on icon at bounding box center [250, 286] width 21 height 21
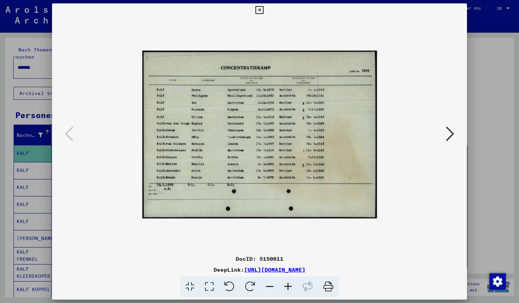
click at [288, 287] on icon at bounding box center [288, 286] width 18 height 21
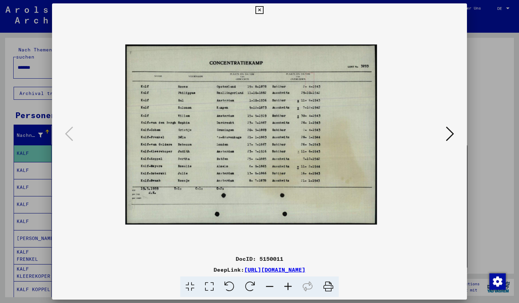
click at [288, 287] on icon at bounding box center [288, 286] width 18 height 21
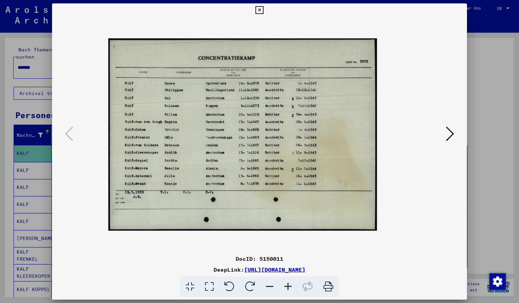
click at [288, 287] on icon at bounding box center [288, 286] width 18 height 21
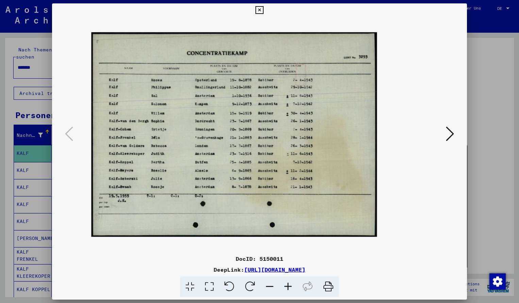
click at [288, 287] on icon at bounding box center [288, 286] width 18 height 21
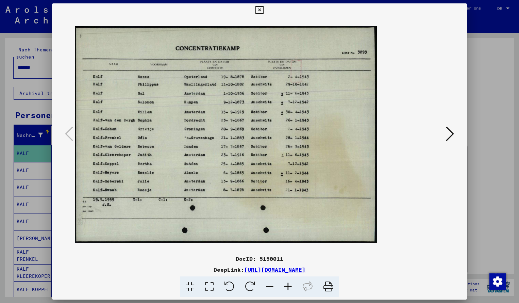
click at [288, 287] on icon at bounding box center [288, 286] width 18 height 21
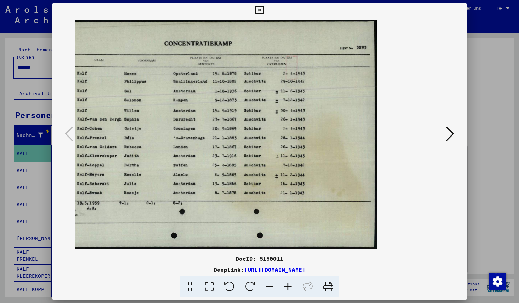
click at [263, 11] on icon at bounding box center [259, 10] width 8 height 8
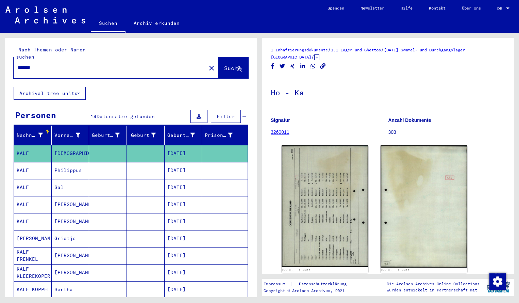
click at [46, 64] on input "*******" at bounding box center [110, 67] width 184 height 7
click at [224, 65] on span "Suche" at bounding box center [232, 68] width 17 height 7
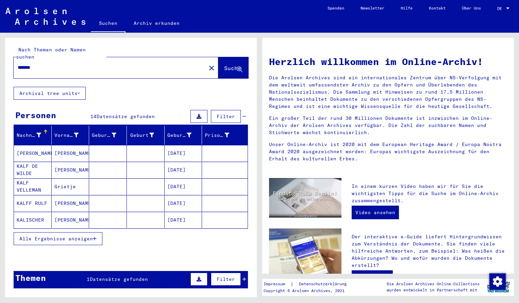
click at [27, 147] on mat-cell "[PERSON_NAME]" at bounding box center [33, 153] width 38 height 16
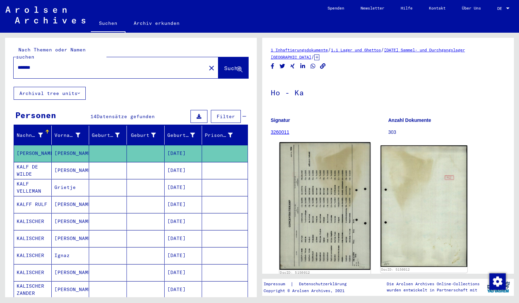
click at [312, 224] on img at bounding box center [325, 206] width 91 height 128
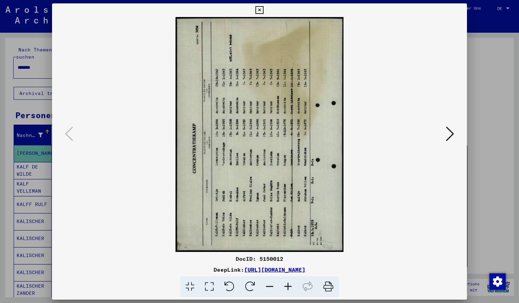
click at [249, 284] on icon at bounding box center [250, 286] width 21 height 21
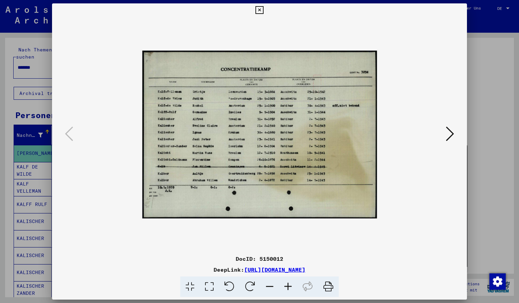
click at [286, 284] on icon at bounding box center [288, 286] width 18 height 21
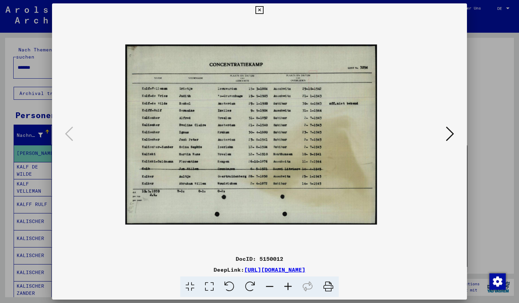
click at [286, 284] on icon at bounding box center [288, 286] width 18 height 21
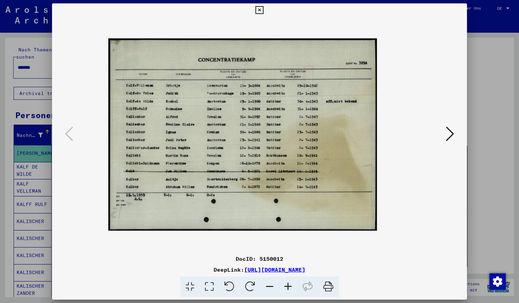
click at [286, 284] on icon at bounding box center [288, 286] width 18 height 21
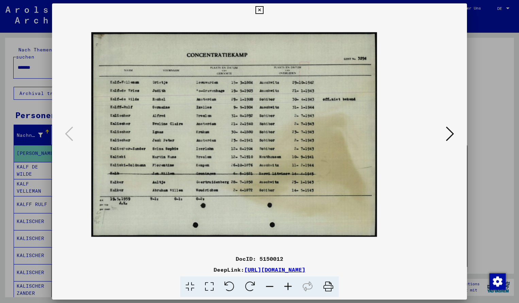
click at [286, 284] on icon at bounding box center [288, 286] width 18 height 21
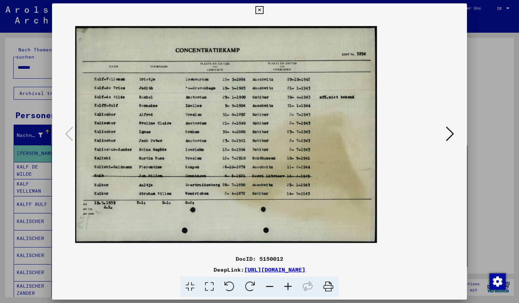
click at [286, 284] on icon at bounding box center [288, 286] width 18 height 21
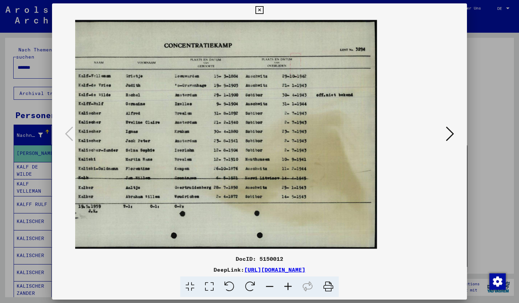
click at [263, 11] on icon at bounding box center [259, 10] width 8 height 8
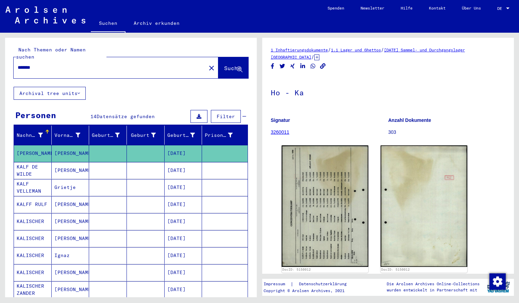
click at [41, 64] on input "*******" at bounding box center [110, 67] width 184 height 7
click at [224, 65] on span "Suche" at bounding box center [232, 68] width 17 height 7
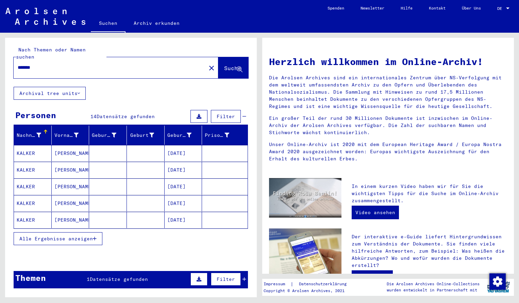
click at [46, 235] on span "Alle Ergebnisse anzeigen" at bounding box center [55, 238] width 73 height 6
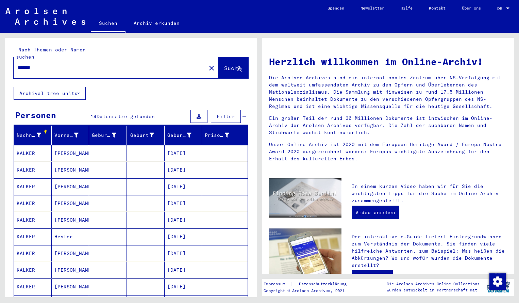
click at [68, 148] on mat-cell "[PERSON_NAME]" at bounding box center [71, 153] width 38 height 16
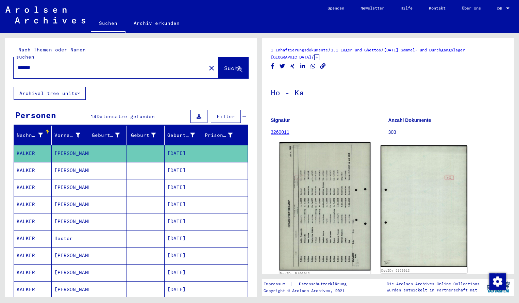
scroll to position [7, 0]
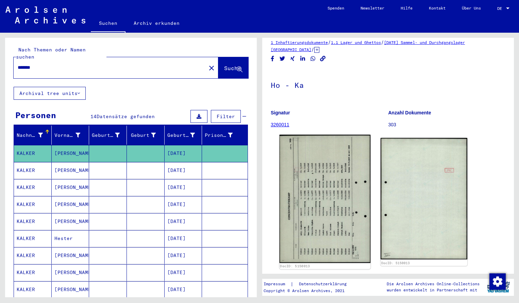
click at [308, 194] on img at bounding box center [325, 199] width 91 height 128
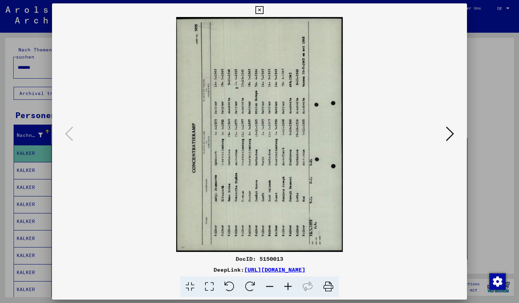
click at [253, 286] on icon at bounding box center [250, 286] width 21 height 21
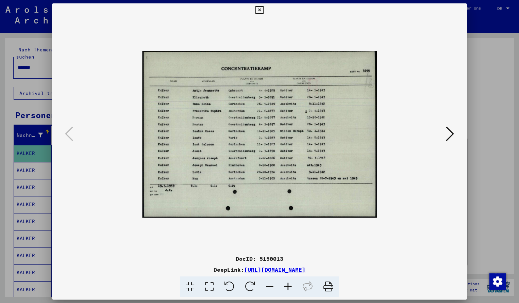
click at [288, 288] on icon at bounding box center [288, 286] width 18 height 21
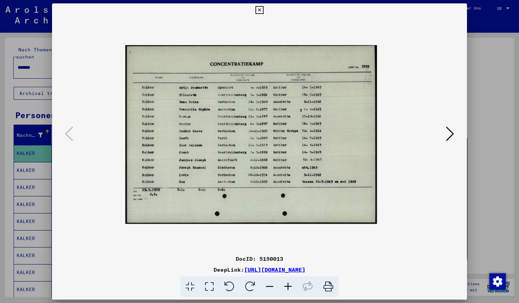
click at [288, 288] on icon at bounding box center [288, 286] width 18 height 21
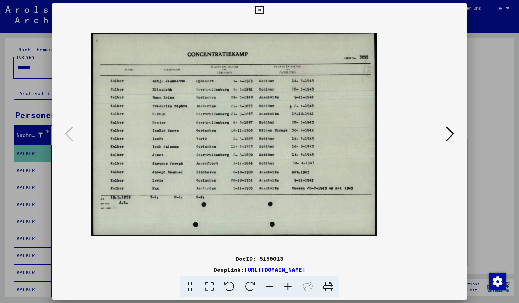
click at [289, 288] on icon at bounding box center [288, 286] width 18 height 21
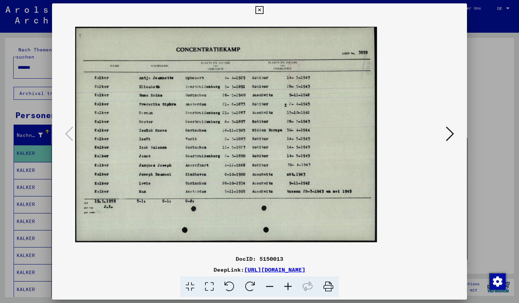
click at [289, 288] on icon at bounding box center [288, 286] width 18 height 21
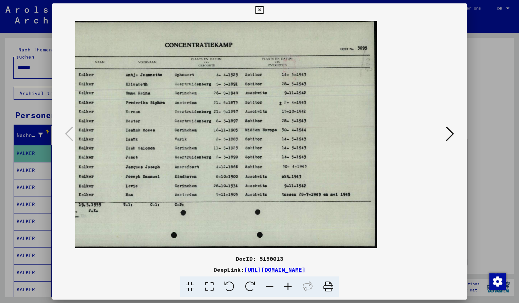
click at [289, 288] on icon at bounding box center [288, 286] width 18 height 21
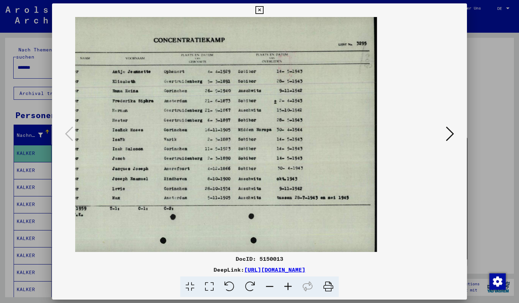
click at [267, 285] on icon at bounding box center [270, 286] width 18 height 21
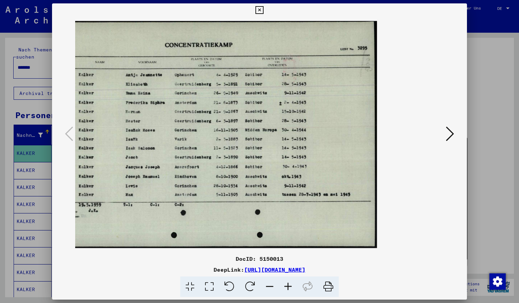
click at [263, 11] on icon at bounding box center [259, 10] width 8 height 8
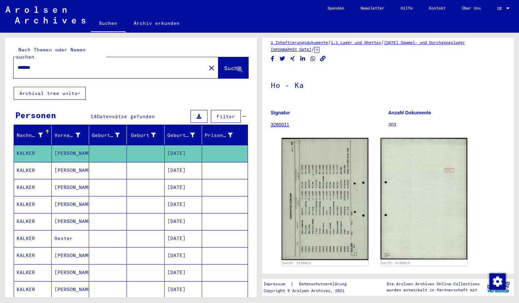
click at [42, 64] on input "*******" at bounding box center [110, 67] width 184 height 7
click at [224, 65] on span "Suche" at bounding box center [232, 68] width 17 height 7
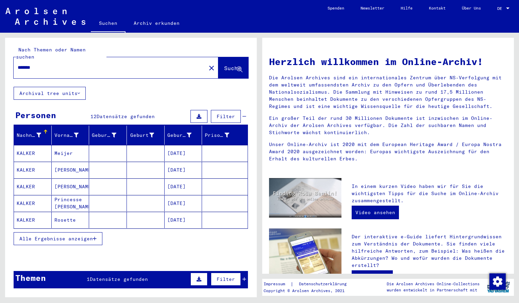
click at [77, 235] on span "Alle Ergebnisse anzeigen" at bounding box center [55, 238] width 73 height 6
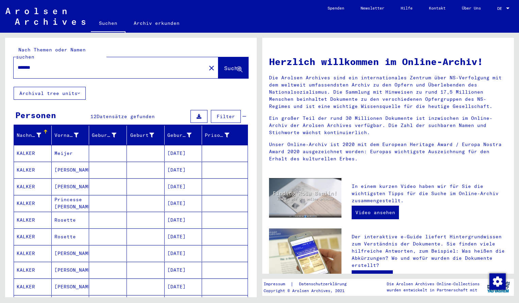
click at [36, 150] on mat-cell "KALKER" at bounding box center [33, 153] width 38 height 16
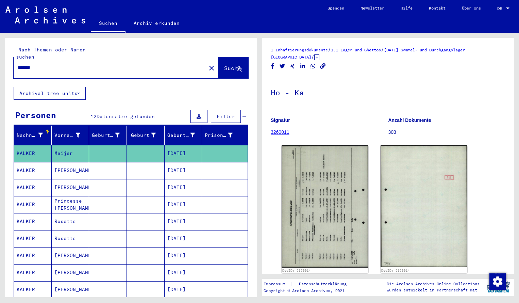
click at [343, 198] on img at bounding box center [325, 206] width 87 height 122
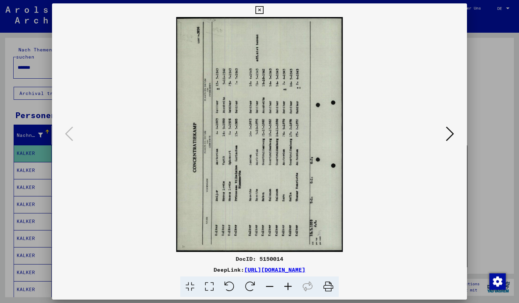
click at [251, 284] on icon at bounding box center [250, 286] width 21 height 21
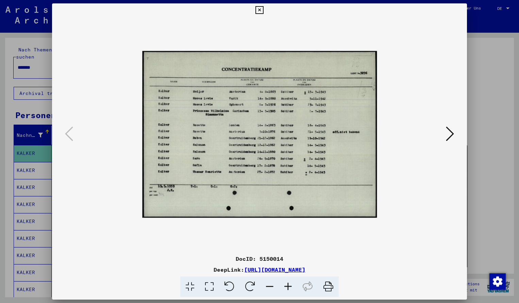
click at [289, 286] on icon at bounding box center [288, 286] width 18 height 21
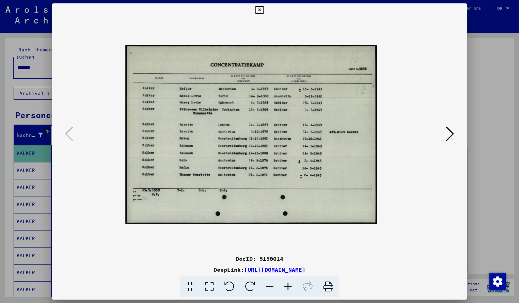
click at [289, 286] on icon at bounding box center [288, 286] width 18 height 21
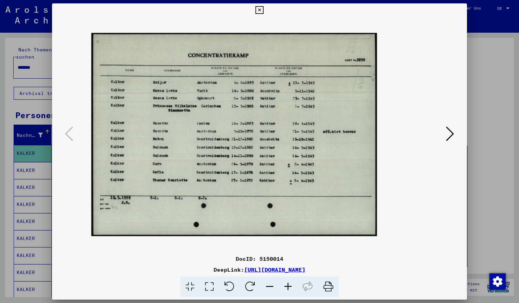
click at [289, 286] on icon at bounding box center [288, 286] width 18 height 21
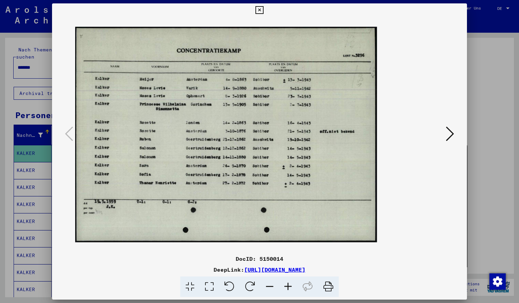
click at [289, 286] on icon at bounding box center [288, 286] width 18 height 21
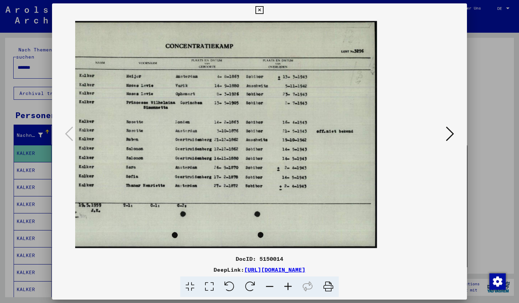
click at [263, 11] on icon at bounding box center [259, 10] width 8 height 8
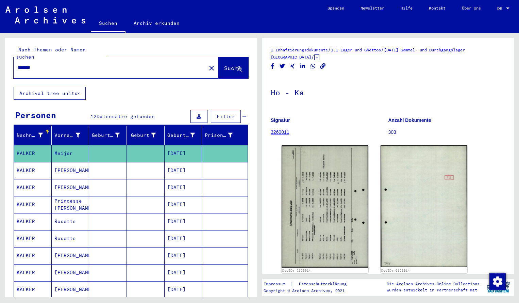
click at [39, 64] on input "*******" at bounding box center [110, 67] width 184 height 7
click at [226, 65] on span "Suche" at bounding box center [232, 68] width 17 height 7
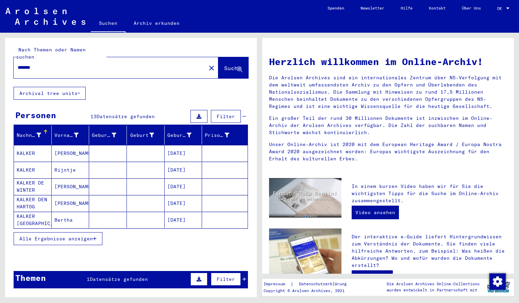
click at [33, 147] on mat-cell "KALKER" at bounding box center [33, 153] width 38 height 16
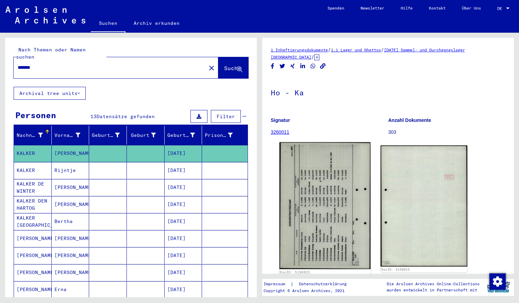
click at [300, 192] on img at bounding box center [325, 205] width 91 height 127
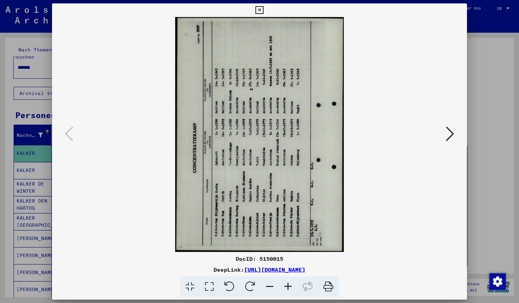
click at [255, 288] on icon at bounding box center [250, 286] width 21 height 21
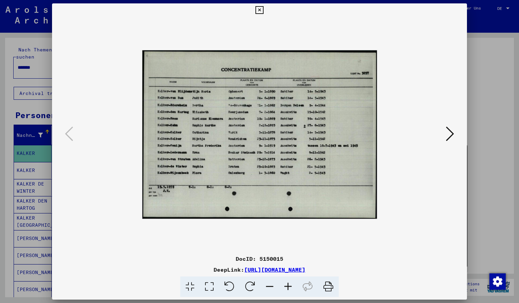
click at [289, 286] on icon at bounding box center [288, 286] width 18 height 21
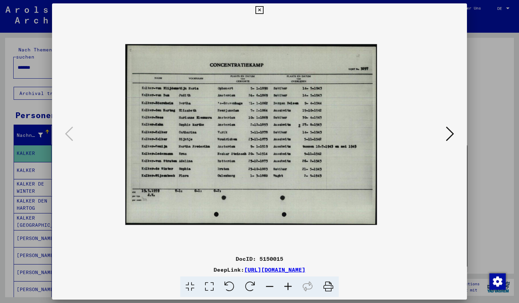
click at [289, 286] on icon at bounding box center [288, 286] width 18 height 21
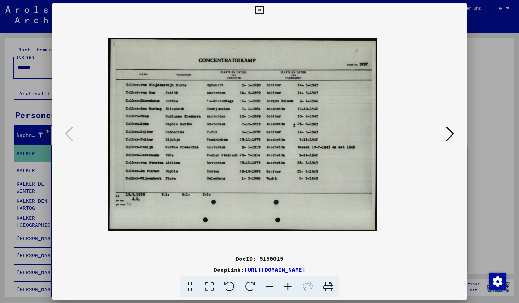
click at [289, 286] on icon at bounding box center [288, 286] width 18 height 21
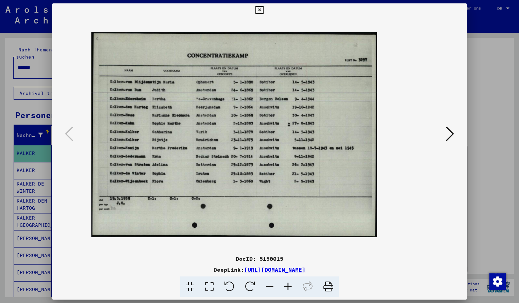
click at [289, 286] on icon at bounding box center [288, 286] width 18 height 21
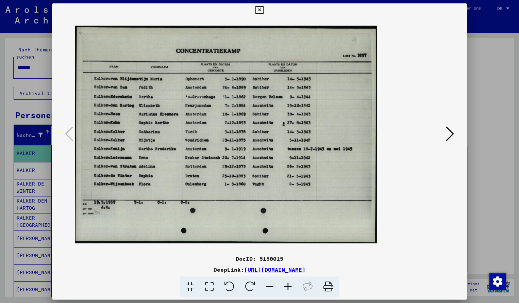
click at [289, 286] on icon at bounding box center [288, 286] width 18 height 21
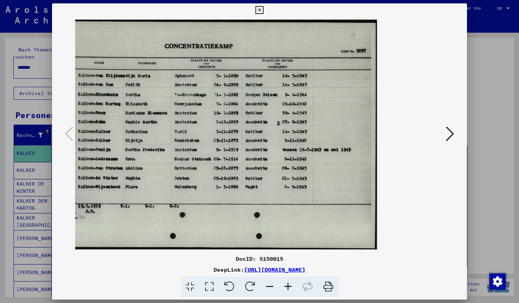
click at [263, 10] on icon at bounding box center [259, 10] width 8 height 8
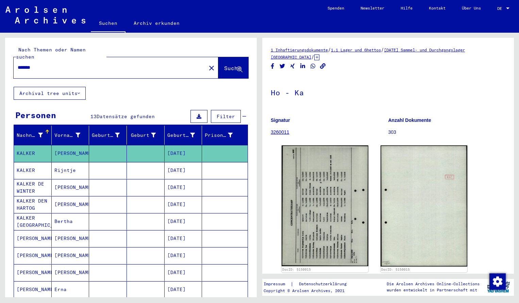
click at [41, 64] on input "*******" at bounding box center [110, 67] width 184 height 7
click at [227, 65] on span "Suche" at bounding box center [232, 68] width 17 height 7
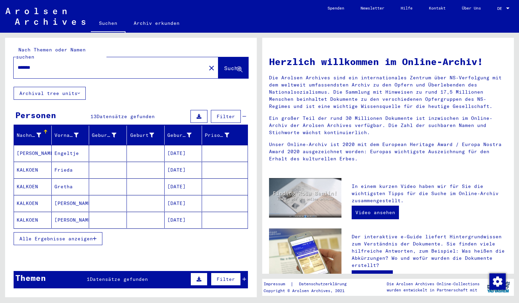
click at [31, 145] on mat-cell "[PERSON_NAME]" at bounding box center [33, 153] width 38 height 16
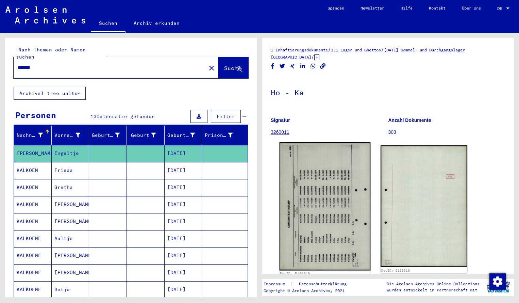
click at [303, 197] on img at bounding box center [325, 206] width 91 height 128
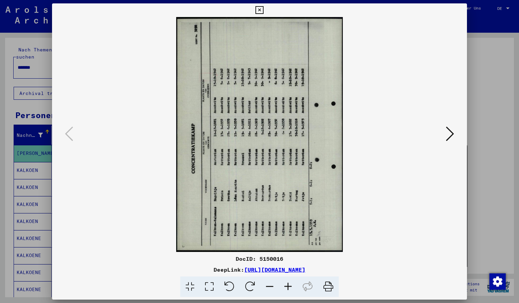
click at [250, 287] on icon at bounding box center [250, 286] width 21 height 21
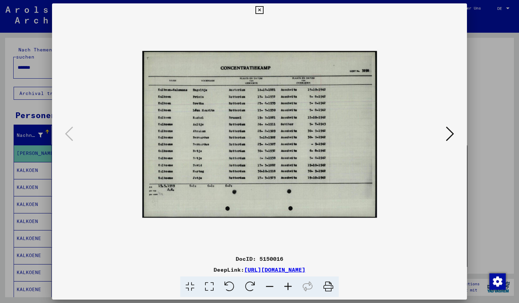
click at [288, 285] on icon at bounding box center [288, 286] width 18 height 21
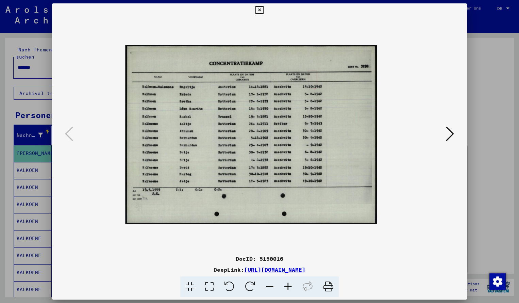
click at [288, 285] on icon at bounding box center [288, 286] width 18 height 21
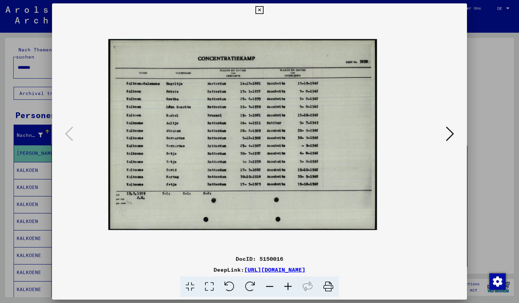
click at [288, 285] on icon at bounding box center [288, 286] width 18 height 21
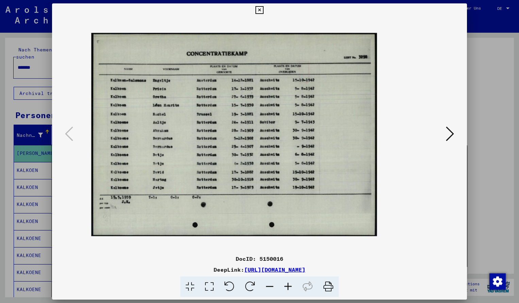
click at [288, 285] on icon at bounding box center [288, 286] width 18 height 21
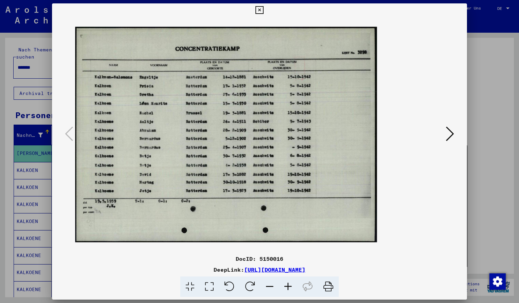
click at [288, 285] on icon at bounding box center [288, 286] width 18 height 21
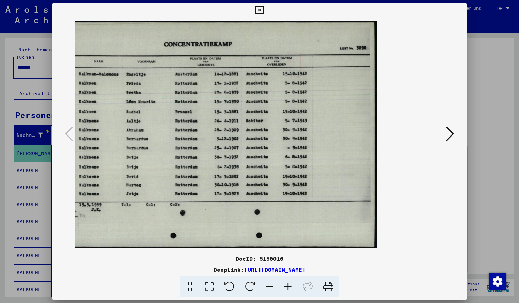
click at [263, 9] on icon at bounding box center [259, 10] width 8 height 8
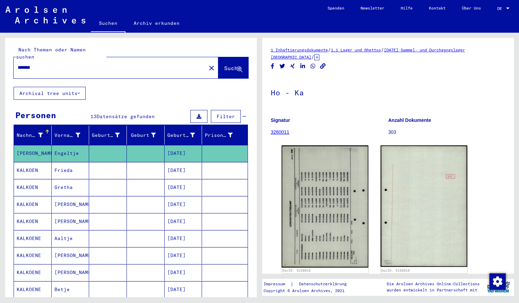
click at [49, 64] on input "*******" at bounding box center [110, 67] width 184 height 7
click at [228, 65] on span "Suche" at bounding box center [232, 68] width 17 height 7
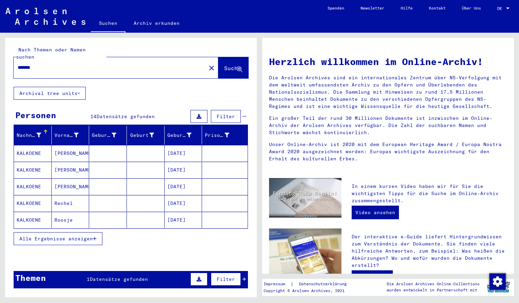
click at [40, 145] on mat-cell "KALKOENE" at bounding box center [33, 153] width 38 height 16
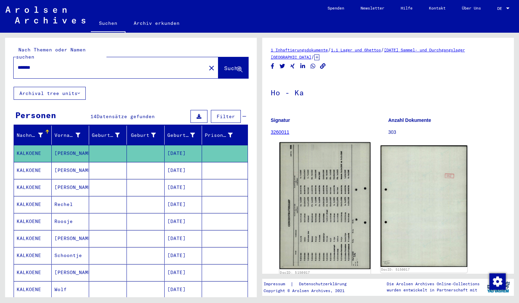
click at [304, 182] on img at bounding box center [325, 205] width 91 height 127
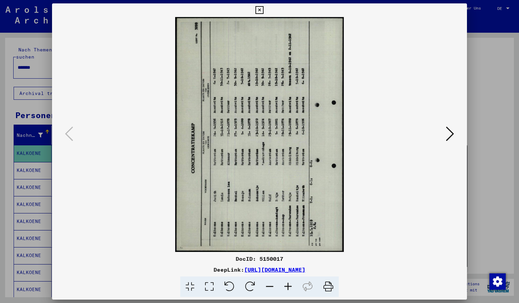
click at [250, 288] on icon at bounding box center [250, 286] width 21 height 21
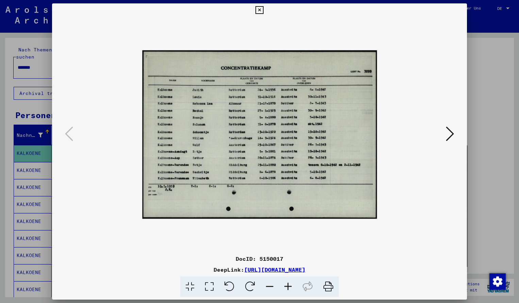
click at [290, 284] on icon at bounding box center [288, 286] width 18 height 21
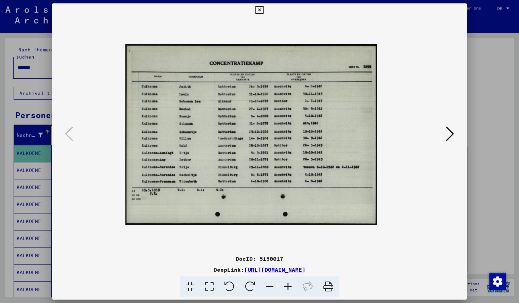
click at [290, 284] on icon at bounding box center [288, 286] width 18 height 21
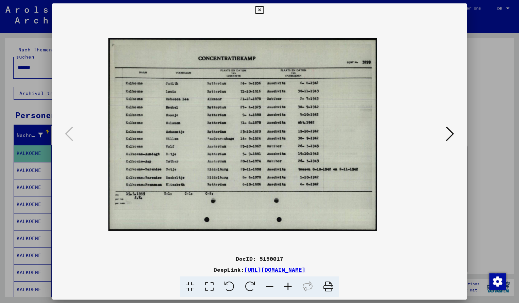
click at [290, 284] on icon at bounding box center [288, 286] width 18 height 21
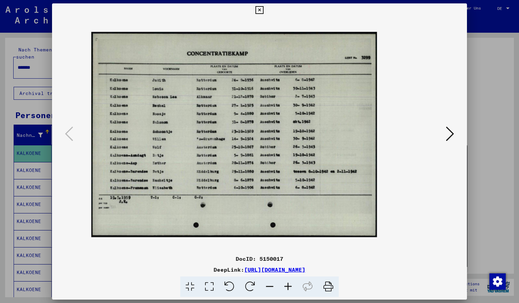
click at [290, 284] on icon at bounding box center [288, 286] width 18 height 21
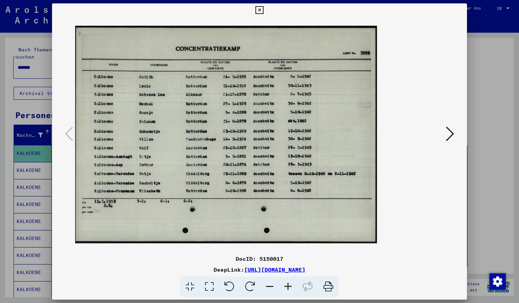
click at [290, 284] on icon at bounding box center [288, 286] width 18 height 21
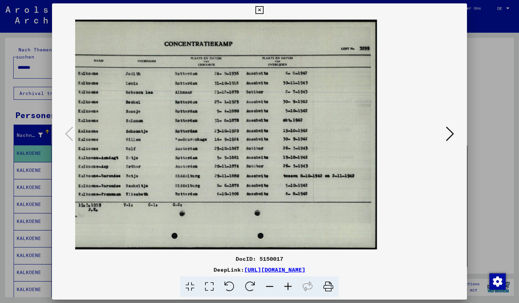
click at [290, 284] on icon at bounding box center [288, 286] width 18 height 21
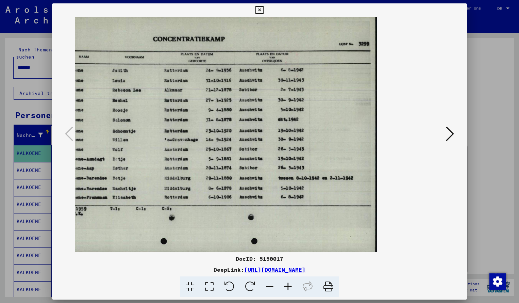
click at [272, 285] on icon at bounding box center [270, 286] width 18 height 21
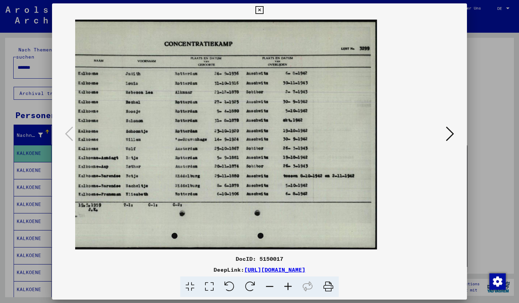
click at [263, 7] on icon at bounding box center [259, 10] width 8 height 8
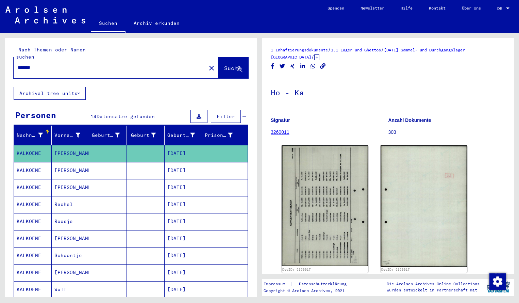
click at [45, 64] on input "*******" at bounding box center [110, 67] width 184 height 7
click at [227, 65] on span "Suche" at bounding box center [232, 68] width 17 height 7
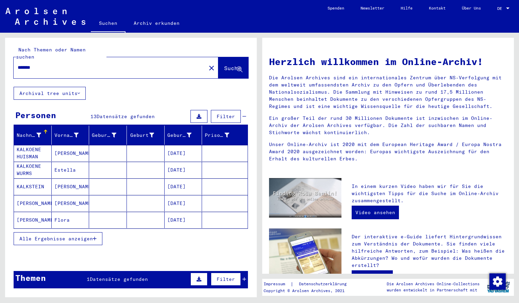
click at [39, 150] on mat-cell "KALKOENE HUISMAN" at bounding box center [33, 153] width 38 height 16
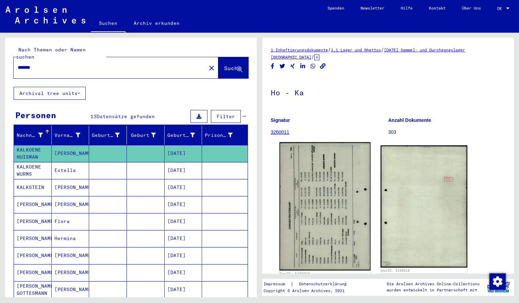
click at [309, 181] on img at bounding box center [325, 206] width 91 height 128
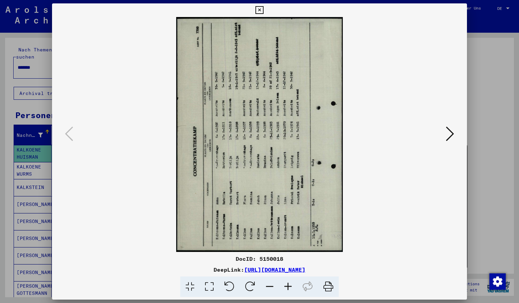
click at [256, 284] on icon at bounding box center [250, 286] width 21 height 21
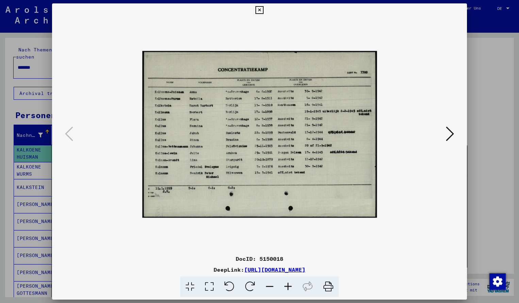
click at [287, 287] on icon at bounding box center [288, 286] width 18 height 21
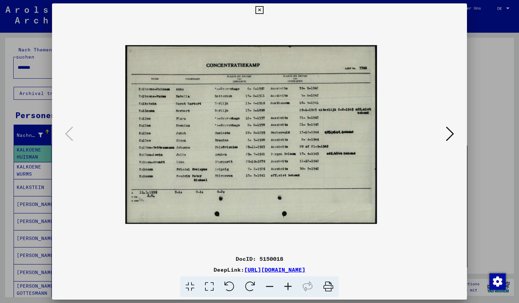
click at [287, 287] on icon at bounding box center [288, 286] width 18 height 21
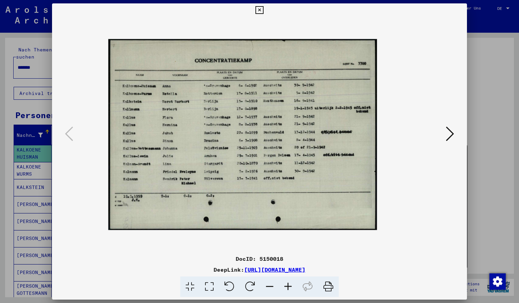
click at [287, 287] on icon at bounding box center [288, 286] width 18 height 21
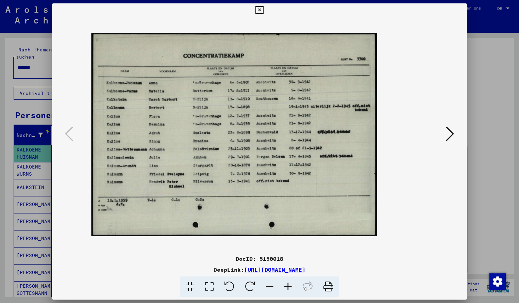
click at [287, 287] on icon at bounding box center [288, 286] width 18 height 21
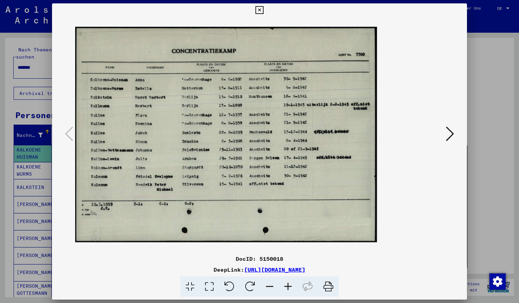
click at [287, 287] on icon at bounding box center [288, 286] width 18 height 21
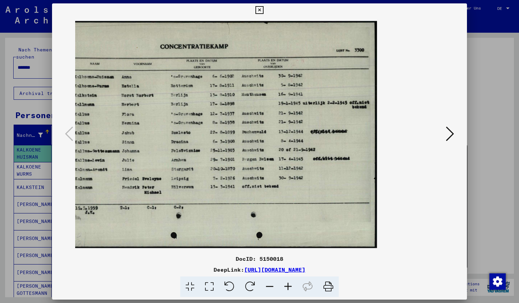
click at [263, 12] on icon at bounding box center [259, 10] width 8 height 8
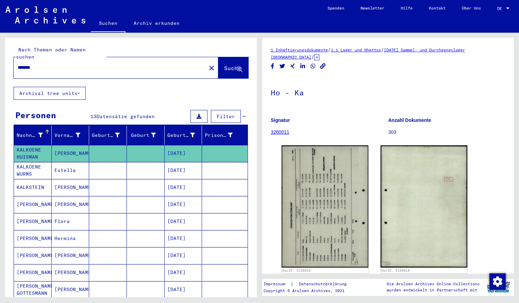
click at [39, 64] on input "*******" at bounding box center [110, 67] width 184 height 7
click at [224, 65] on span "Suche" at bounding box center [232, 68] width 17 height 7
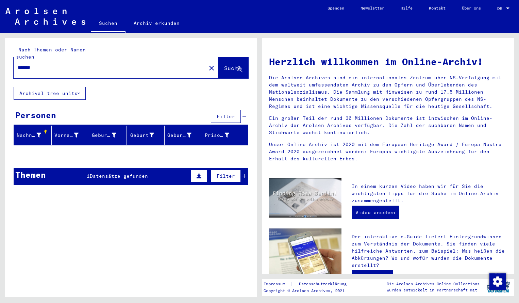
click at [39, 64] on input "*******" at bounding box center [108, 67] width 180 height 7
click at [218, 57] on button "Suche" at bounding box center [233, 67] width 30 height 21
click at [37, 50] on mat-label "Nach Themen oder Namen suchen" at bounding box center [51, 53] width 70 height 13
click at [39, 64] on input "*******" at bounding box center [108, 67] width 180 height 7
click at [224, 65] on span "Suche" at bounding box center [232, 68] width 17 height 7
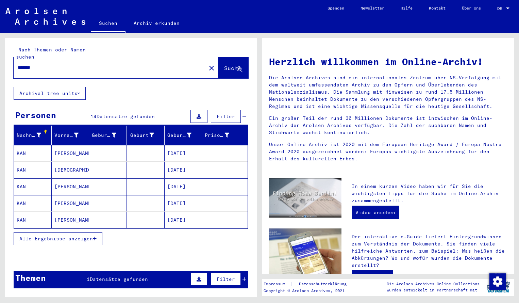
click at [39, 145] on mat-cell "KAN" at bounding box center [33, 153] width 38 height 16
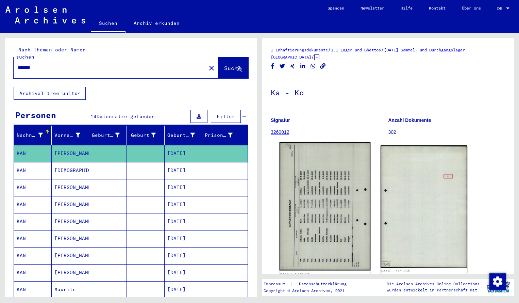
click at [319, 171] on img at bounding box center [325, 206] width 91 height 128
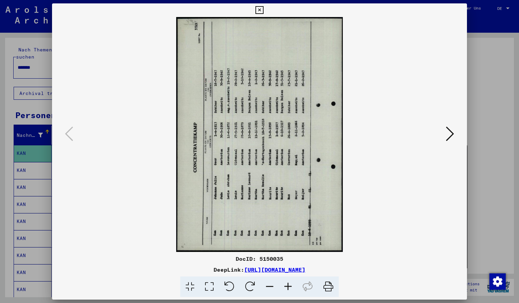
click at [252, 284] on icon at bounding box center [250, 286] width 21 height 21
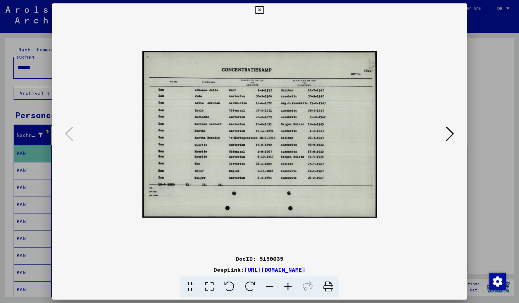
click at [290, 285] on icon at bounding box center [288, 286] width 18 height 21
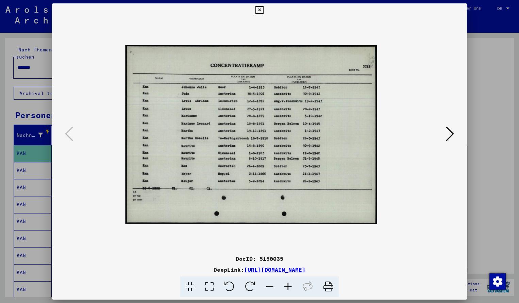
click at [290, 284] on icon at bounding box center [288, 286] width 18 height 21
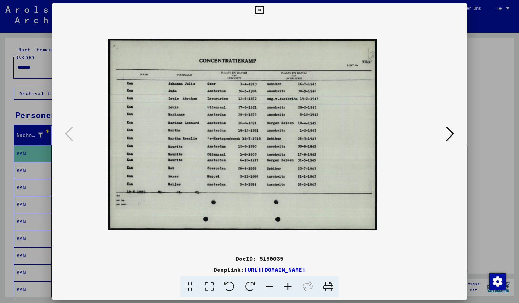
click at [290, 284] on icon at bounding box center [288, 286] width 18 height 21
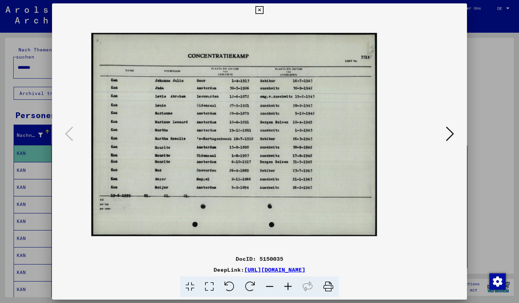
click at [290, 284] on icon at bounding box center [288, 286] width 18 height 21
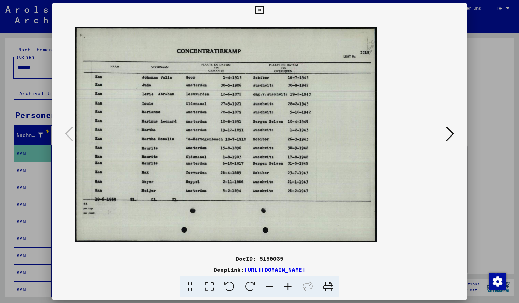
click at [290, 283] on icon at bounding box center [288, 286] width 18 height 21
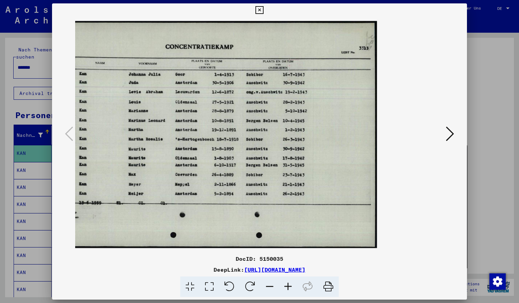
click at [265, 15] on button at bounding box center [259, 10] width 12 height 14
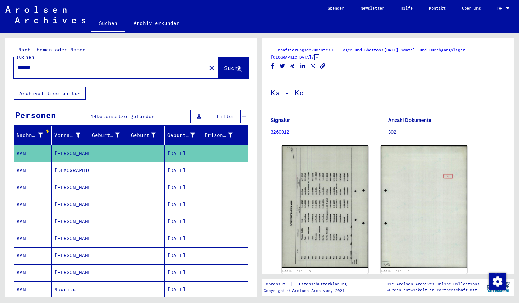
click at [47, 64] on input "*******" at bounding box center [110, 67] width 184 height 7
click at [229, 65] on span "Suche" at bounding box center [232, 68] width 17 height 7
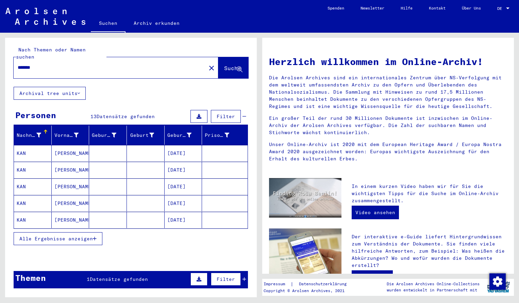
click at [30, 145] on mat-cell "KAN" at bounding box center [33, 153] width 38 height 16
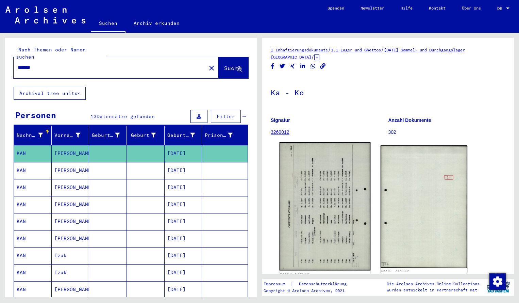
scroll to position [5, 0]
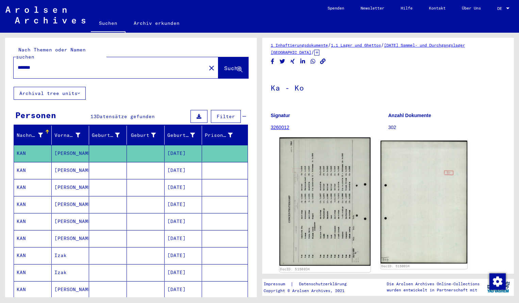
click at [310, 178] on img at bounding box center [325, 201] width 91 height 128
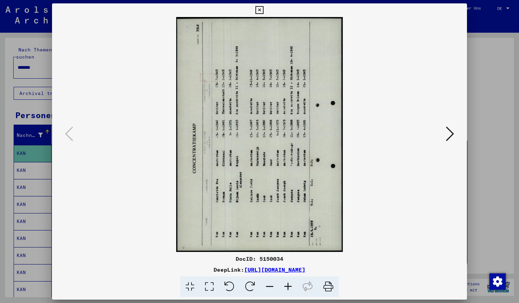
click at [250, 284] on icon at bounding box center [250, 286] width 21 height 21
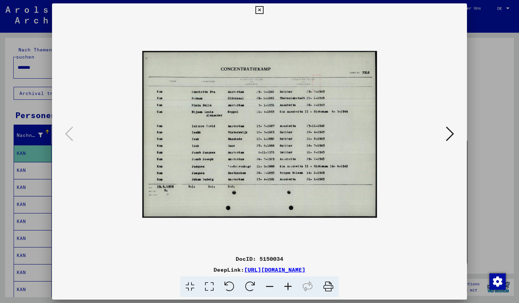
click at [288, 284] on icon at bounding box center [288, 286] width 18 height 21
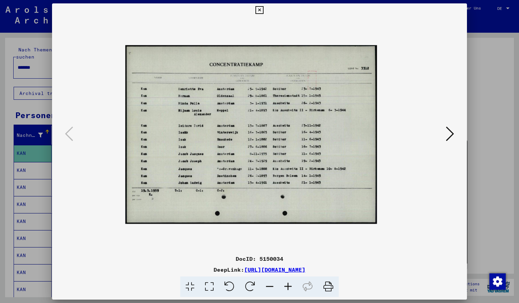
click at [288, 284] on icon at bounding box center [288, 286] width 18 height 21
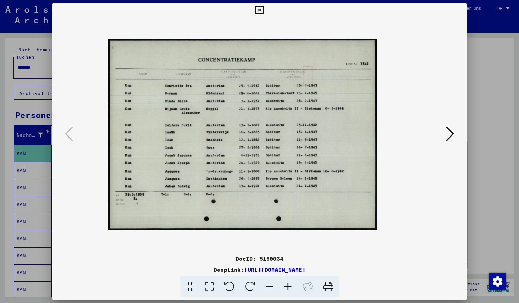
click at [288, 284] on icon at bounding box center [288, 286] width 18 height 21
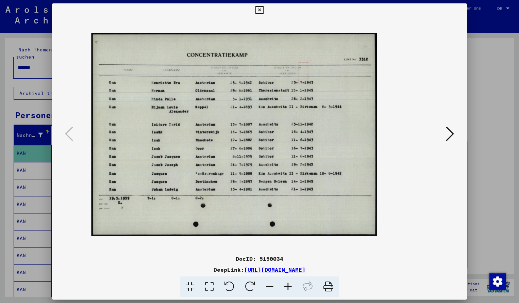
click at [288, 284] on icon at bounding box center [288, 286] width 18 height 21
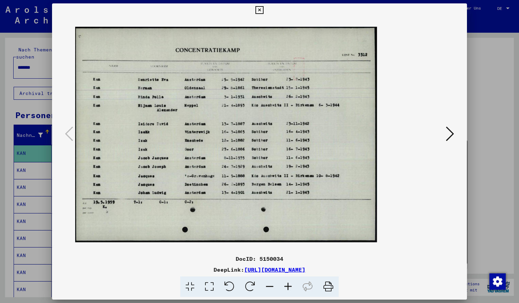
click at [288, 284] on icon at bounding box center [288, 286] width 18 height 21
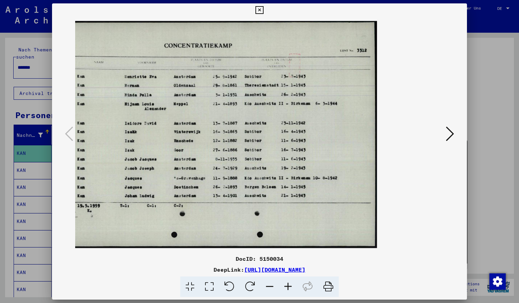
click at [263, 10] on icon at bounding box center [259, 10] width 8 height 8
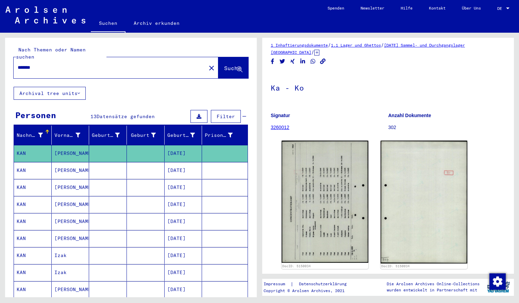
click at [50, 64] on input "*******" at bounding box center [110, 67] width 184 height 7
click at [224, 65] on span "Suche" at bounding box center [232, 68] width 17 height 7
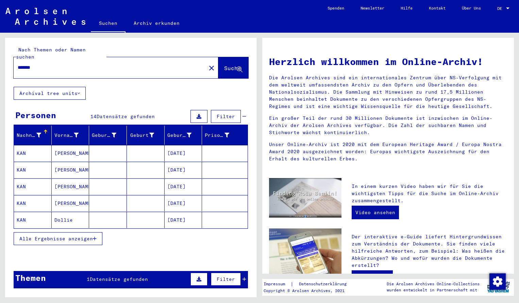
click at [33, 145] on mat-cell "KAN" at bounding box center [33, 153] width 38 height 16
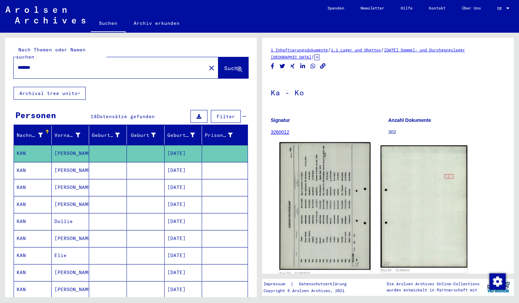
click at [307, 184] on img at bounding box center [325, 206] width 91 height 128
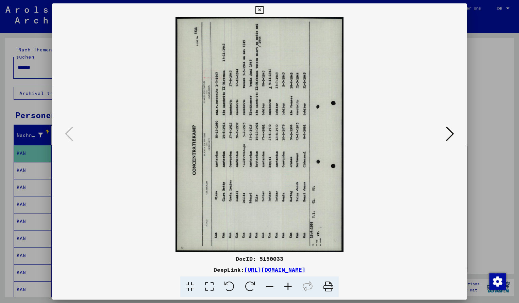
click at [248, 285] on icon at bounding box center [250, 286] width 21 height 21
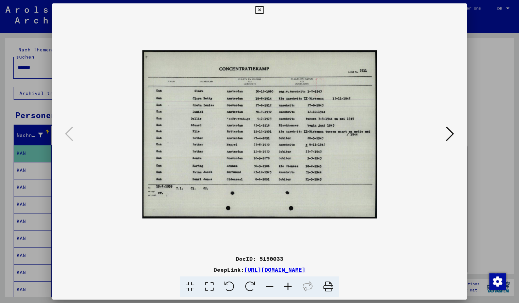
click at [288, 286] on icon at bounding box center [288, 286] width 18 height 21
click at [289, 286] on icon at bounding box center [288, 286] width 18 height 21
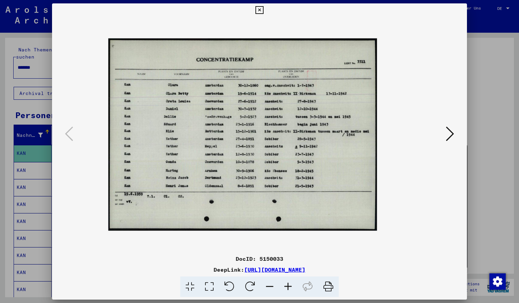
click at [289, 286] on icon at bounding box center [288, 286] width 18 height 21
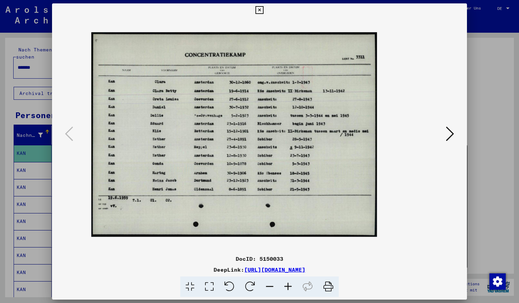
click at [289, 286] on icon at bounding box center [288, 286] width 18 height 21
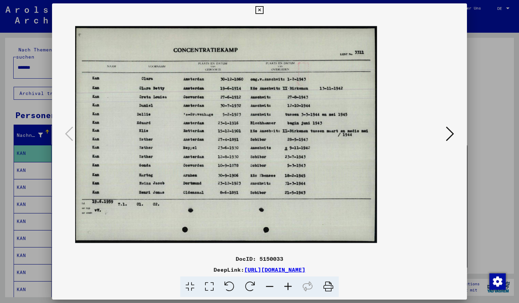
click at [289, 286] on icon at bounding box center [288, 286] width 18 height 21
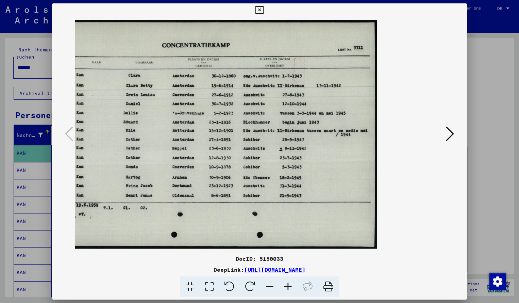
click at [263, 11] on icon at bounding box center [259, 10] width 8 height 8
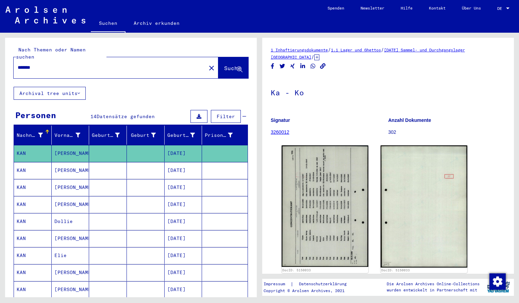
click at [43, 64] on input "*******" at bounding box center [110, 67] width 184 height 7
click at [218, 65] on button "Suche" at bounding box center [233, 67] width 30 height 21
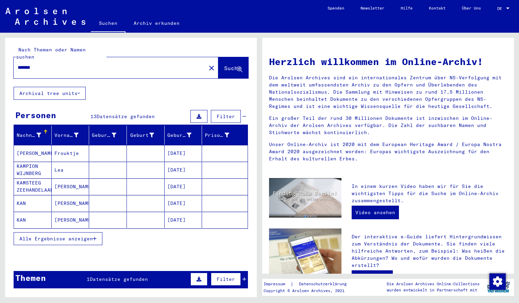
click at [31, 145] on mat-cell "[PERSON_NAME]" at bounding box center [33, 153] width 38 height 16
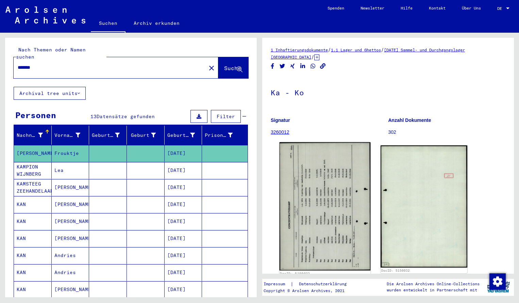
click at [304, 190] on img at bounding box center [325, 206] width 91 height 128
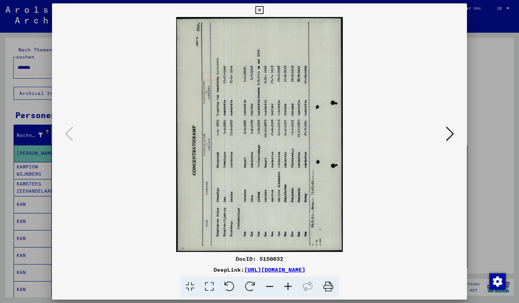
click at [249, 280] on icon at bounding box center [250, 286] width 21 height 21
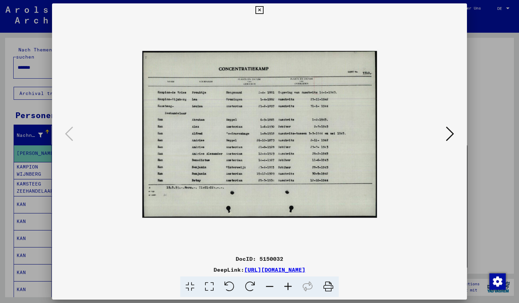
click at [289, 287] on icon at bounding box center [288, 286] width 18 height 21
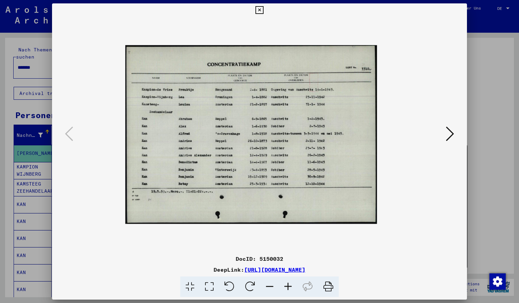
click at [289, 287] on icon at bounding box center [288, 286] width 18 height 21
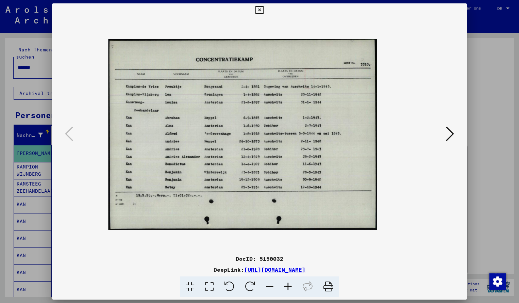
click at [289, 287] on icon at bounding box center [288, 286] width 18 height 21
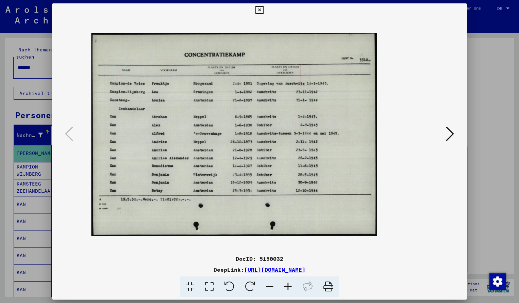
click at [289, 287] on icon at bounding box center [288, 286] width 18 height 21
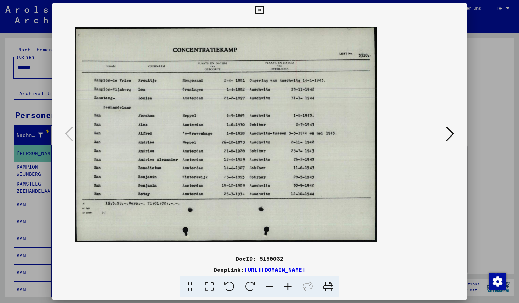
click at [289, 287] on icon at bounding box center [288, 286] width 18 height 21
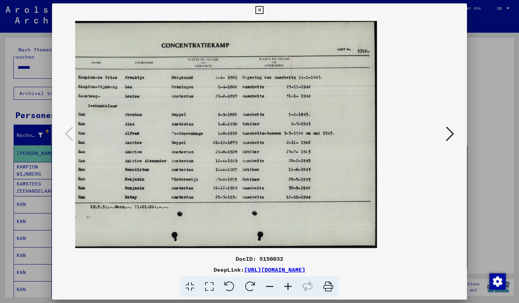
click at [263, 11] on icon at bounding box center [259, 10] width 8 height 8
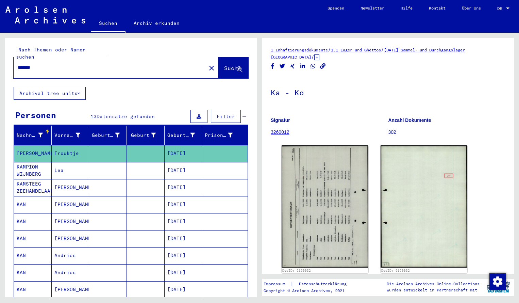
click at [41, 64] on input "*******" at bounding box center [110, 67] width 184 height 7
type input "*******"
click at [225, 57] on button "Suche" at bounding box center [233, 67] width 30 height 21
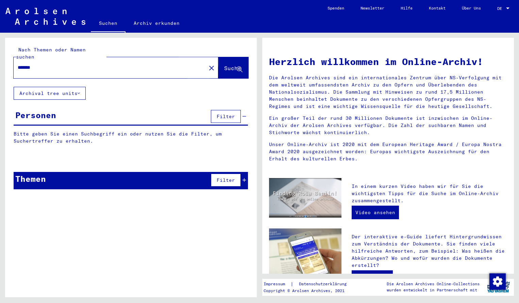
click at [224, 65] on span "Suche" at bounding box center [232, 68] width 17 height 7
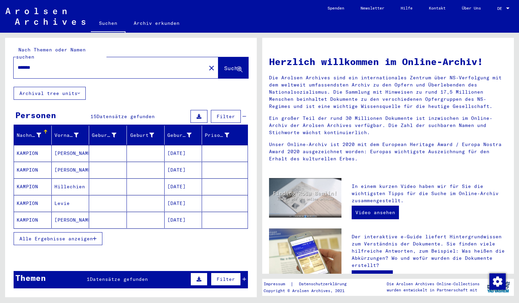
click at [23, 145] on mat-cell "KAMPION" at bounding box center [33, 153] width 38 height 16
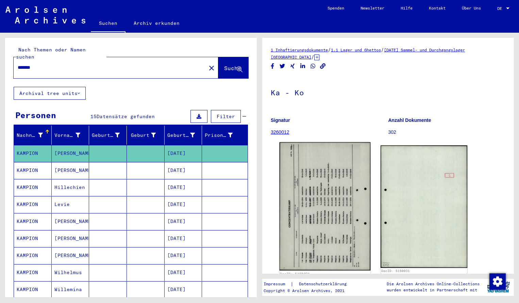
click at [315, 179] on img at bounding box center [325, 206] width 91 height 128
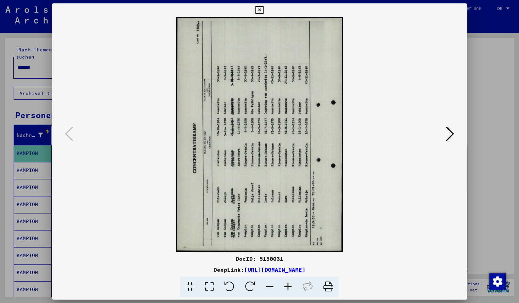
click at [253, 285] on icon at bounding box center [250, 286] width 21 height 21
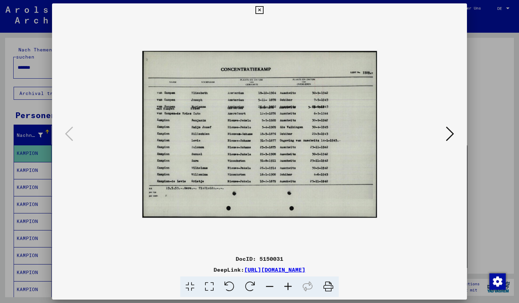
click at [289, 285] on icon at bounding box center [288, 286] width 18 height 21
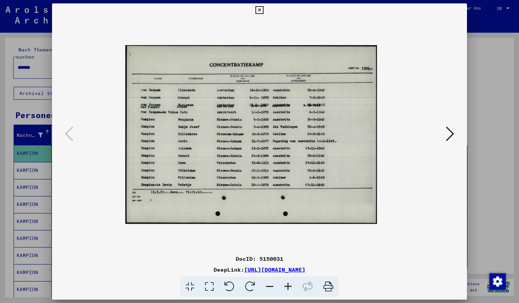
click at [289, 285] on icon at bounding box center [288, 286] width 18 height 21
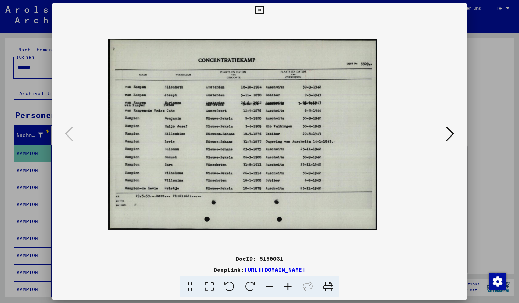
click at [289, 285] on icon at bounding box center [288, 286] width 18 height 21
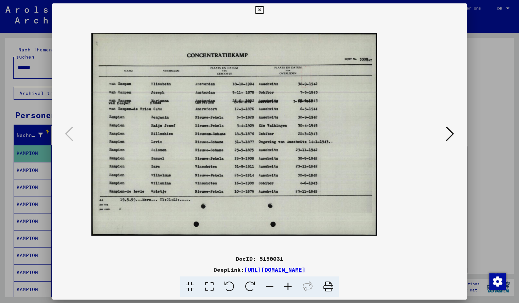
click at [289, 285] on icon at bounding box center [288, 286] width 18 height 21
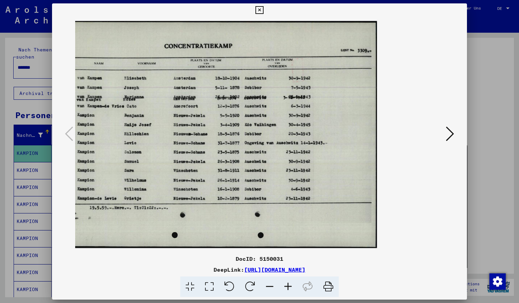
click at [263, 10] on icon at bounding box center [259, 10] width 8 height 8
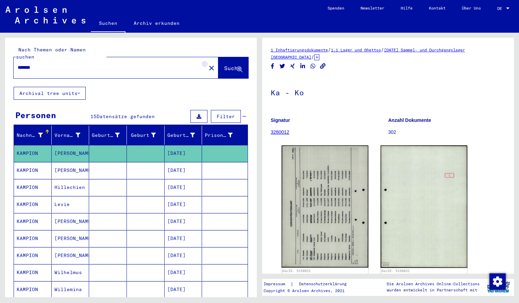
click at [207, 64] on mat-icon "close" at bounding box center [211, 68] width 8 height 8
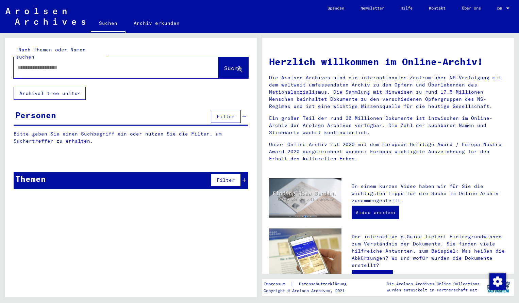
click at [73, 64] on input "text" at bounding box center [108, 67] width 180 height 7
type input "**********"
click at [225, 65] on span "Suche" at bounding box center [232, 68] width 17 height 7
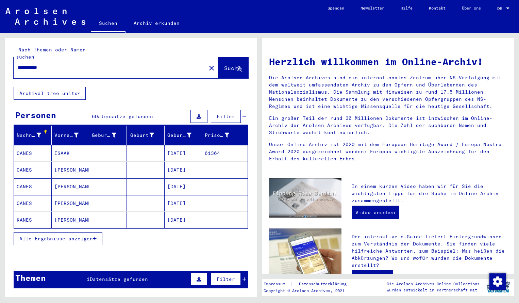
click at [34, 212] on mat-cell "KANES" at bounding box center [33, 220] width 38 height 16
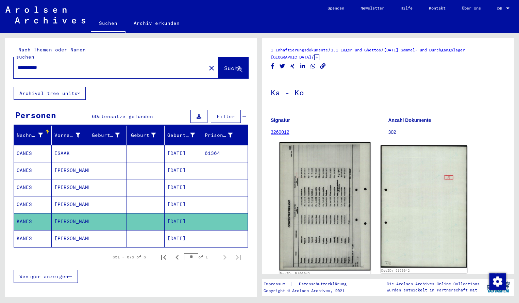
click at [335, 228] on img at bounding box center [325, 206] width 91 height 128
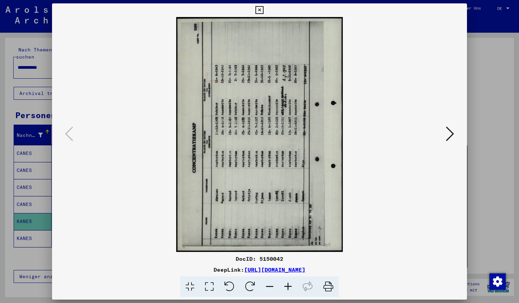
click at [253, 283] on icon at bounding box center [250, 286] width 21 height 21
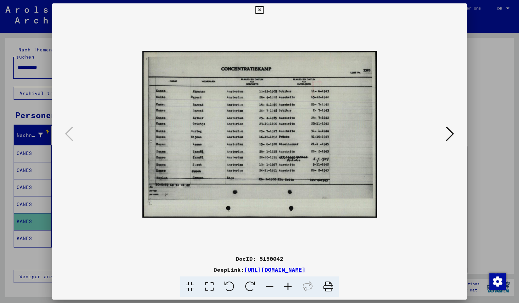
click at [288, 282] on icon at bounding box center [288, 286] width 18 height 21
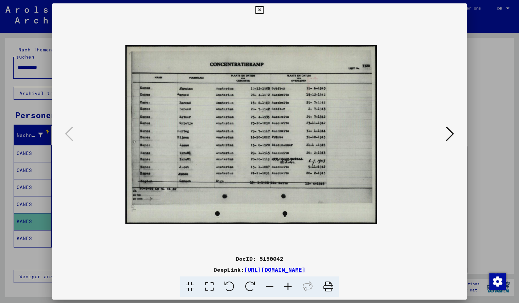
click at [288, 282] on icon at bounding box center [288, 286] width 18 height 21
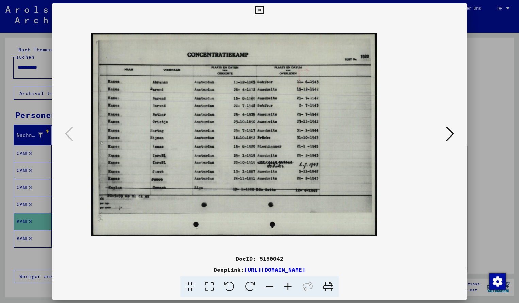
click at [288, 282] on icon at bounding box center [288, 286] width 18 height 21
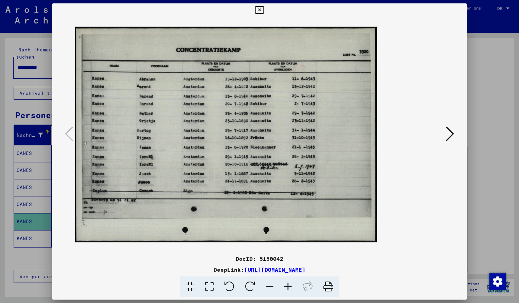
click at [288, 282] on icon at bounding box center [288, 286] width 18 height 21
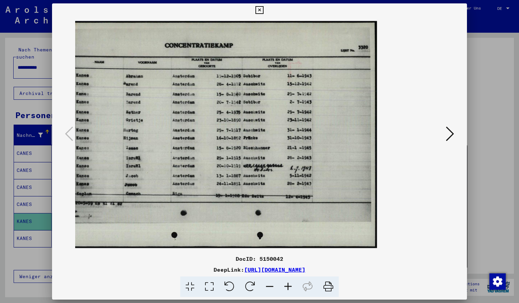
click at [263, 11] on icon at bounding box center [259, 10] width 8 height 8
